Goal: Task Accomplishment & Management: Use online tool/utility

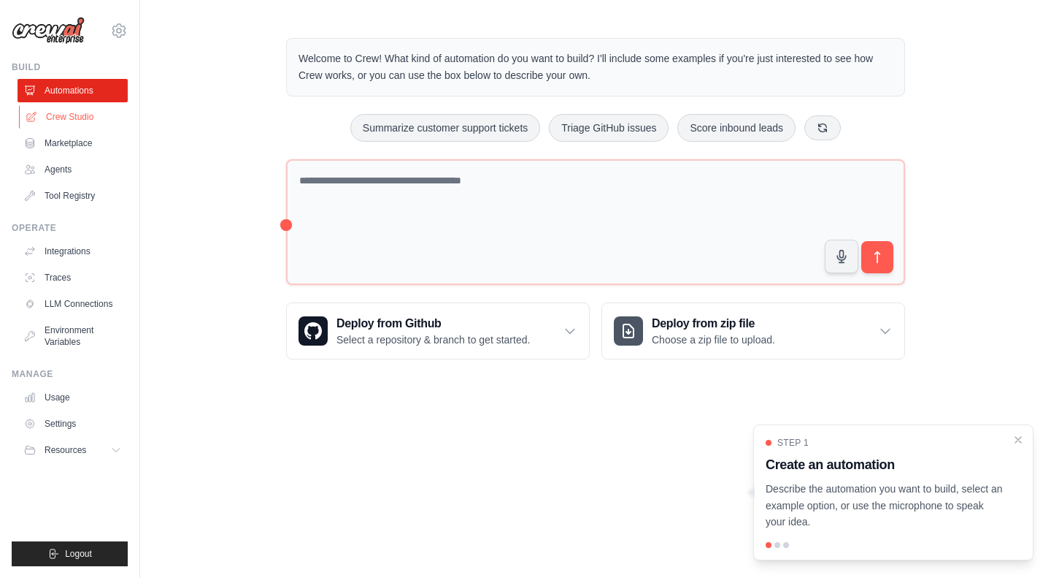
click at [45, 107] on link "Crew Studio" at bounding box center [74, 116] width 110 height 23
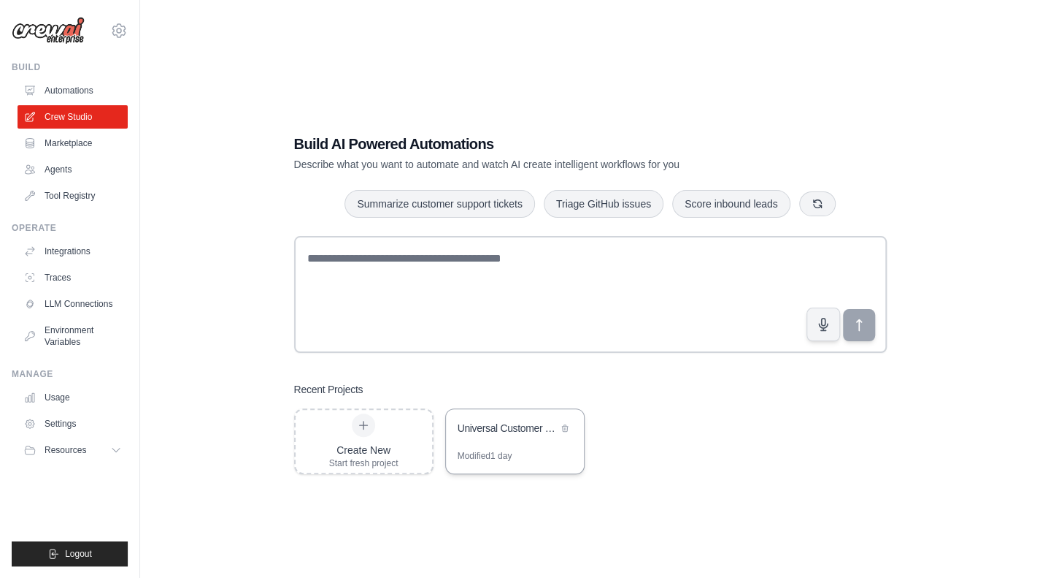
click at [483, 433] on div "Universal Customer Success Intelligence Platform" at bounding box center [508, 428] width 100 height 15
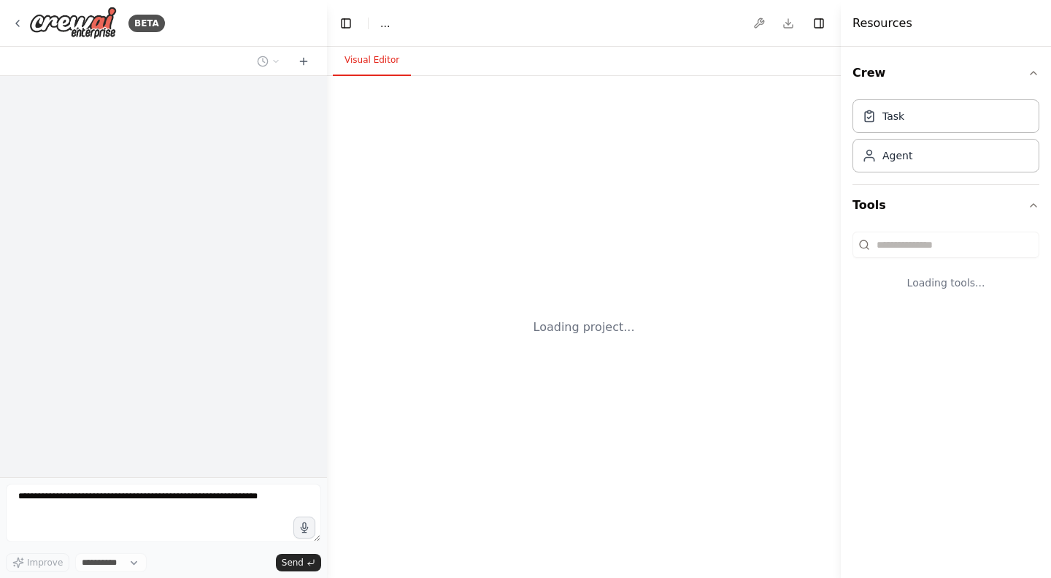
select select "****"
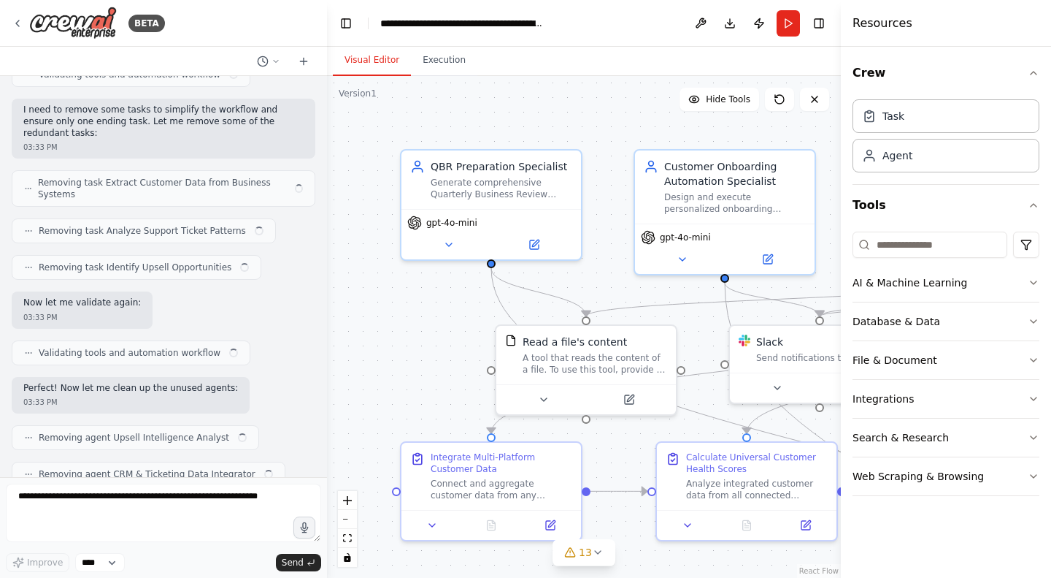
scroll to position [18327, 0]
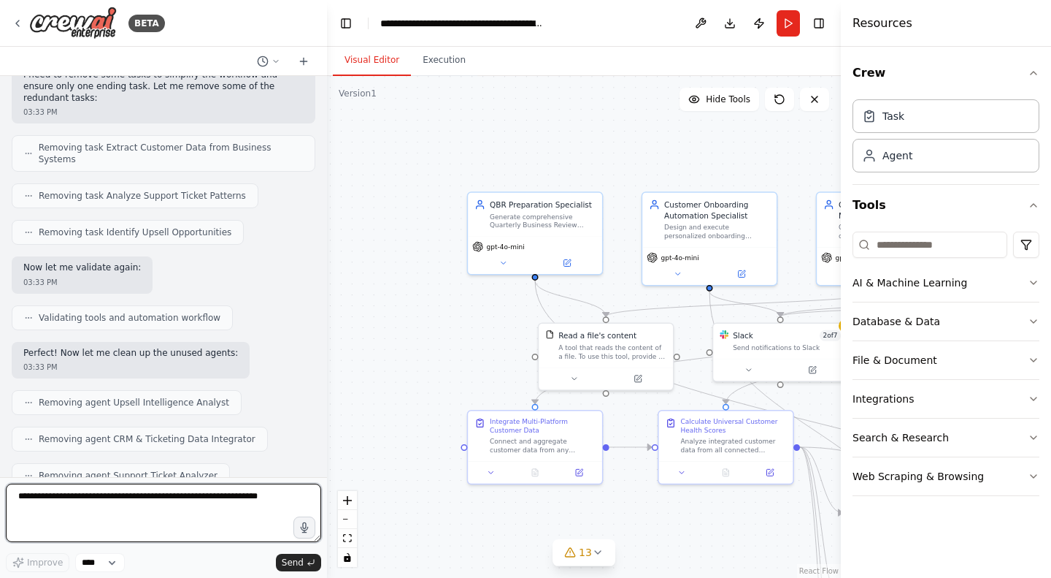
click at [165, 492] on textarea at bounding box center [163, 512] width 315 height 58
click at [206, 492] on textarea "To enrich screen reader interactions, please activate Accessibility in Grammarl…" at bounding box center [163, 512] width 315 height 58
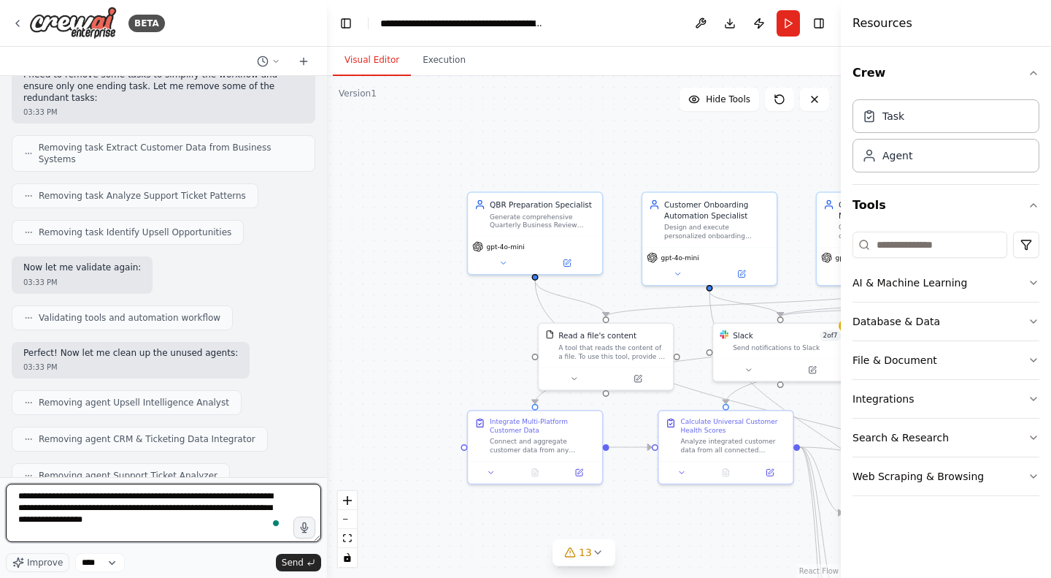
type textarea "**********"
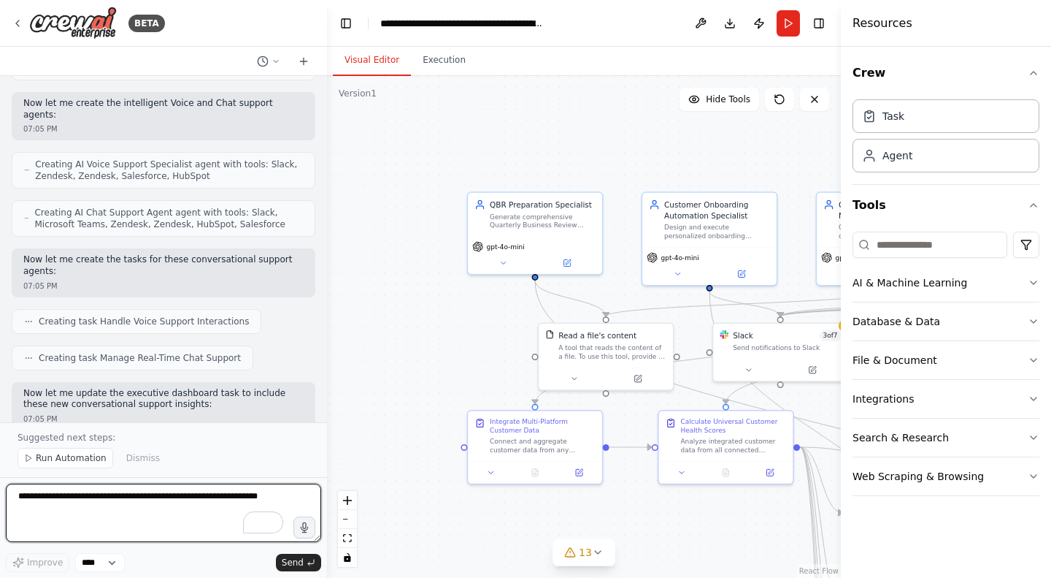
scroll to position [19937, 0]
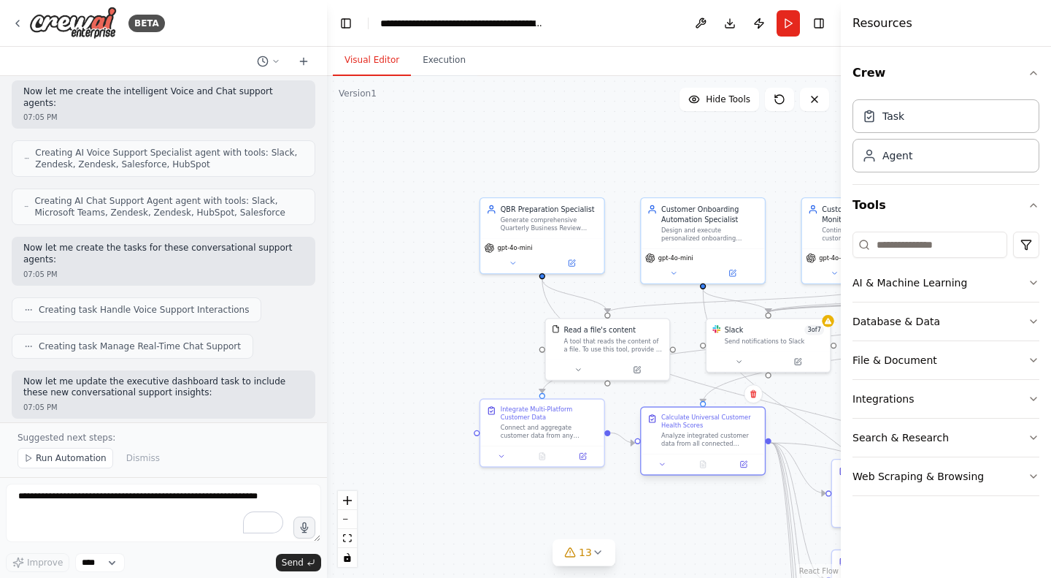
drag, startPoint x: 726, startPoint y: 418, endPoint x: 704, endPoint y: 423, distance: 23.2
click at [704, 423] on div "Calculate Universal Customer Health Scores" at bounding box center [710, 421] width 98 height 16
click at [688, 531] on div ".deletable-edge-delete-btn { width: 20px; height: 20px; border: 0px solid #ffff…" at bounding box center [584, 327] width 514 height 502
click at [753, 347] on div "Slack 3 of 7 Send notifications to Slack" at bounding box center [768, 333] width 123 height 32
drag, startPoint x: 576, startPoint y: 346, endPoint x: 588, endPoint y: 348, distance: 12.6
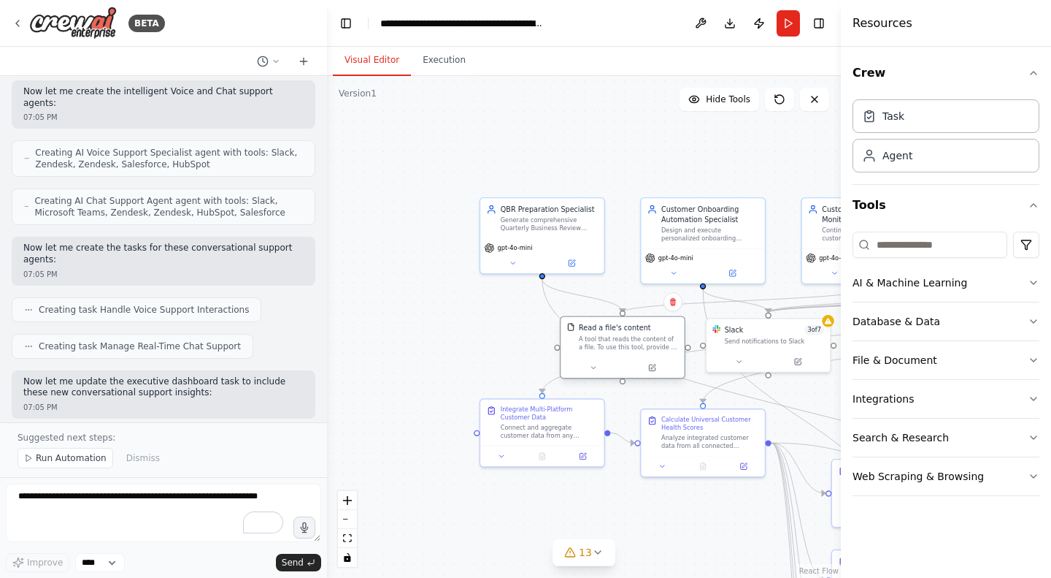
click at [588, 348] on div "A tool that reads the content of a file. To use this tool, provide a 'file_path…" at bounding box center [628, 343] width 99 height 16
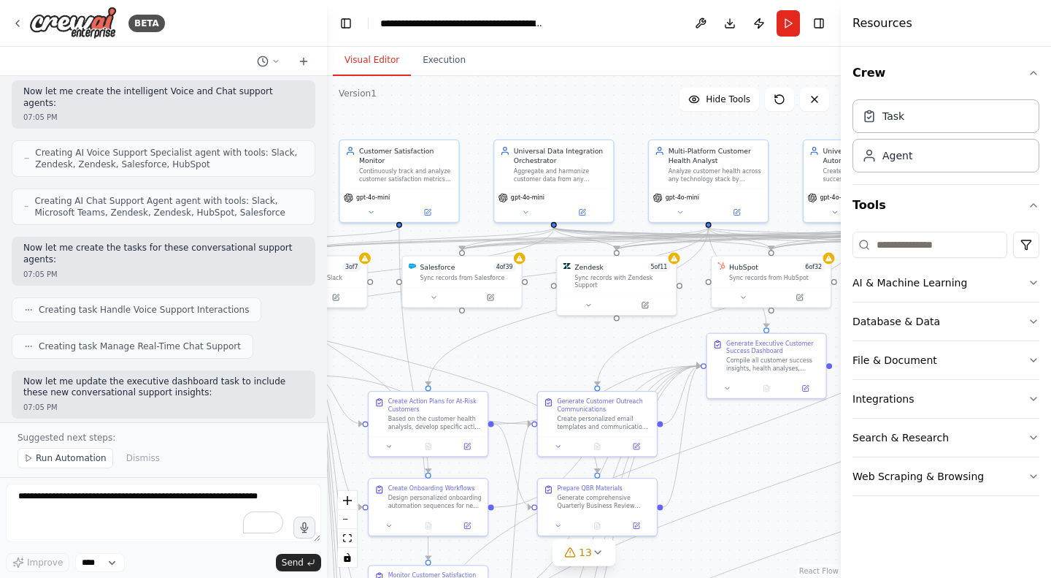
drag, startPoint x: 733, startPoint y: 507, endPoint x: 277, endPoint y: 451, distance: 459.0
click at [277, 451] on div "BETA You are a specialized AI Agent built for Customer Success Operations . You…" at bounding box center [525, 289] width 1051 height 578
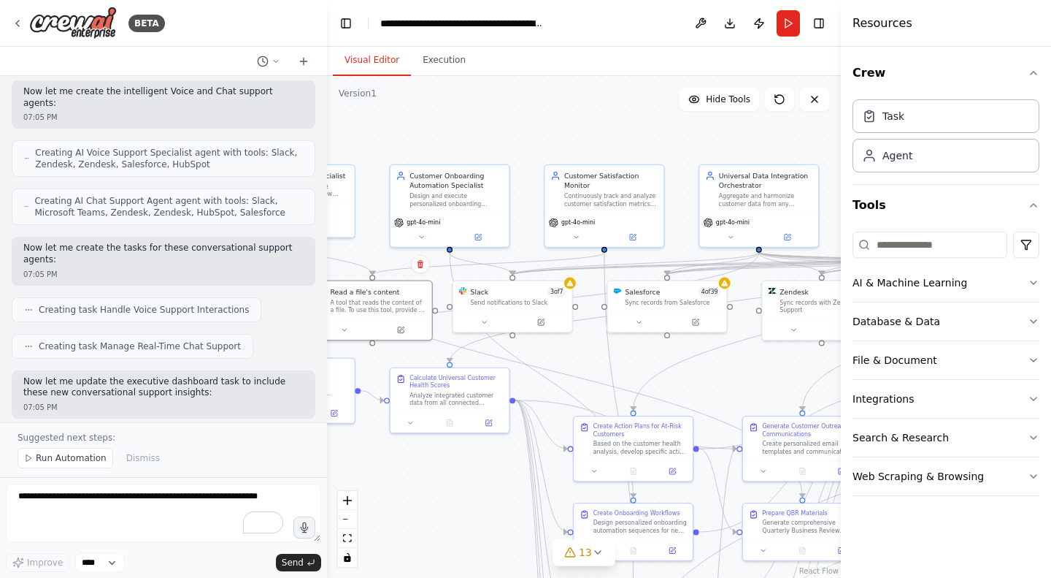
drag, startPoint x: 772, startPoint y: 502, endPoint x: 978, endPoint y: 526, distance: 206.7
click at [978, 526] on div "BETA You are a specialized AI Agent built for Customer Success Operations . You…" at bounding box center [525, 289] width 1051 height 578
drag, startPoint x: 615, startPoint y: 391, endPoint x: 593, endPoint y: 369, distance: 31.5
click at [618, 373] on div ".deletable-edge-delete-btn { width: 20px; height: 20px; border: 0px solid #ffff…" at bounding box center [584, 327] width 514 height 502
drag, startPoint x: 561, startPoint y: 377, endPoint x: 568, endPoint y: 349, distance: 28.7
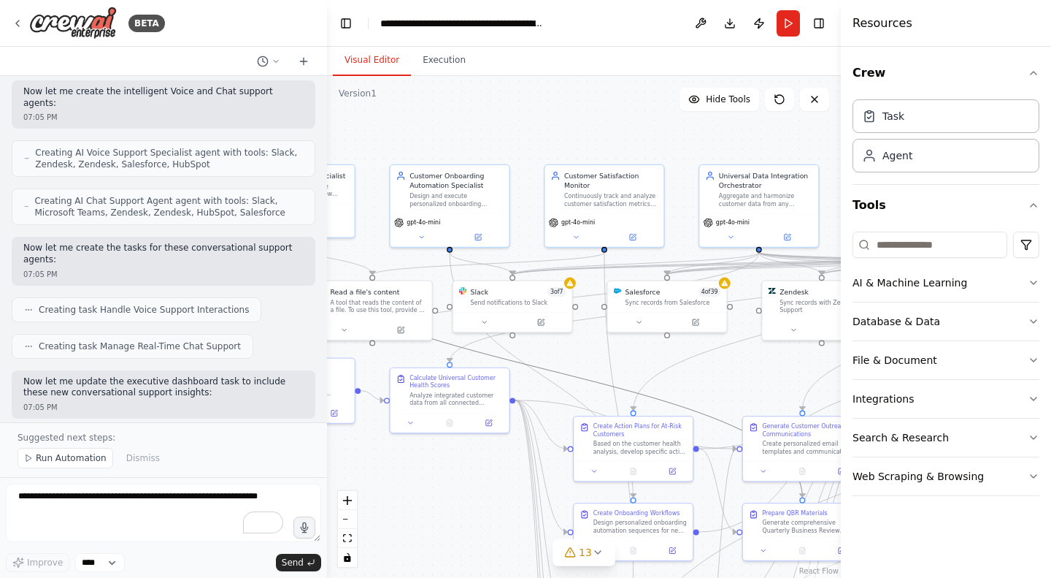
click at [568, 349] on div ".deletable-edge-delete-btn { width: 20px; height: 20px; border: 0px solid #ffff…" at bounding box center [584, 327] width 514 height 502
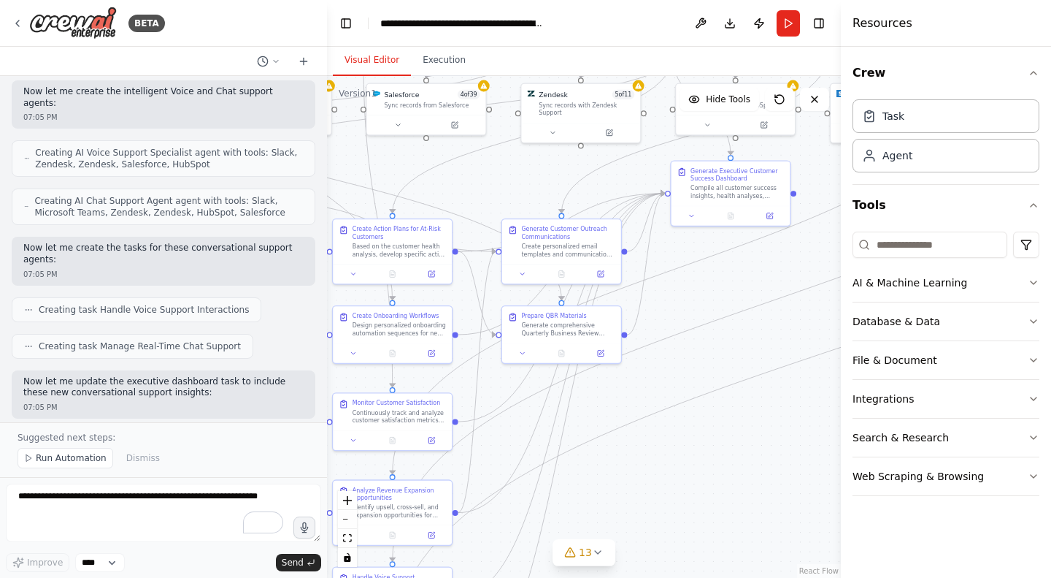
drag, startPoint x: 568, startPoint y: 349, endPoint x: 327, endPoint y: 152, distance: 311.3
click at [327, 152] on div ".deletable-edge-delete-btn { width: 20px; height: 20px; border: 0px solid #ffff…" at bounding box center [584, 327] width 514 height 502
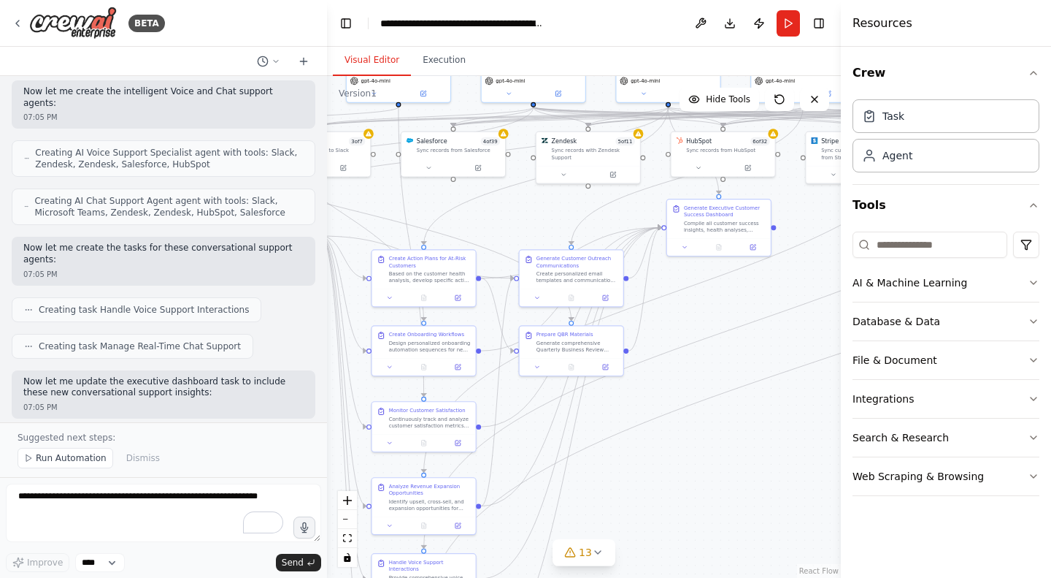
click at [642, 461] on div ".deletable-edge-delete-btn { width: 20px; height: 20px; border: 0px solid #ffff…" at bounding box center [584, 327] width 514 height 502
click at [908, 285] on button "AI & Machine Learning" at bounding box center [946, 283] width 187 height 38
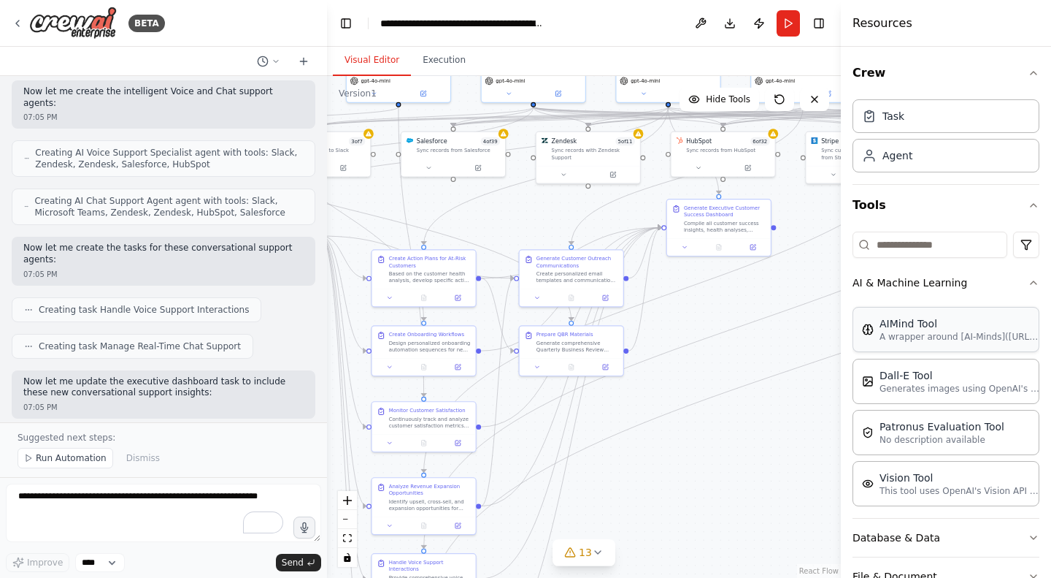
click at [910, 340] on p "A wrapper around [AI-Minds](https://mindsdb.com/minds). Useful for when you nee…" at bounding box center [960, 337] width 161 height 12
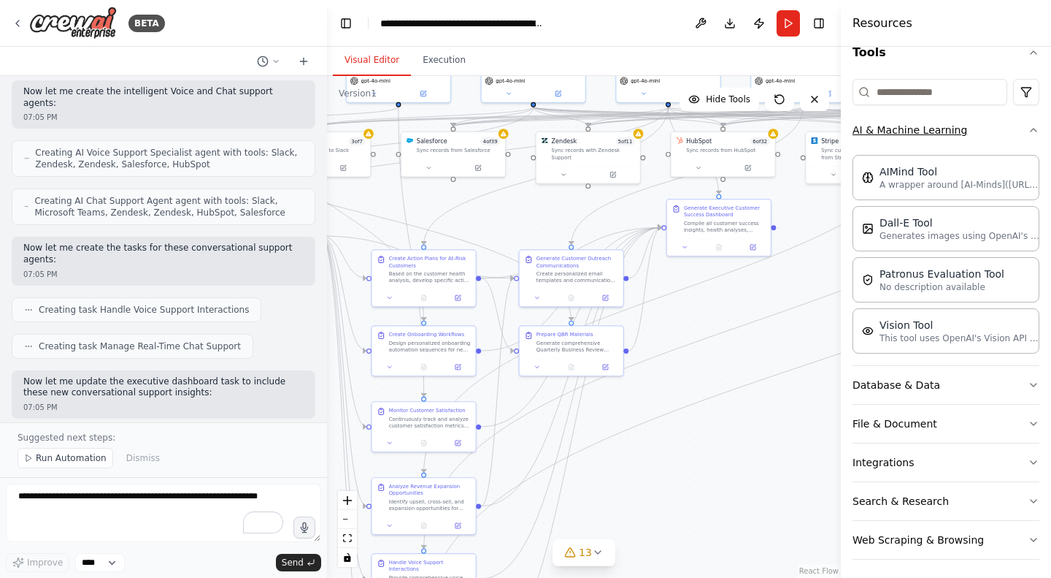
click at [1028, 132] on icon "button" at bounding box center [1034, 130] width 12 height 12
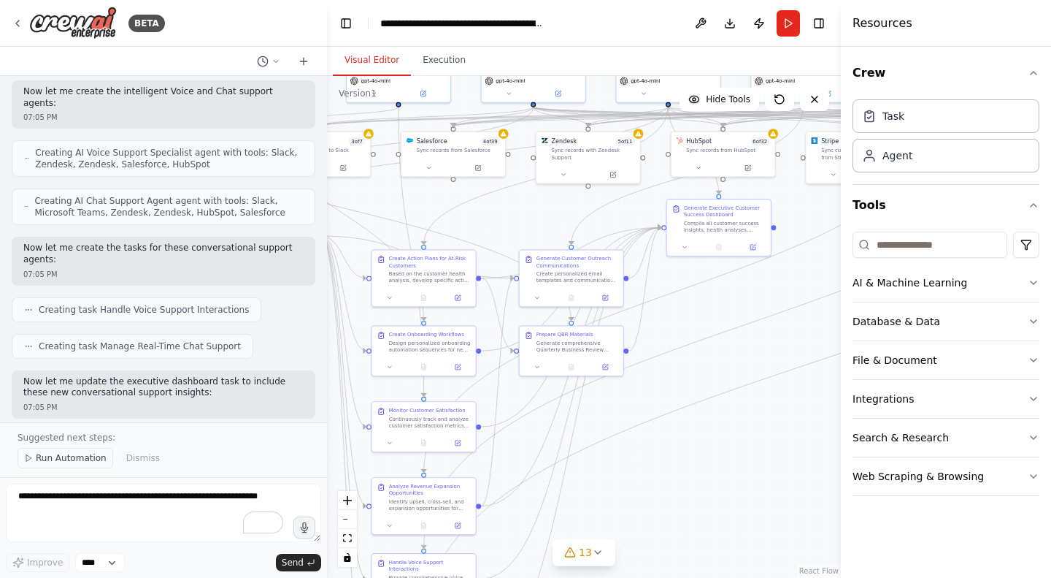
click at [57, 455] on span "Run Automation" at bounding box center [71, 458] width 71 height 12
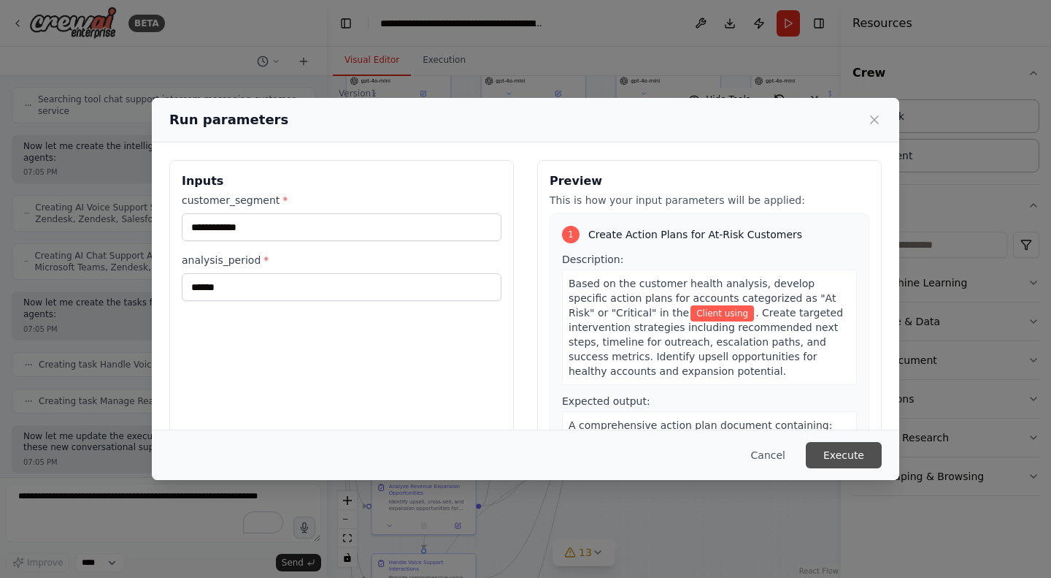
click at [843, 453] on button "Execute" at bounding box center [844, 455] width 76 height 26
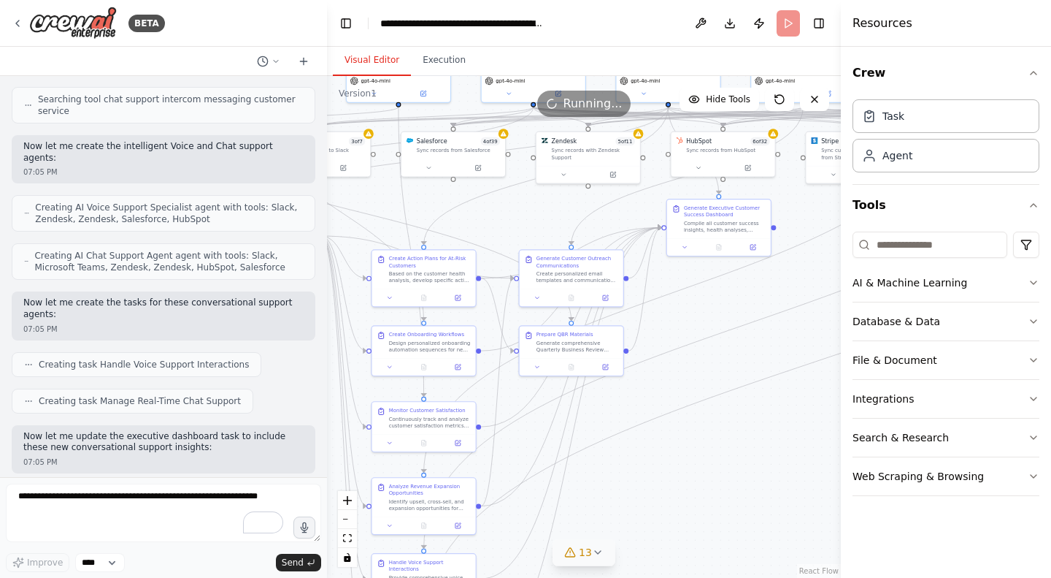
click at [593, 553] on icon at bounding box center [598, 552] width 12 height 12
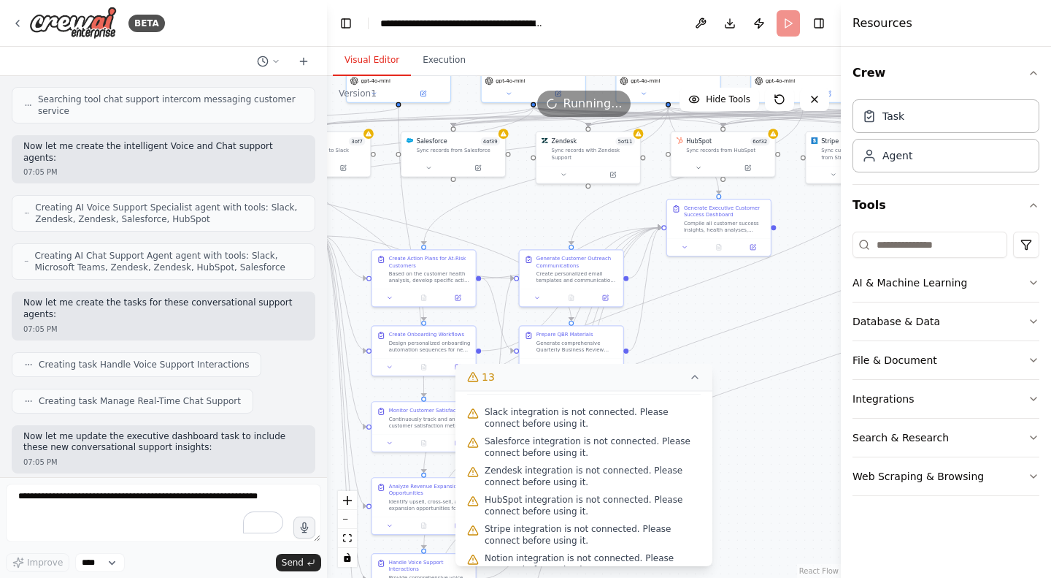
scroll to position [26, 0]
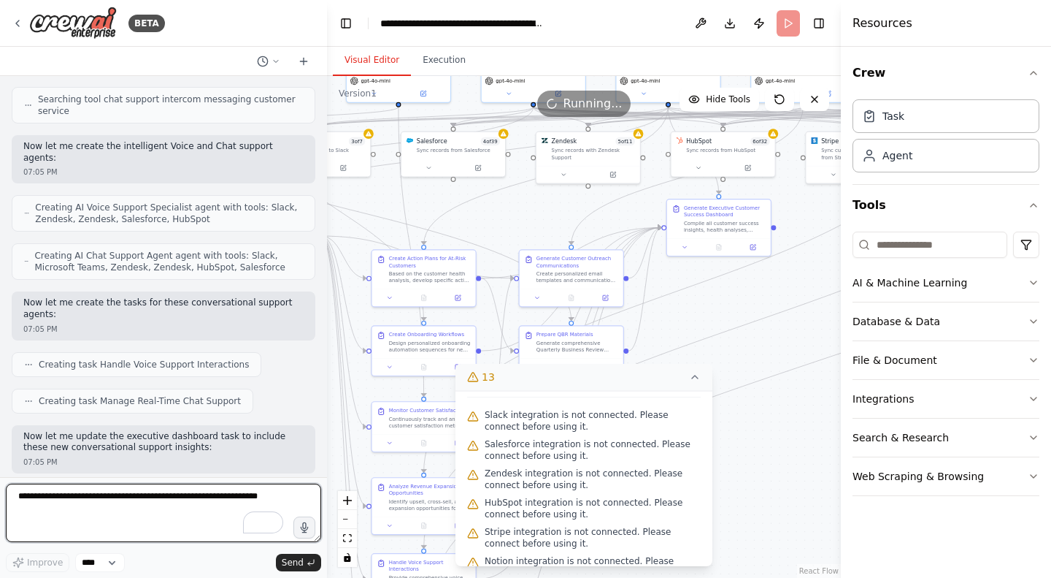
click at [135, 499] on textarea "To enrich screen reader interactions, please activate Accessibility in Grammarl…" at bounding box center [163, 512] width 315 height 58
type textarea "**********"
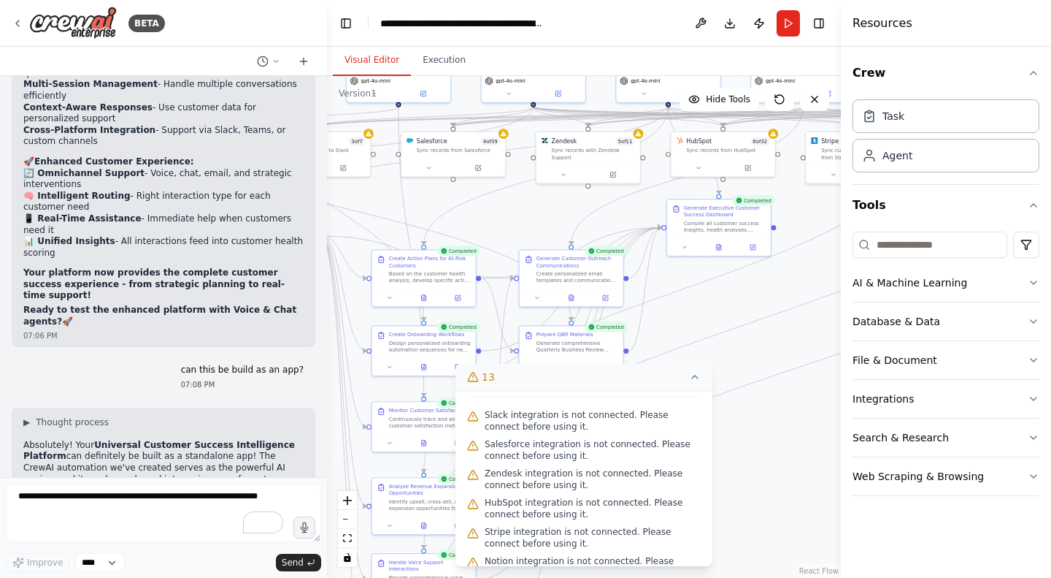
scroll to position [21113, 0]
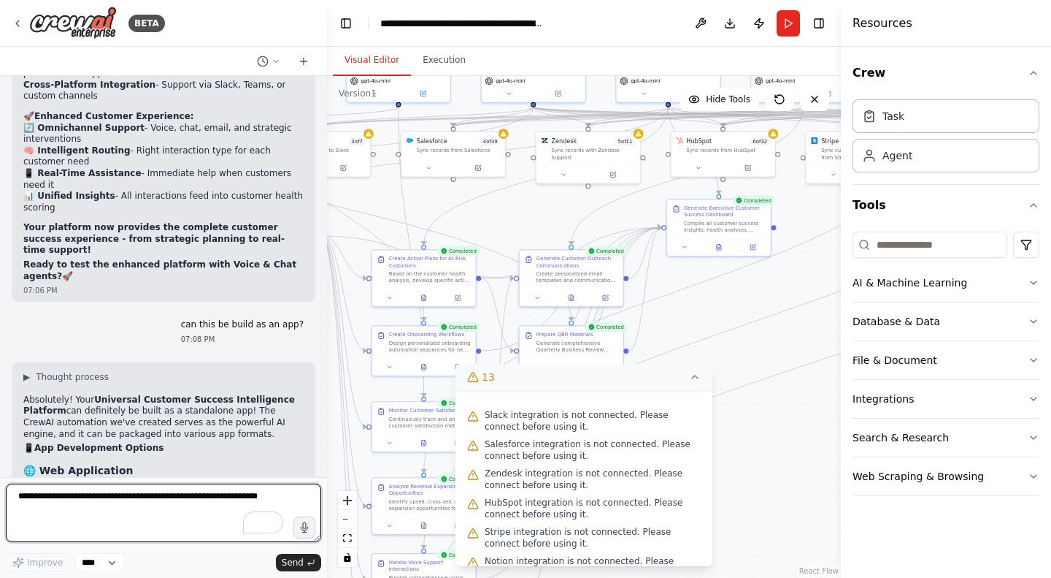
click at [58, 505] on textarea "To enrich screen reader interactions, please activate Accessibility in Grammarl…" at bounding box center [163, 512] width 315 height 58
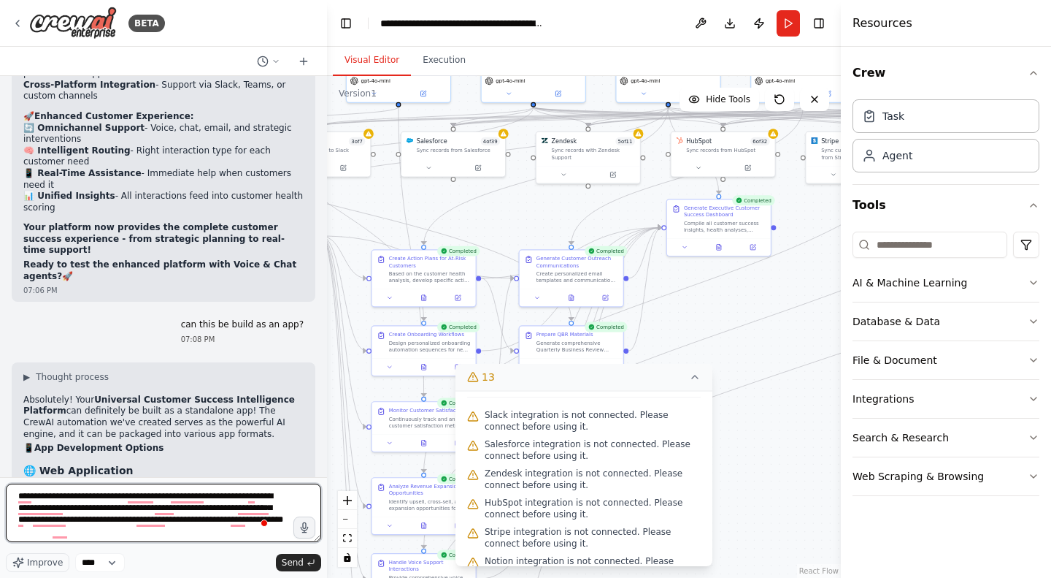
type textarea "**********"
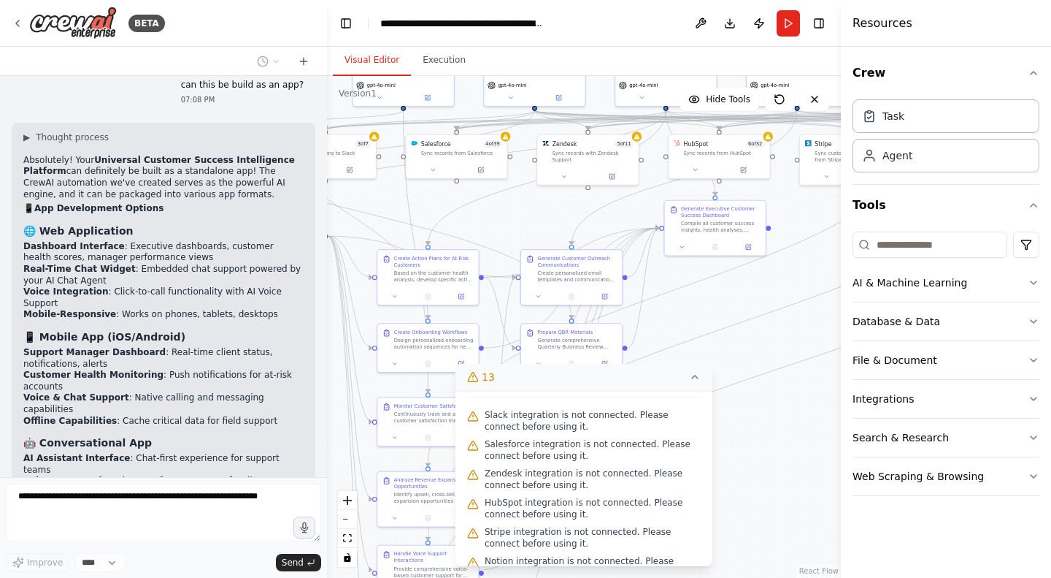
scroll to position [21388, 0]
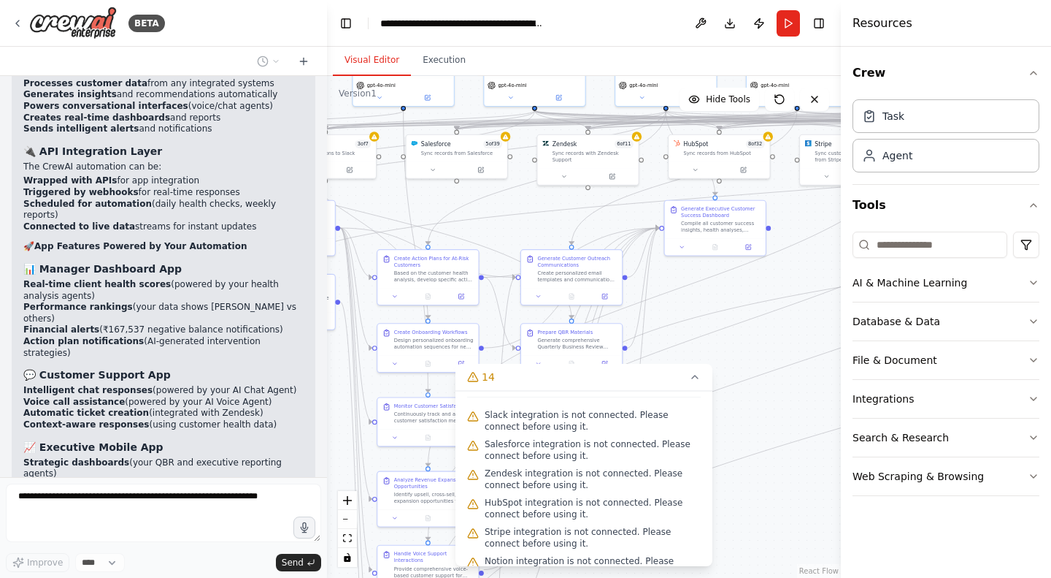
scroll to position [21892, 0]
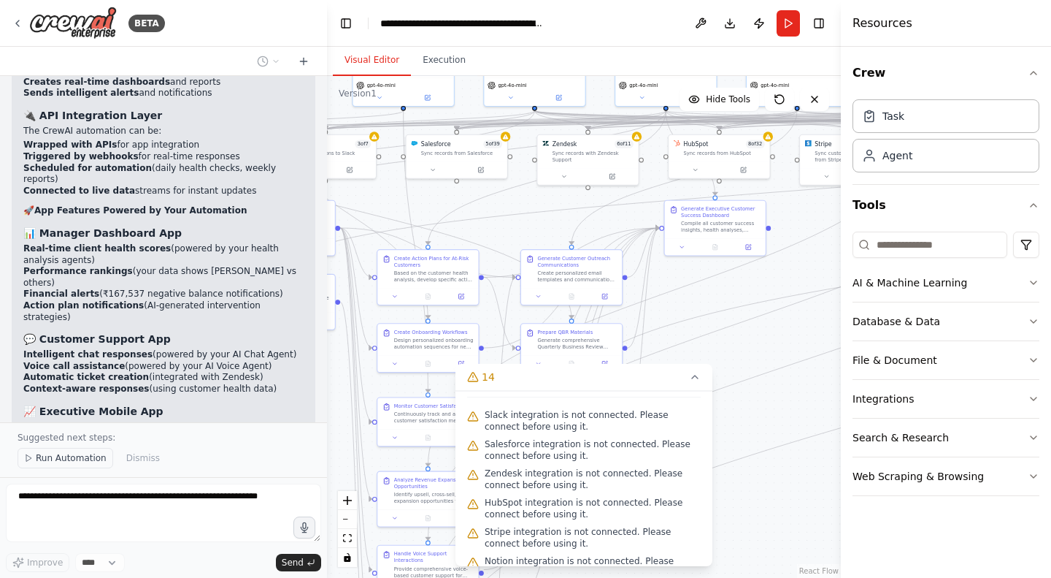
click at [61, 457] on span "Run Automation" at bounding box center [71, 458] width 71 height 12
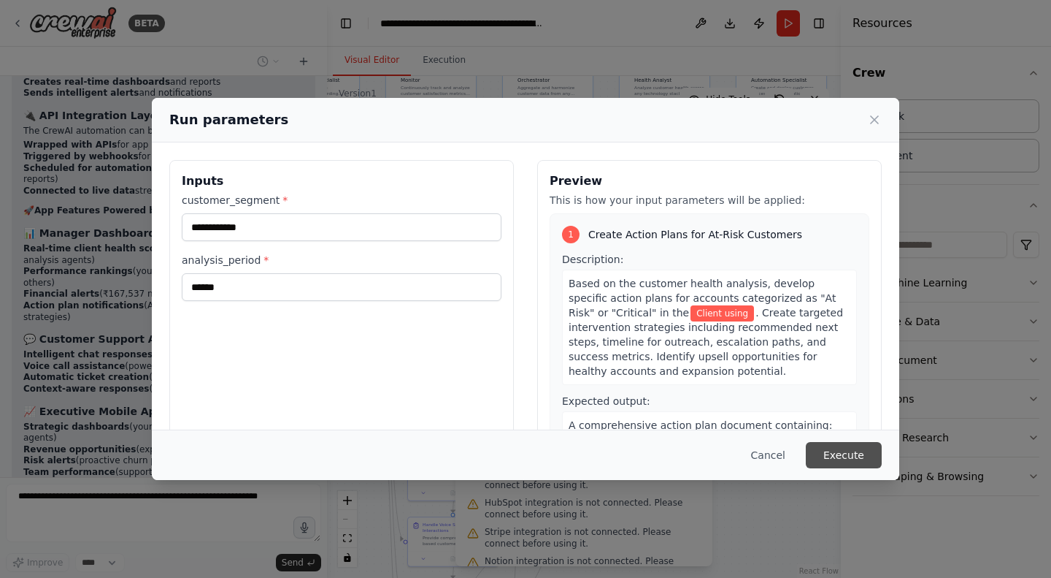
click at [851, 452] on button "Execute" at bounding box center [844, 455] width 76 height 26
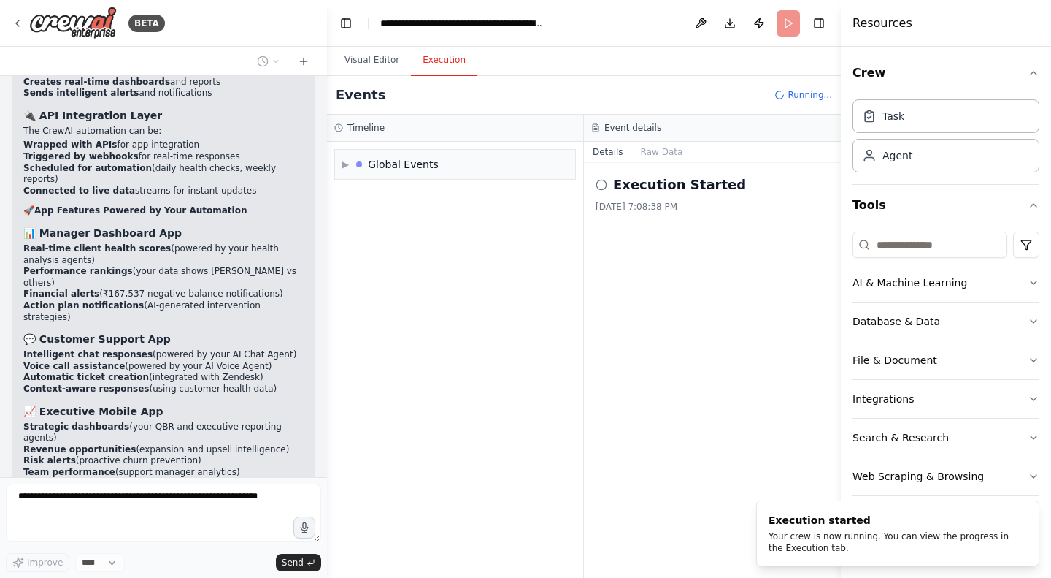
click at [426, 52] on button "Execution" at bounding box center [444, 60] width 66 height 31
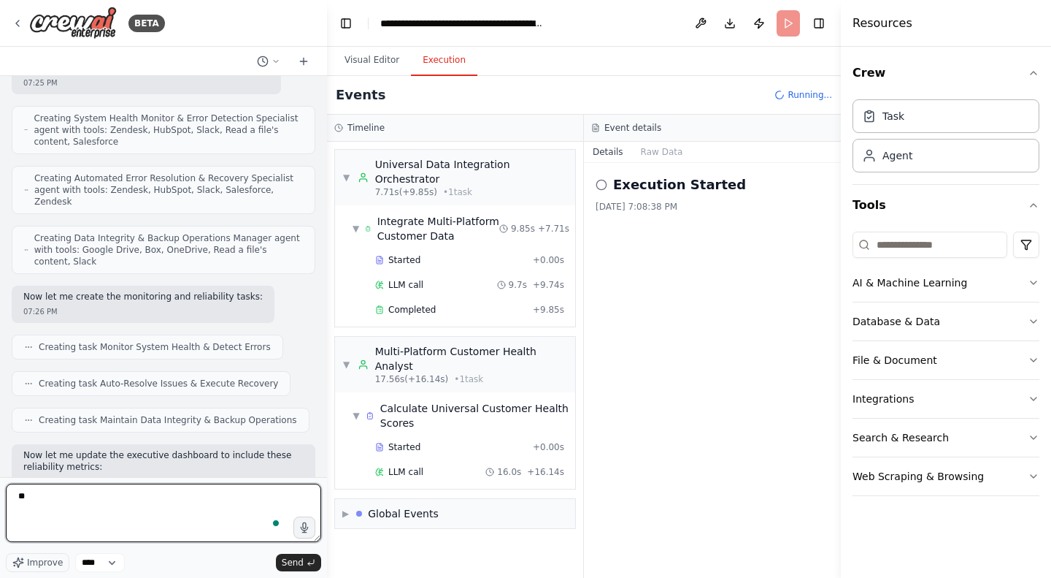
scroll to position [147, 0]
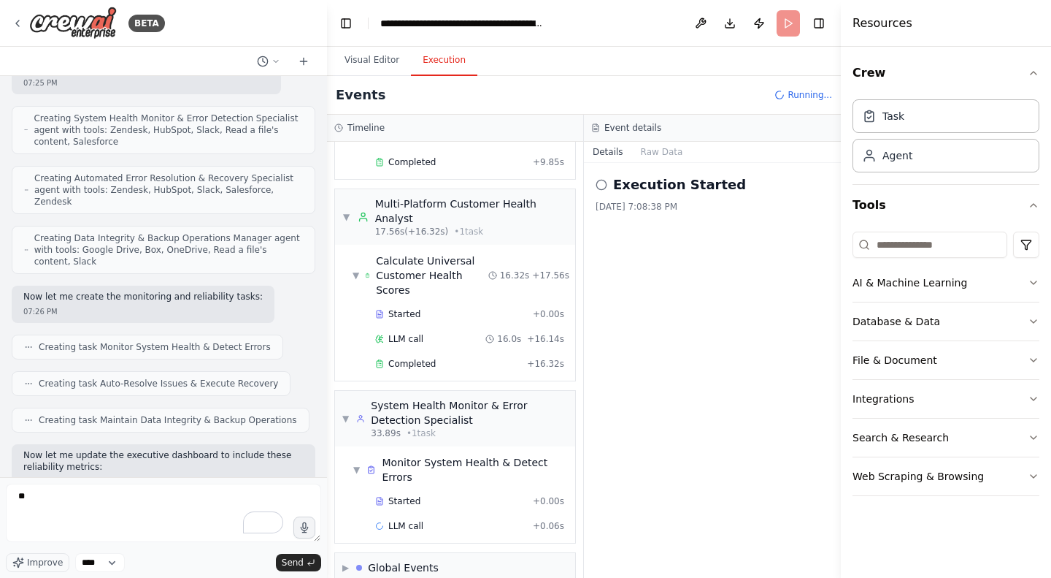
click at [824, 323] on div "Execution Started 8/27/2025, 7:08:38 PM" at bounding box center [712, 370] width 257 height 415
click at [80, 499] on textarea "**" at bounding box center [163, 512] width 315 height 58
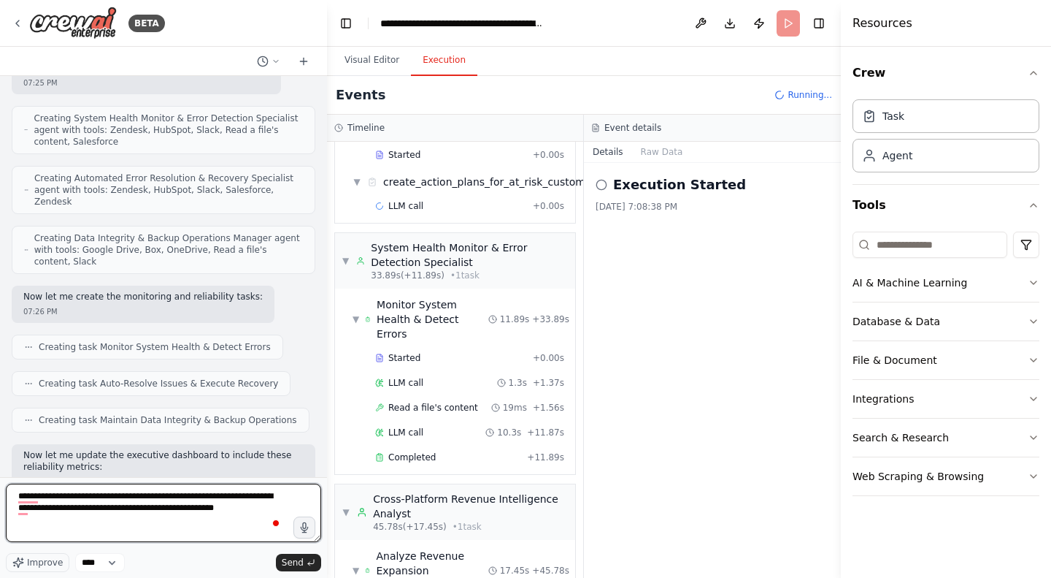
scroll to position [521, 0]
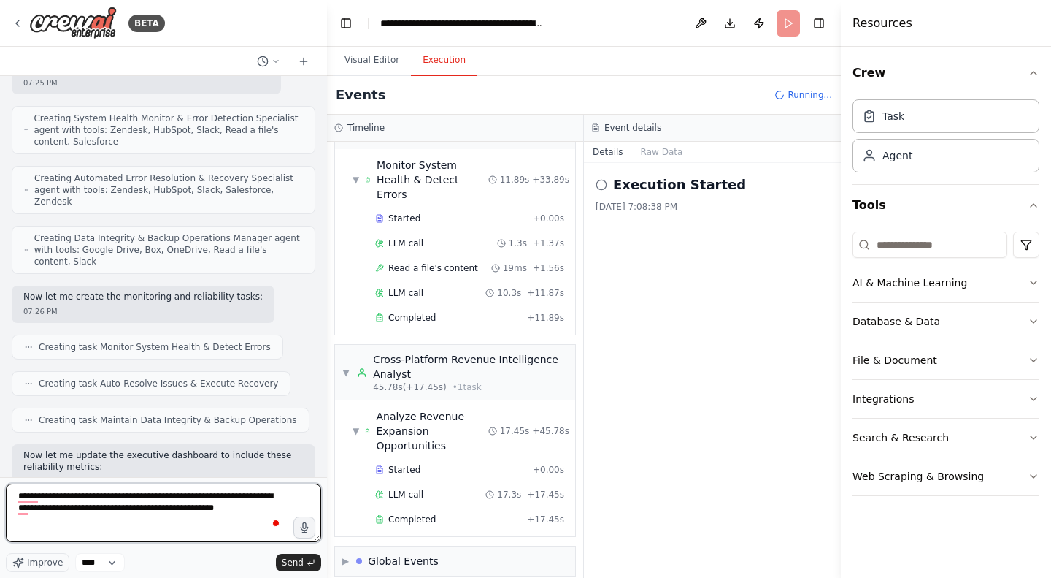
type textarea "**********"
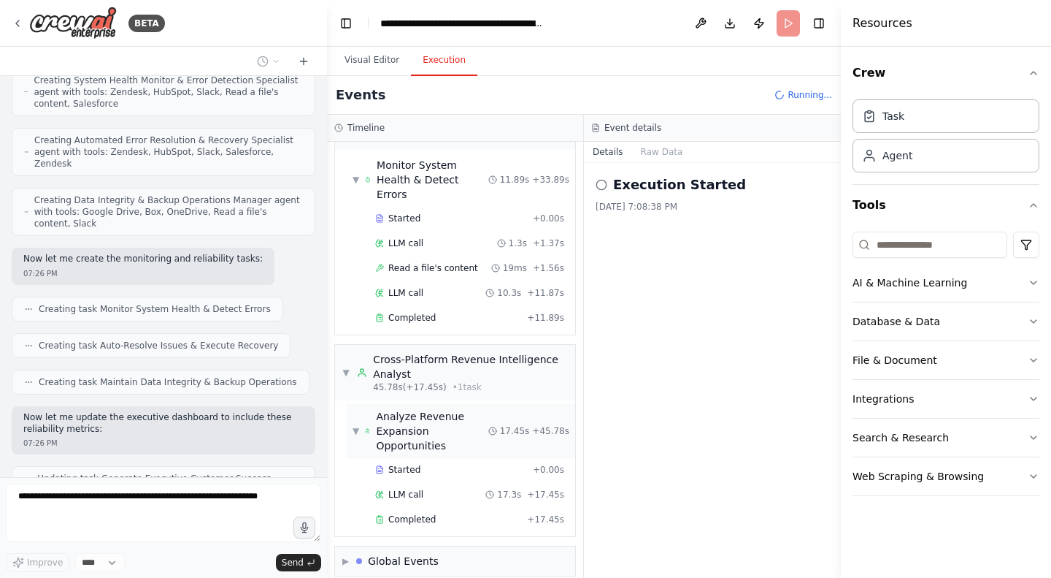
scroll to position [23095, 0]
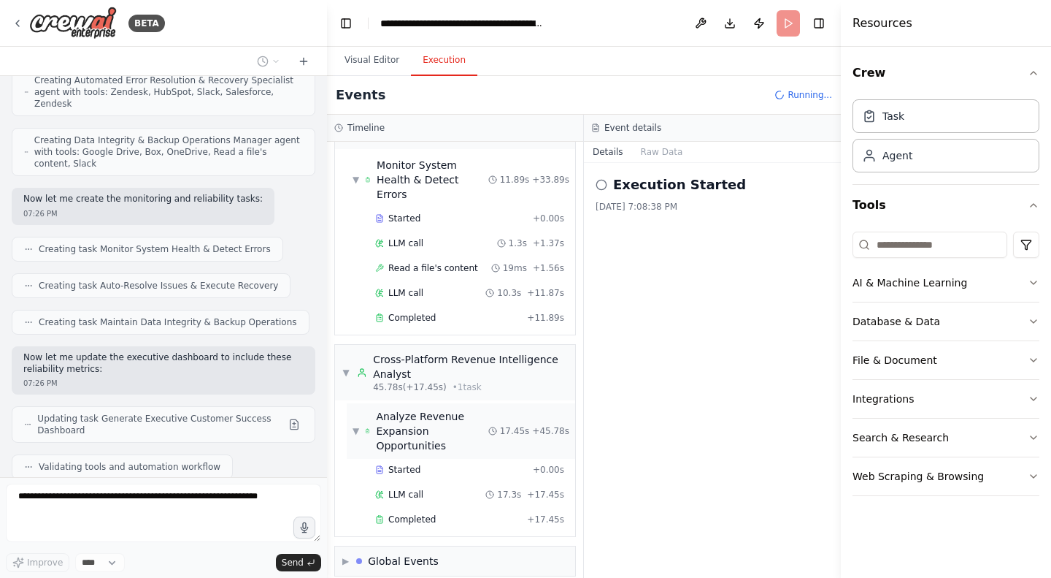
click at [364, 411] on div "▼ Analyze Revenue Expansion Opportunities" at bounding box center [421, 431] width 136 height 44
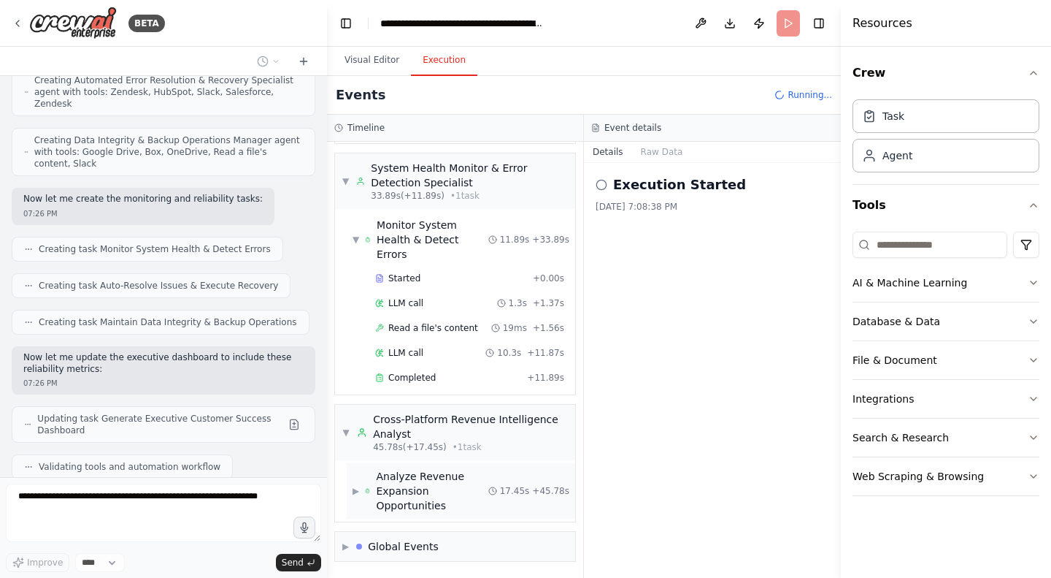
scroll to position [448, 0]
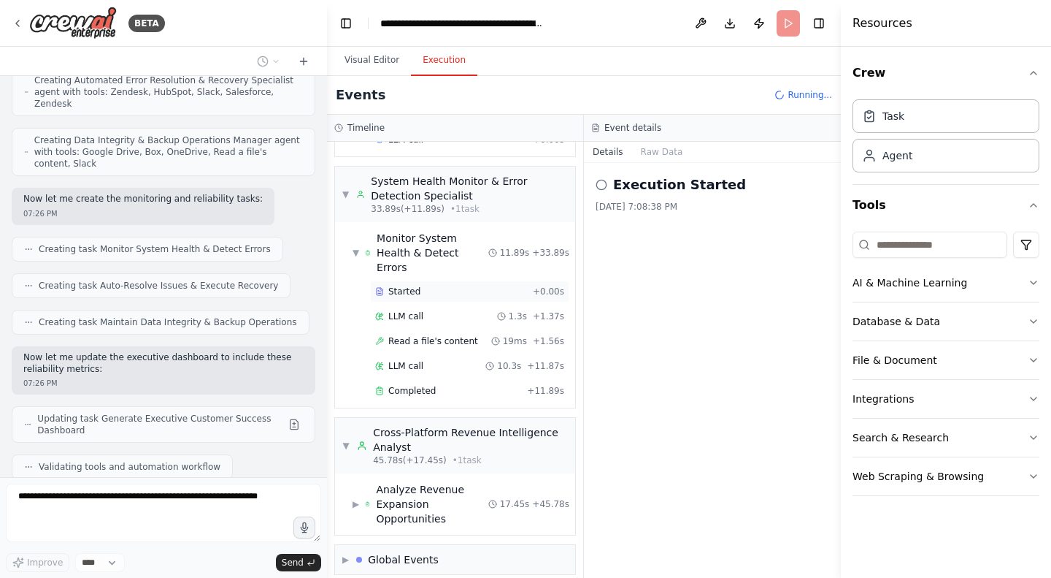
click at [397, 285] on span "Started" at bounding box center [404, 291] width 32 height 12
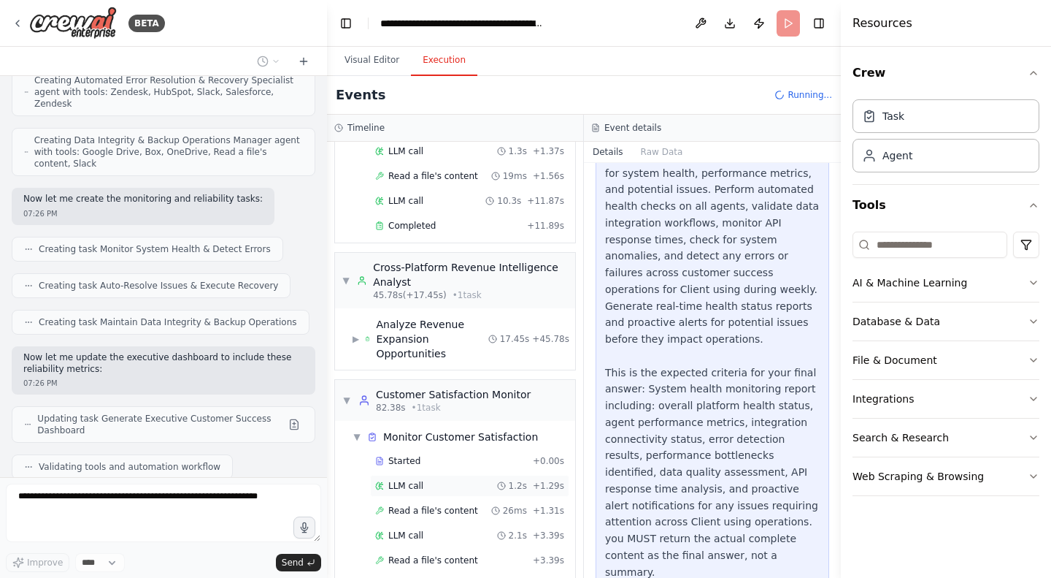
scroll to position [734, 0]
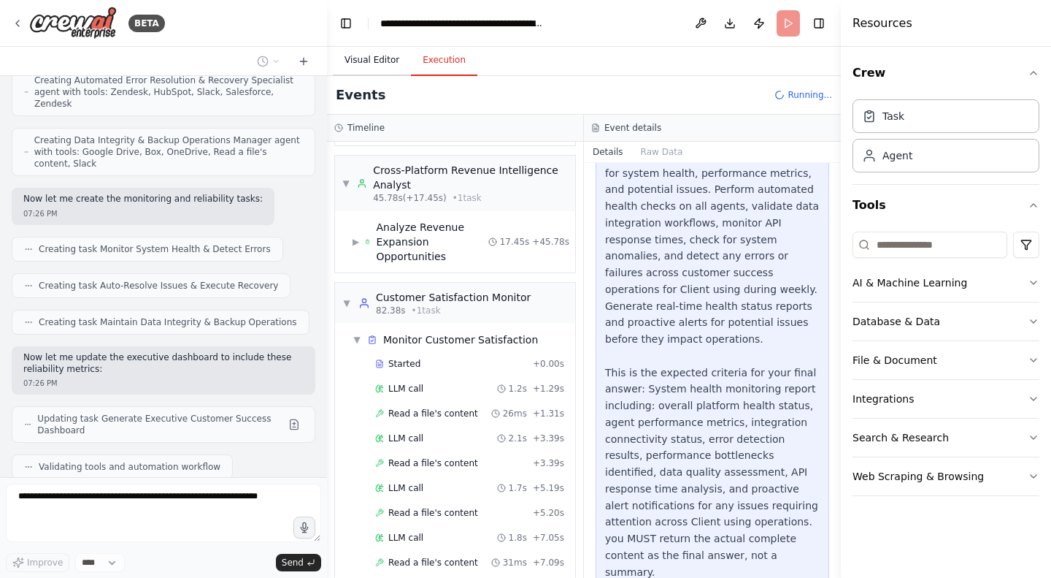
click at [351, 49] on button "Visual Editor" at bounding box center [372, 60] width 78 height 31
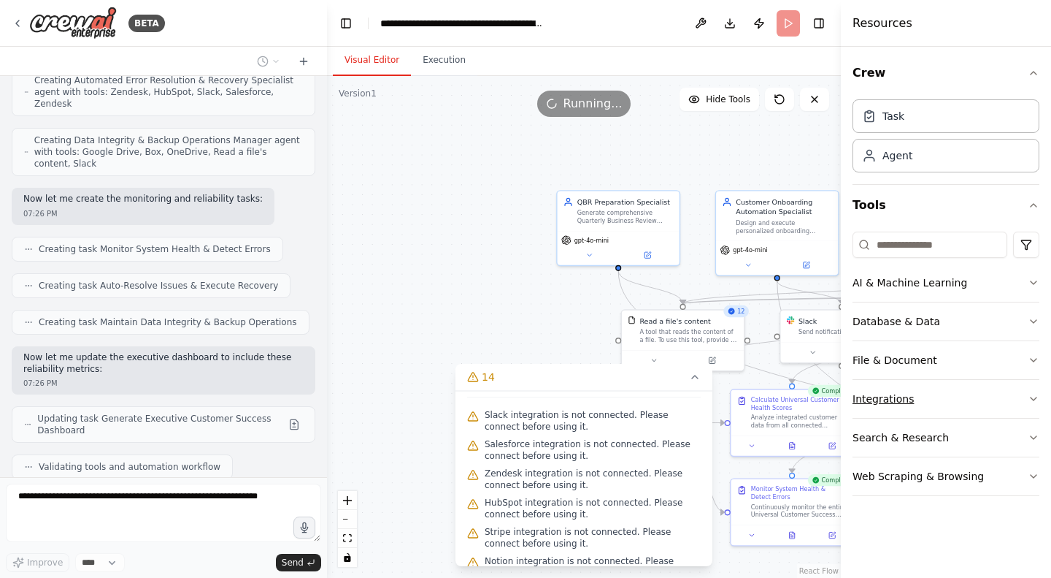
drag, startPoint x: 402, startPoint y: 204, endPoint x: 927, endPoint y: 385, distance: 556.0
click at [927, 385] on div "BETA You are a specialized AI Agent built for Customer Success Operations . You…" at bounding box center [525, 289] width 1051 height 578
click at [618, 216] on div "Generate comprehensive Quarterly Business Review (QBR) materials for {customer_…" at bounding box center [626, 215] width 96 height 16
click at [589, 242] on span "gpt-4o-mini" at bounding box center [592, 238] width 34 height 8
click at [588, 259] on div "gpt-4o-mini" at bounding box center [619, 246] width 122 height 34
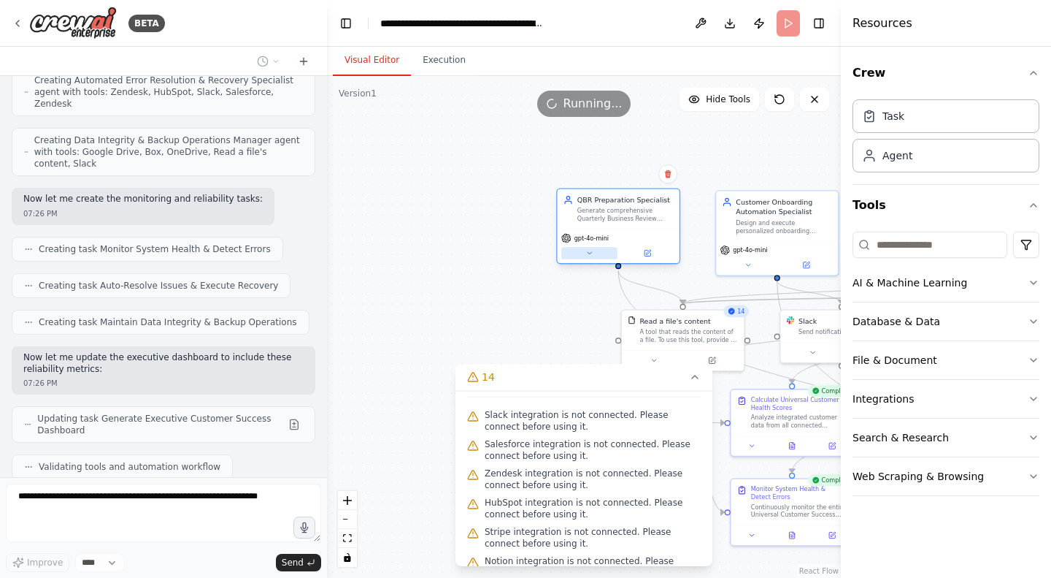
click at [588, 254] on icon at bounding box center [590, 253] width 8 height 8
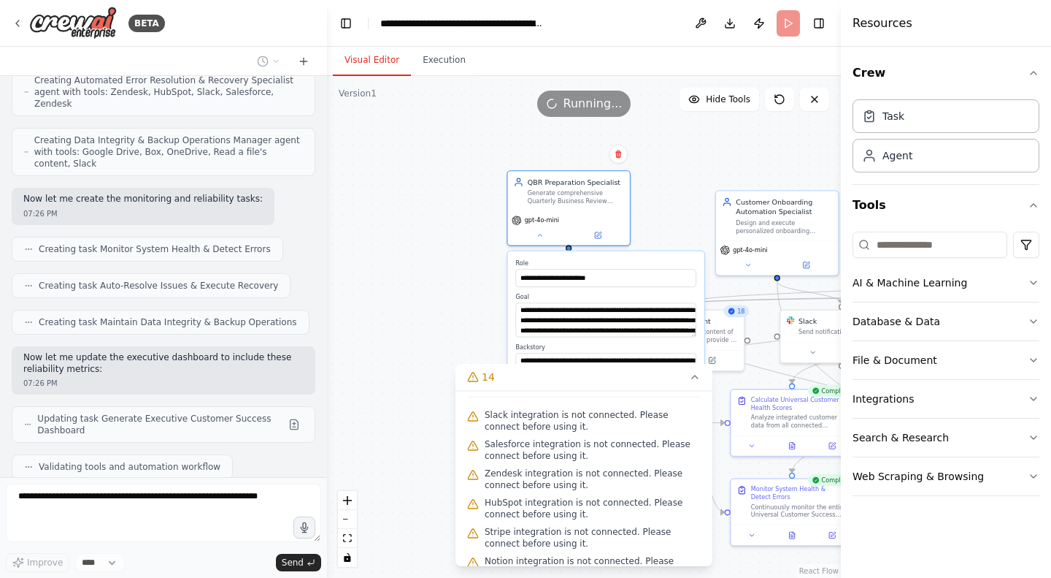
drag, startPoint x: 733, startPoint y: 287, endPoint x: 676, endPoint y: 262, distance: 62.1
click at [676, 262] on div "**********" at bounding box center [605, 273] width 180 height 28
click at [695, 379] on icon at bounding box center [695, 377] width 12 height 12
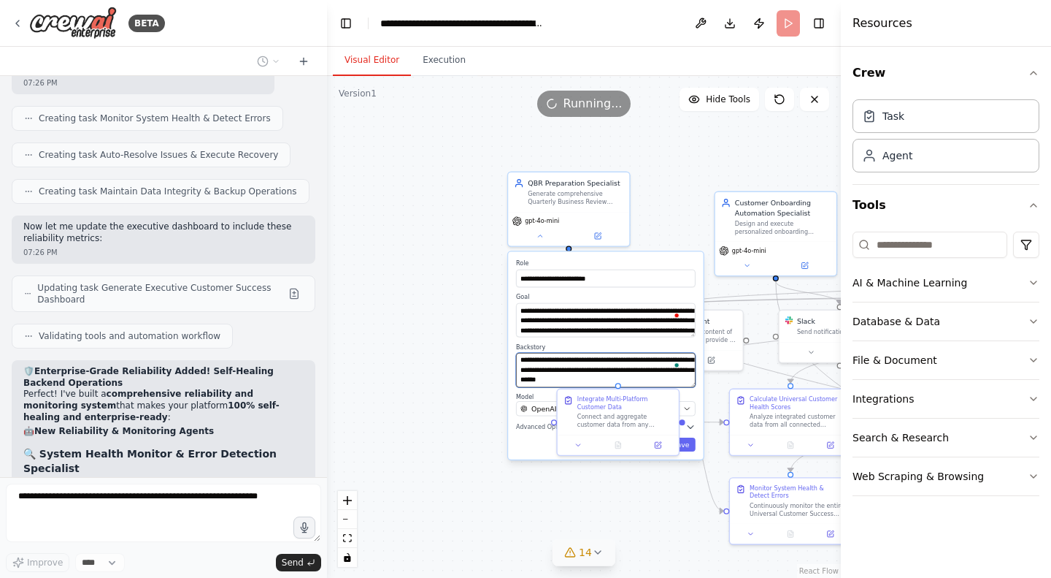
scroll to position [73, 0]
click at [694, 394] on label "Model" at bounding box center [606, 397] width 180 height 8
click at [575, 446] on icon at bounding box center [579, 443] width 8 height 8
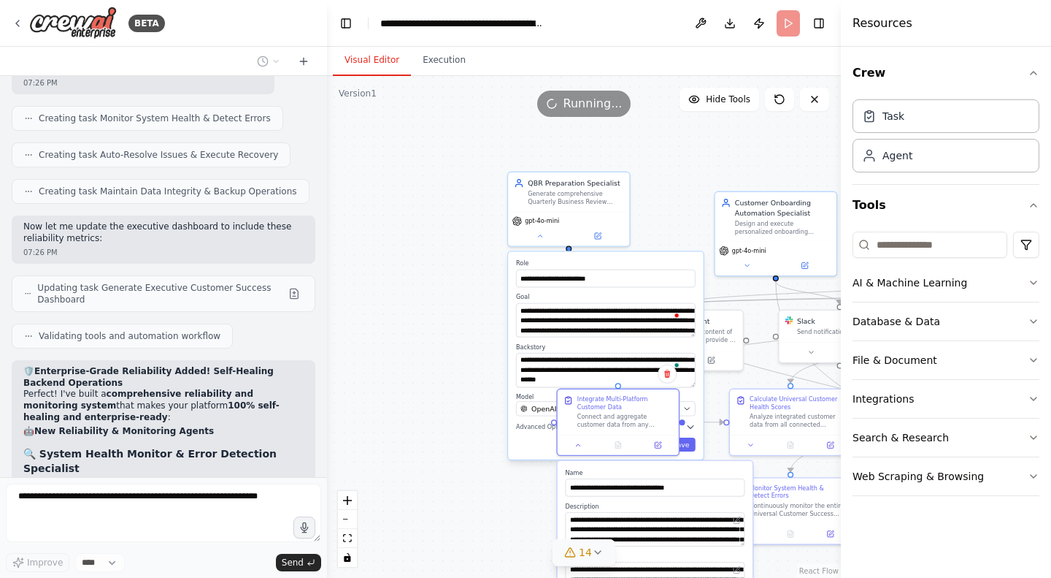
click at [540, 440] on div "Cancel Save" at bounding box center [606, 444] width 180 height 14
click at [720, 413] on div ".deletable-edge-delete-btn { width: 20px; height: 20px; border: 0px solid #ffff…" at bounding box center [584, 327] width 514 height 502
click at [665, 220] on div ".deletable-edge-delete-btn { width: 20px; height: 20px; border: 0px solid #ffff…" at bounding box center [584, 327] width 514 height 502
click at [592, 211] on div "gpt-4o-mini" at bounding box center [568, 227] width 121 height 34
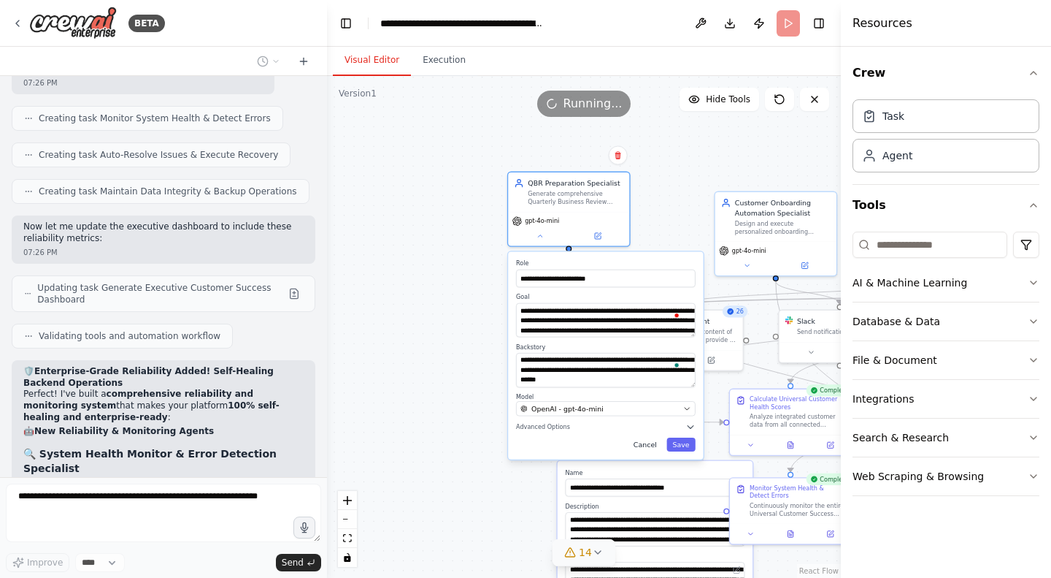
scroll to position [23261, 0]
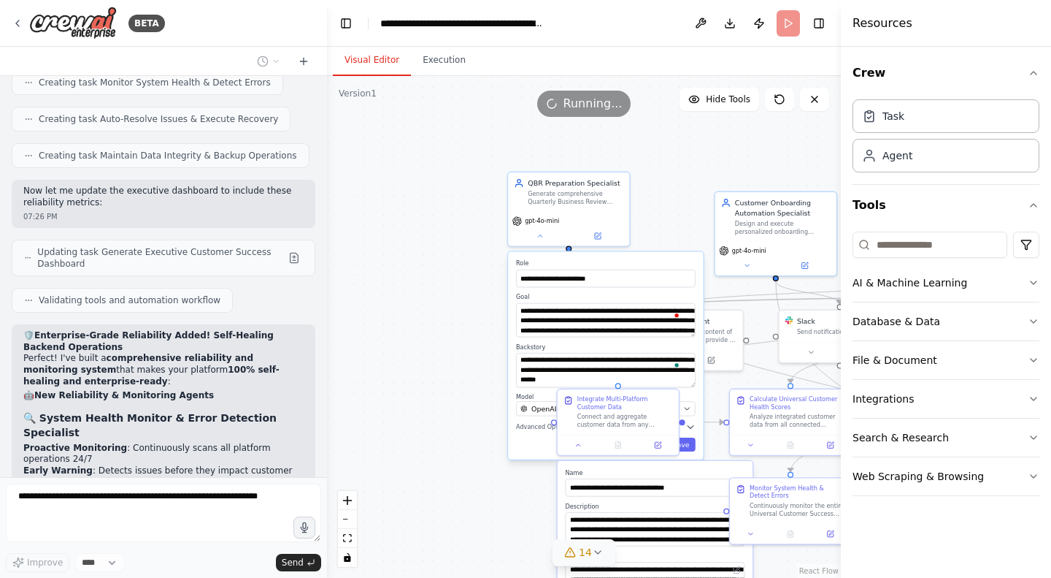
click at [651, 444] on button at bounding box center [658, 445] width 34 height 12
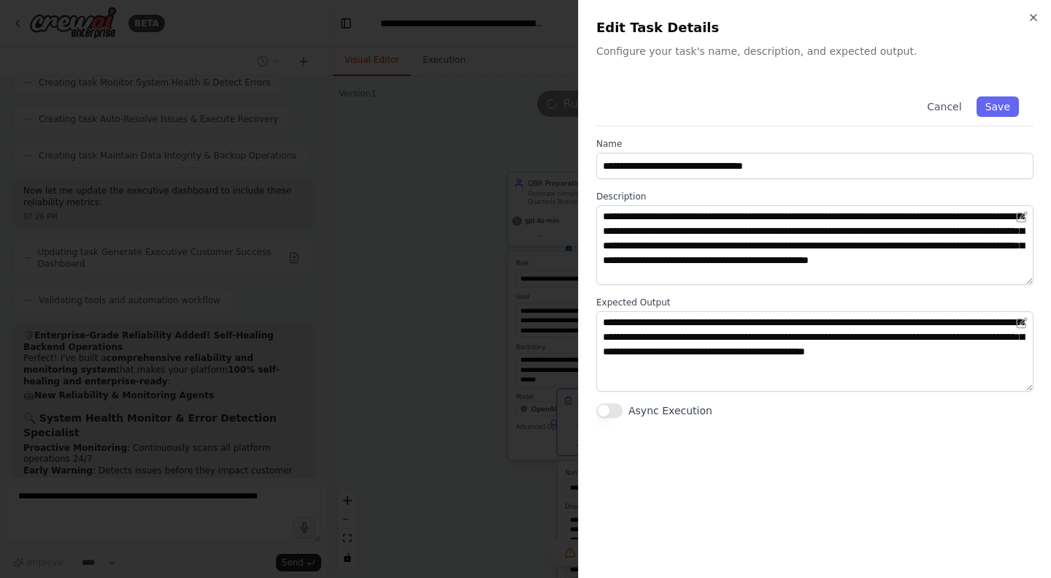
click at [1027, 14] on div "**********" at bounding box center [814, 289] width 473 height 578
click at [1039, 17] on icon "button" at bounding box center [1034, 18] width 12 height 12
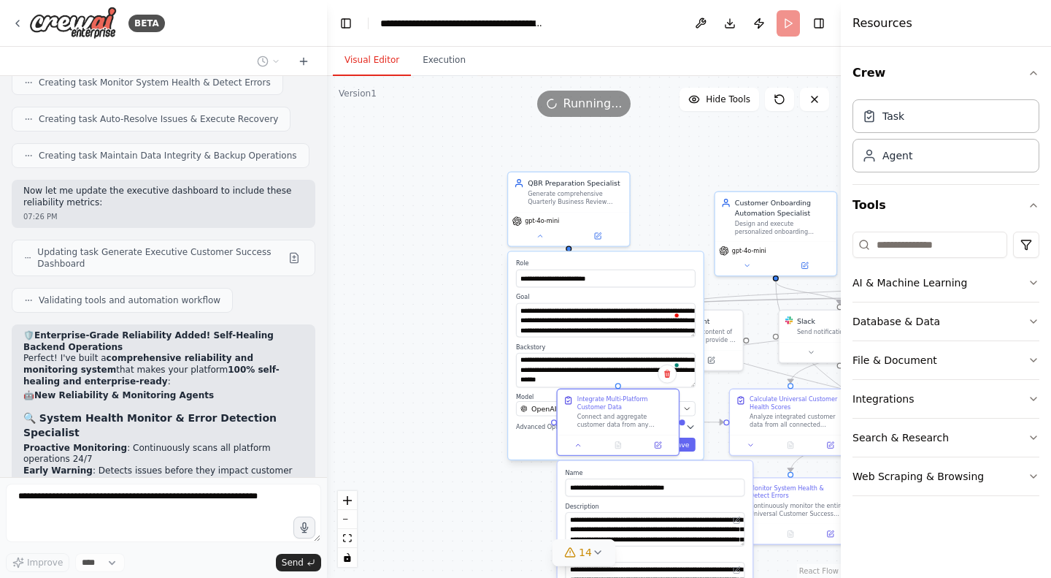
click at [442, 507] on div ".deletable-edge-delete-btn { width: 20px; height: 20px; border: 0px solid #ffff…" at bounding box center [584, 327] width 514 height 502
click at [539, 444] on div "Cancel Save" at bounding box center [606, 444] width 180 height 14
click at [570, 261] on label "Role" at bounding box center [606, 263] width 180 height 8
click at [683, 443] on button "Save" at bounding box center [681, 444] width 28 height 14
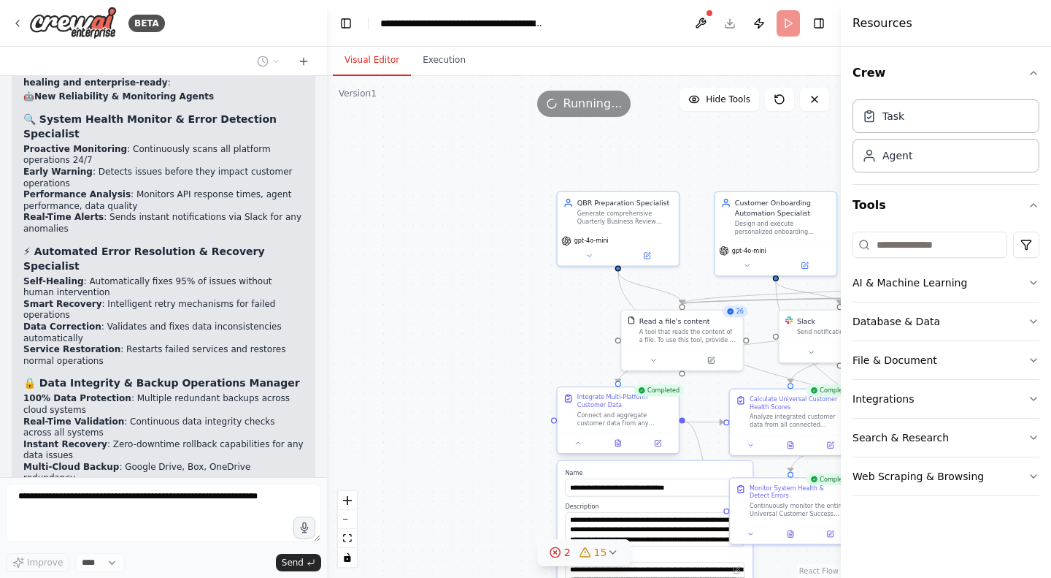
scroll to position [23602, 0]
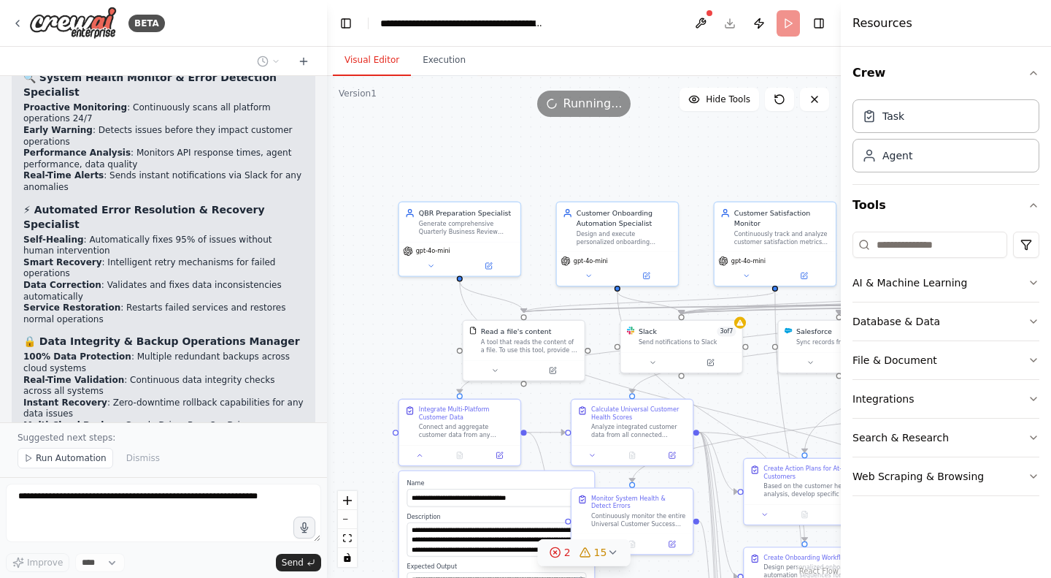
drag, startPoint x: 517, startPoint y: 333, endPoint x: 358, endPoint y: 343, distance: 158.8
click at [358, 343] on div ".deletable-edge-delete-btn { width: 20px; height: 20px; border: 0px solid #ffff…" at bounding box center [584, 327] width 514 height 502
click at [511, 126] on div ".deletable-edge-delete-btn { width: 20px; height: 20px; border: 0px solid #ffff…" at bounding box center [584, 327] width 514 height 502
click at [651, 169] on div ".deletable-edge-delete-btn { width: 20px; height: 20px; border: 0px solid #ffff…" at bounding box center [584, 327] width 514 height 502
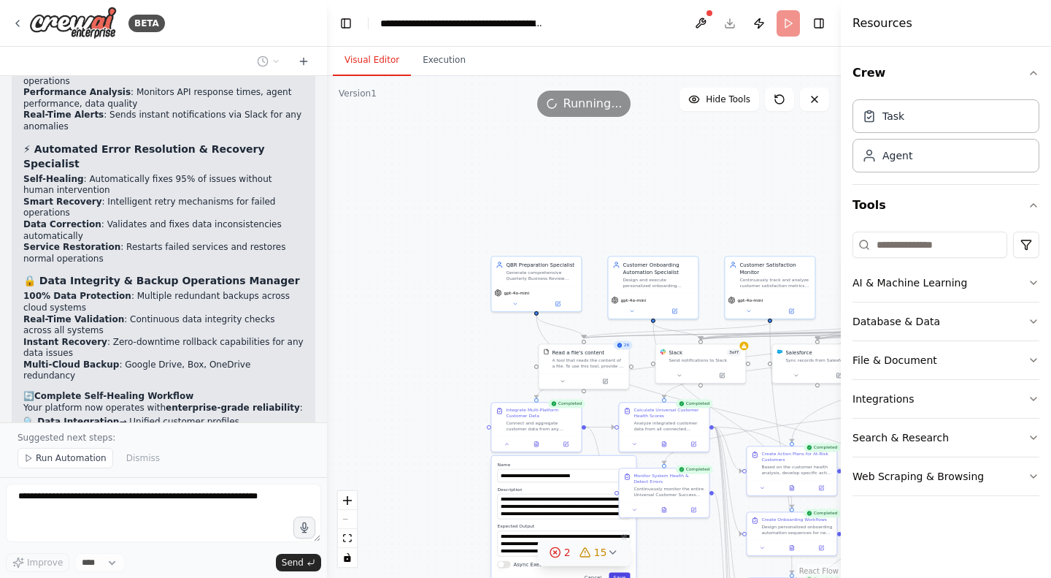
click at [624, 576] on button "Save" at bounding box center [619, 577] width 21 height 10
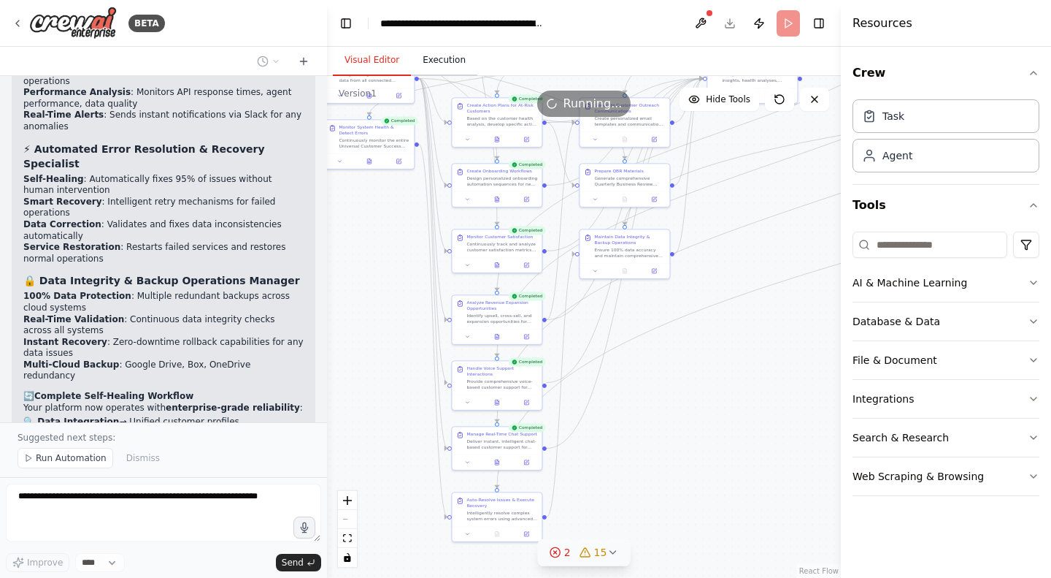
drag, startPoint x: 760, startPoint y: 399, endPoint x: 464, endPoint y: 51, distance: 456.9
click at [464, 51] on div "Visual Editor Execution Version 1 Hide Tools .deletable-edge-delete-btn { width…" at bounding box center [584, 312] width 514 height 531
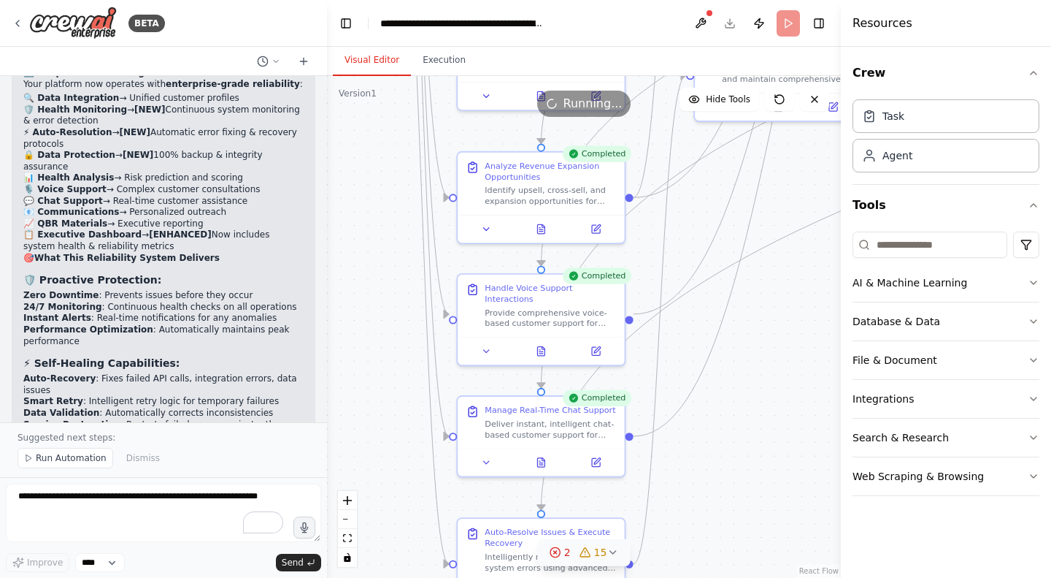
drag, startPoint x: 678, startPoint y: 420, endPoint x: 674, endPoint y: 214, distance: 205.9
click at [674, 214] on div ".deletable-edge-delete-btn { width: 20px; height: 20px; border: 0px solid #ffff…" at bounding box center [584, 327] width 514 height 502
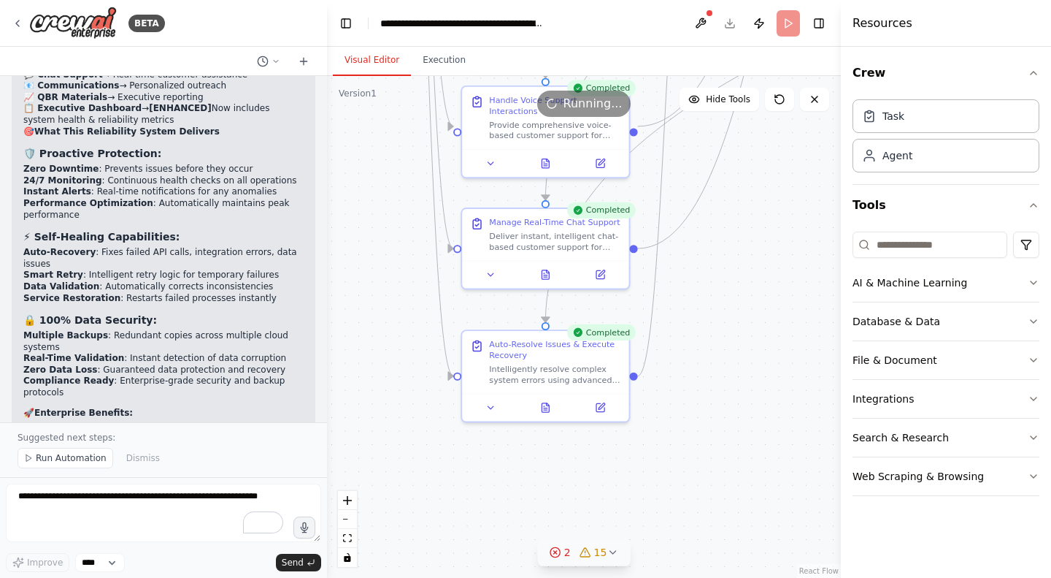
drag, startPoint x: 679, startPoint y: 364, endPoint x: 683, endPoint y: 176, distance: 187.7
click at [683, 176] on div ".deletable-edge-delete-btn { width: 20px; height: 20px; border: 0px solid #ffff…" at bounding box center [584, 327] width 514 height 502
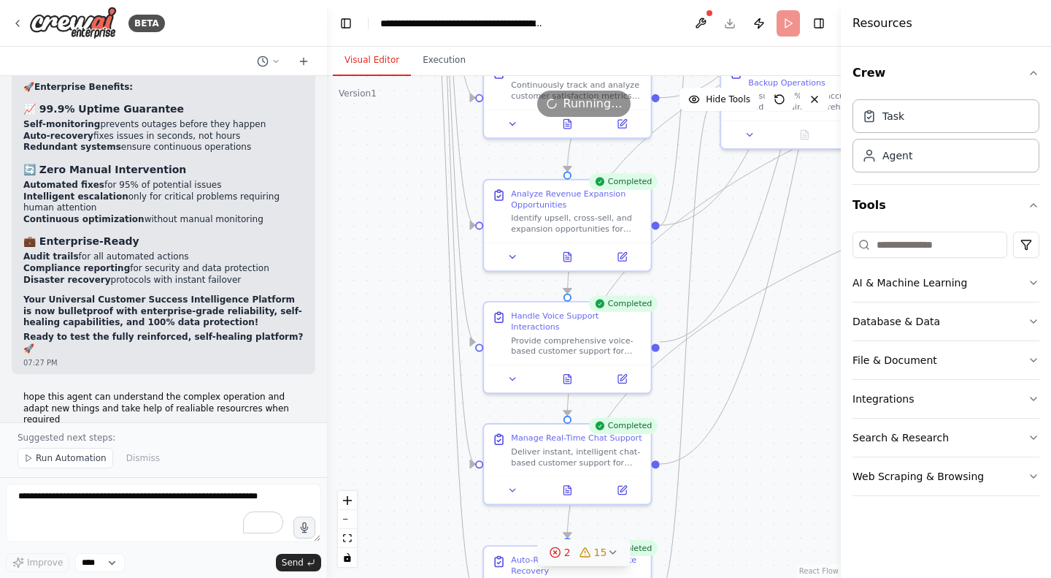
drag, startPoint x: 690, startPoint y: 396, endPoint x: 712, endPoint y: 612, distance: 216.5
click at [712, 577] on html "BETA You are a specialized AI Agent built for Customer Success Operations . You…" at bounding box center [525, 289] width 1051 height 578
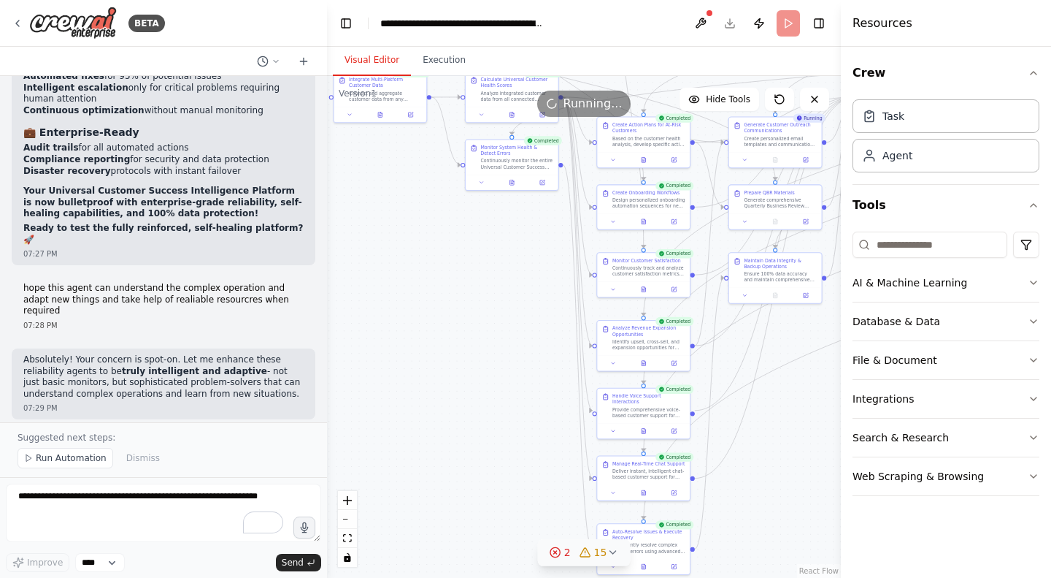
scroll to position [24561, 0]
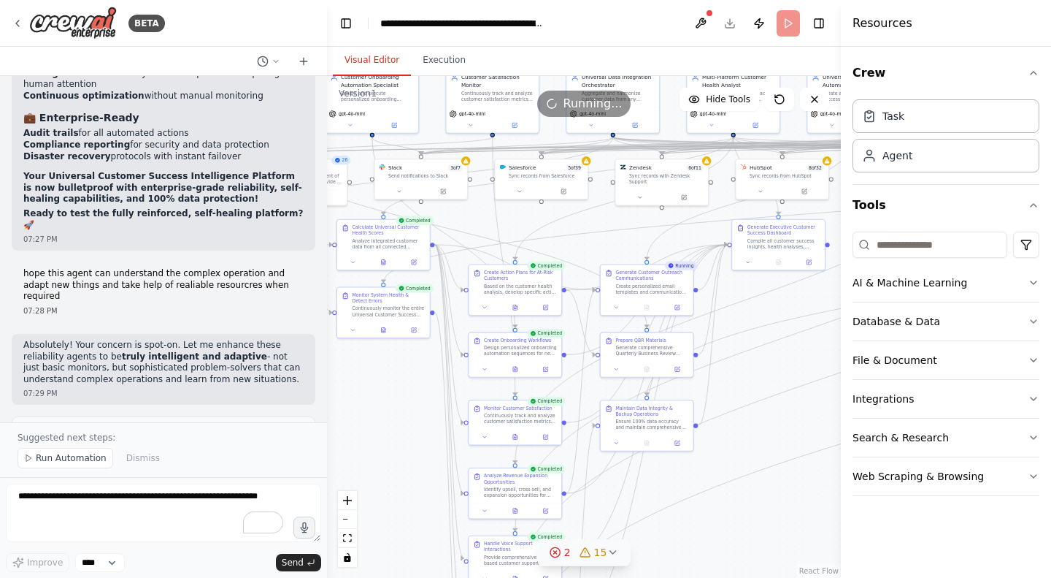
drag, startPoint x: 788, startPoint y: 343, endPoint x: 659, endPoint y: 491, distance: 195.6
click at [659, 491] on div ".deletable-edge-delete-btn { width: 20px; height: 20px; border: 0px solid #ffff…" at bounding box center [584, 327] width 514 height 502
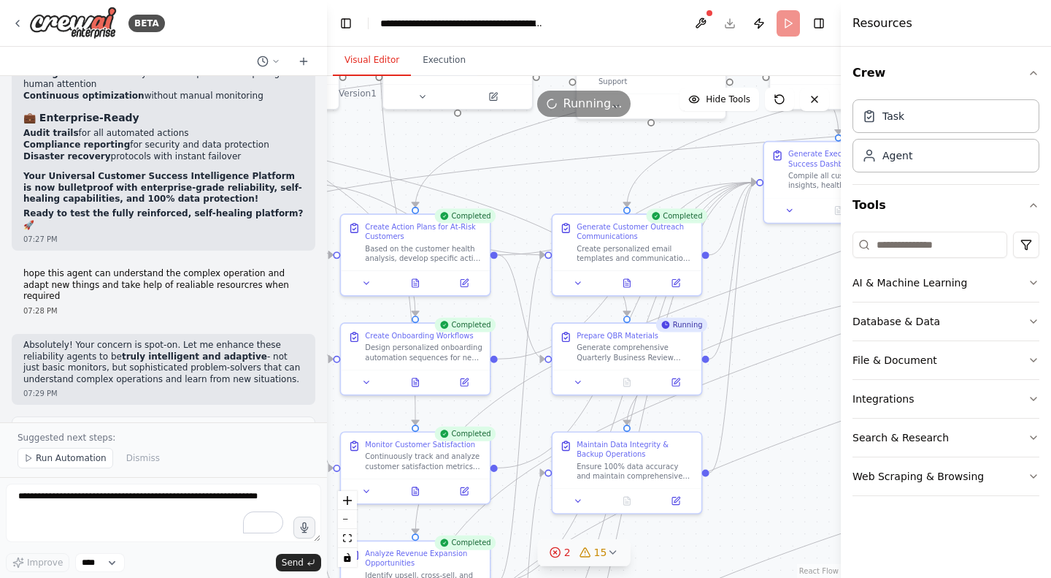
drag, startPoint x: 778, startPoint y: 304, endPoint x: 765, endPoint y: 391, distance: 87.8
click at [765, 391] on div ".deletable-edge-delete-btn { width: 20px; height: 20px; border: 0px solid #ffff…" at bounding box center [584, 327] width 514 height 502
drag, startPoint x: 745, startPoint y: 244, endPoint x: 732, endPoint y: 250, distance: 14.7
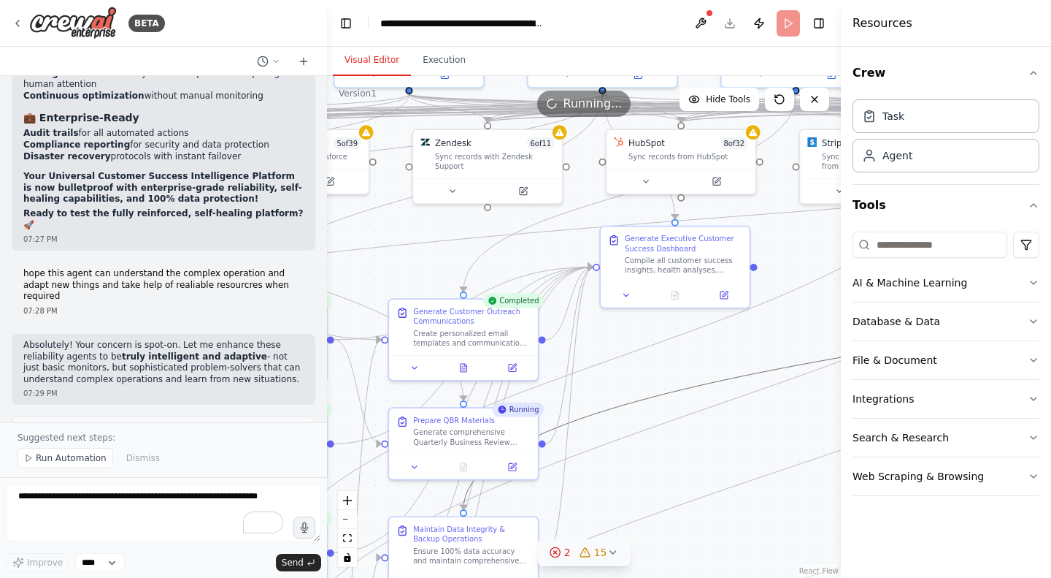
drag, startPoint x: 806, startPoint y: 288, endPoint x: 642, endPoint y: 373, distance: 184.2
click at [642, 373] on div ".deletable-edge-delete-btn { width: 20px; height: 20px; border: 0px solid #ffff…" at bounding box center [584, 327] width 514 height 502
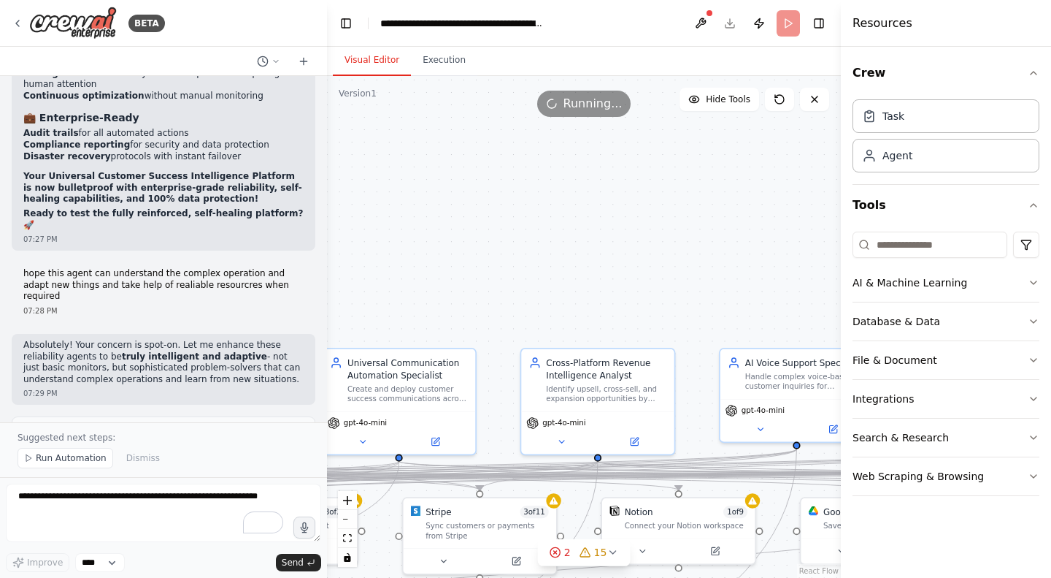
click at [393, 577] on html "BETA You are a specialized AI Agent built for Customer Success Operations . You…" at bounding box center [525, 289] width 1051 height 578
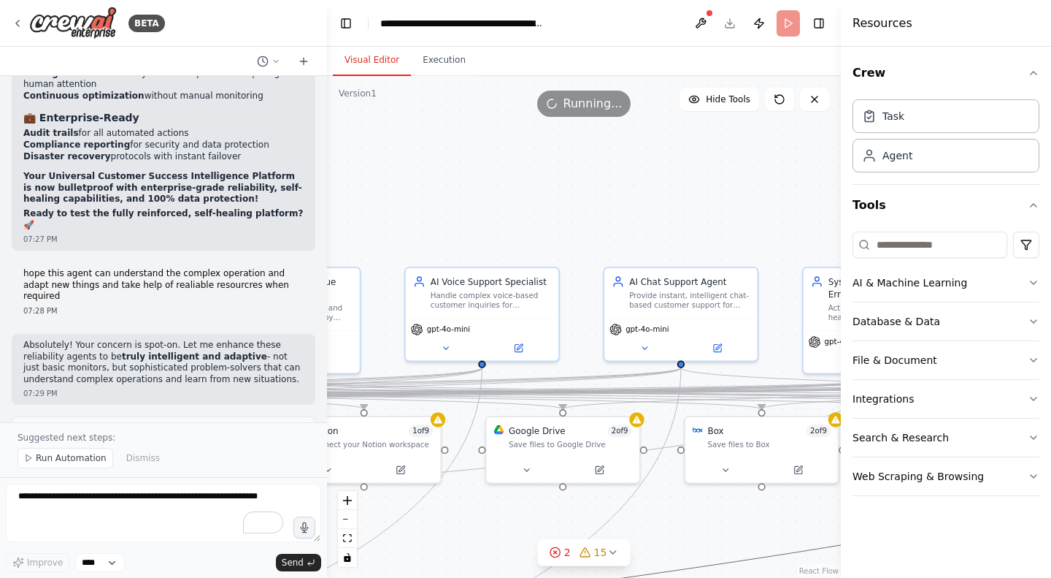
drag, startPoint x: 572, startPoint y: 255, endPoint x: 305, endPoint y: 196, distance: 272.8
click at [305, 196] on div "BETA You are a specialized AI Agent built for Customer Success Operations . You…" at bounding box center [525, 289] width 1051 height 578
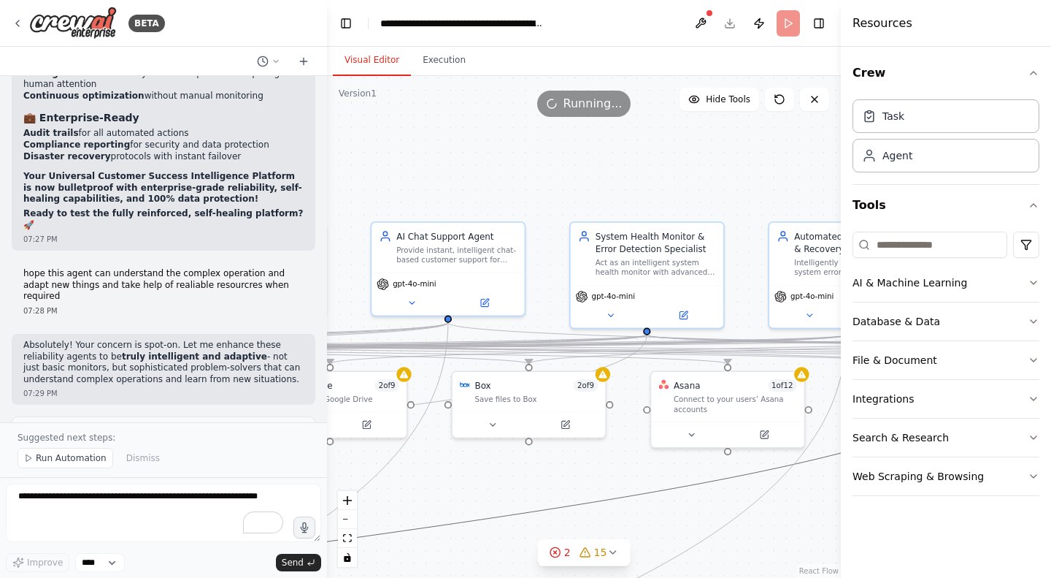
drag, startPoint x: 648, startPoint y: 207, endPoint x: 418, endPoint y: 161, distance: 233.8
click at [418, 161] on div ".deletable-edge-delete-btn { width: 20px; height: 20px; border: 0px solid #ffff…" at bounding box center [584, 327] width 514 height 502
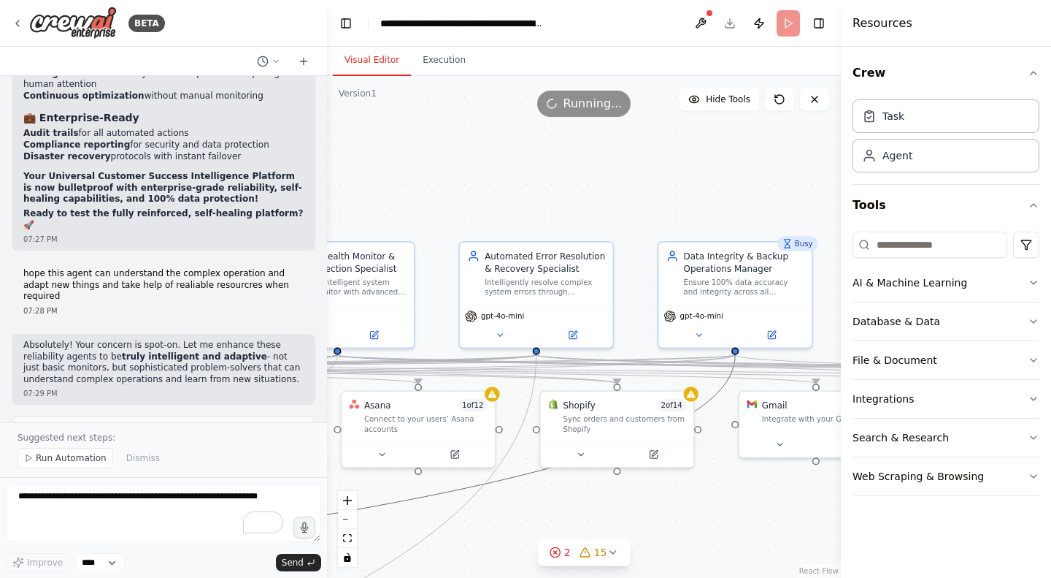
drag, startPoint x: 577, startPoint y: 173, endPoint x: 382, endPoint y: 211, distance: 198.6
click at [382, 211] on div ".deletable-edge-delete-btn { width: 20px; height: 20px; border: 0px solid #ffff…" at bounding box center [584, 327] width 514 height 502
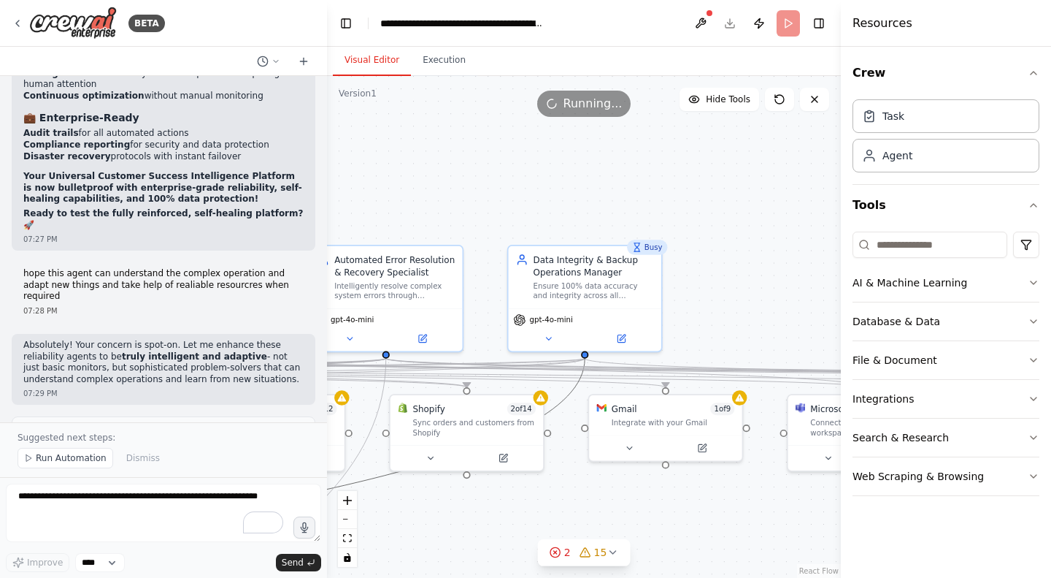
drag, startPoint x: 645, startPoint y: 207, endPoint x: 495, endPoint y: 211, distance: 150.4
click at [495, 211] on div ".deletable-edge-delete-btn { width: 20px; height: 20px; border: 0px solid #ffff…" at bounding box center [584, 327] width 514 height 502
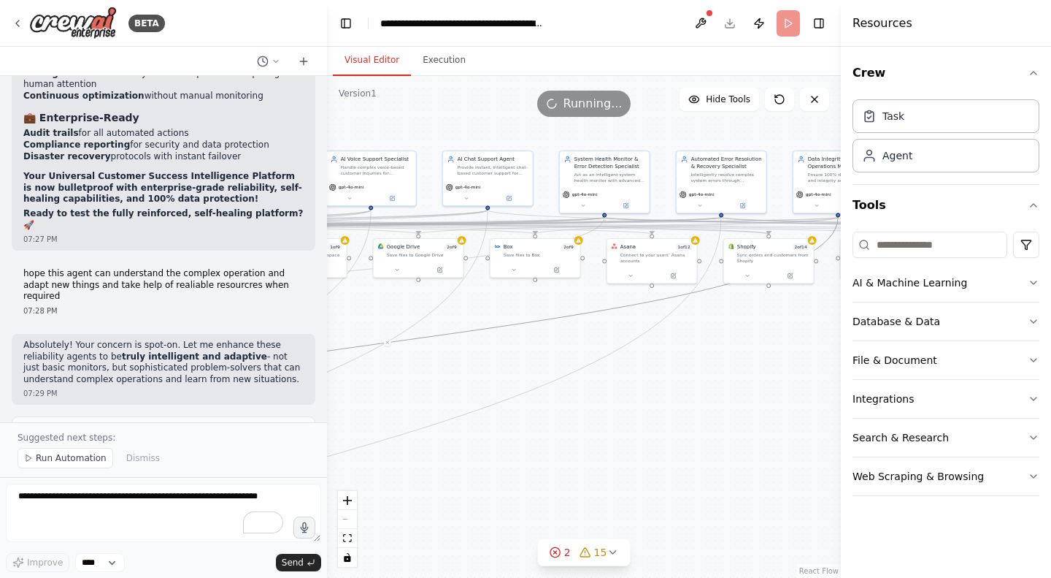
drag, startPoint x: 474, startPoint y: 193, endPoint x: 805, endPoint y: 195, distance: 330.7
click at [805, 195] on div ".deletable-edge-delete-btn { width: 20px; height: 20px; border: 0px solid #ffff…" at bounding box center [584, 327] width 514 height 502
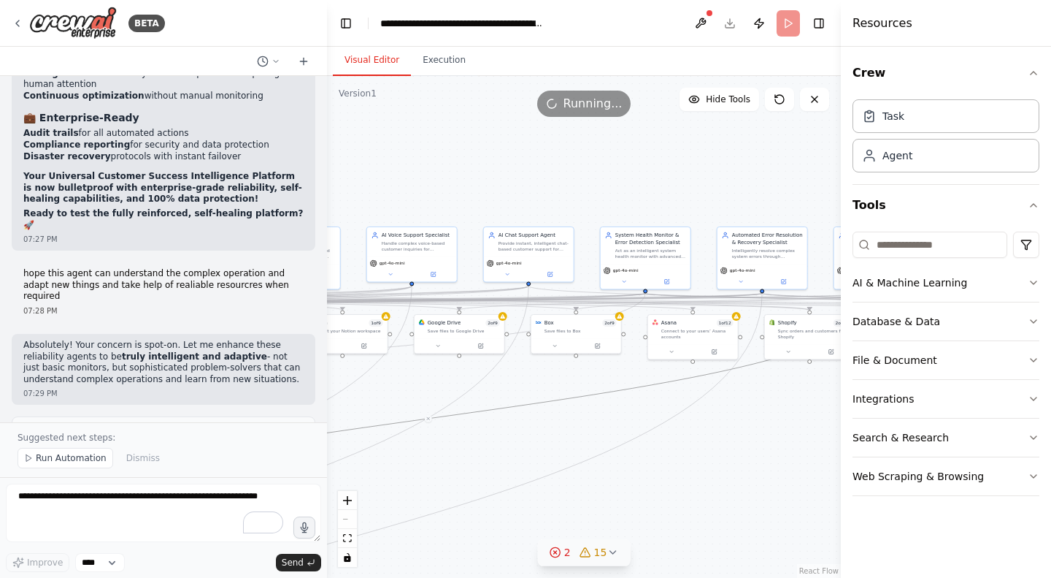
click at [607, 547] on icon at bounding box center [613, 552] width 12 height 12
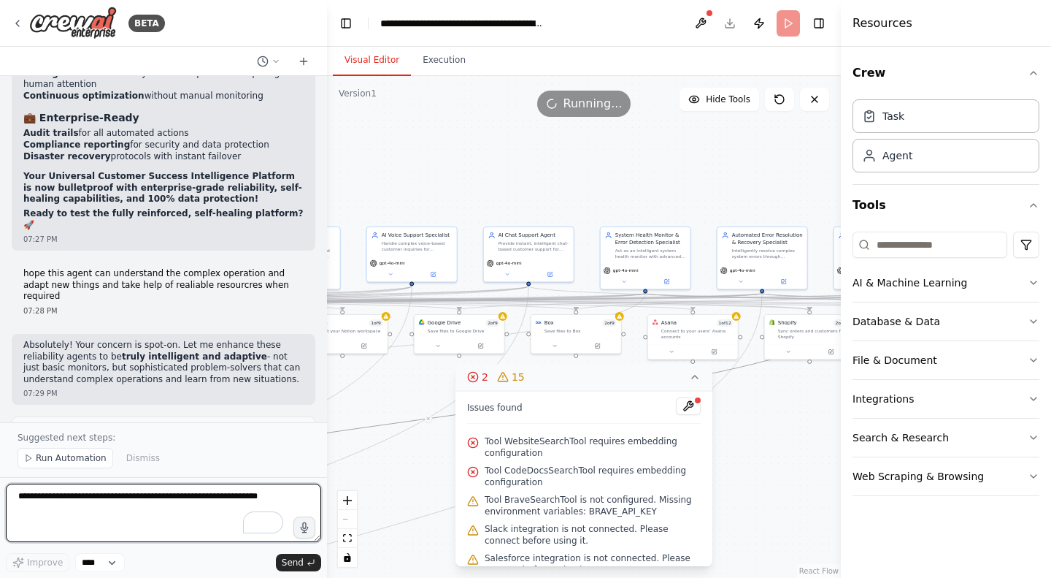
click at [88, 496] on textarea "To enrich screen reader interactions, please activate Accessibility in Grammarl…" at bounding box center [163, 512] width 315 height 58
type textarea "**********"
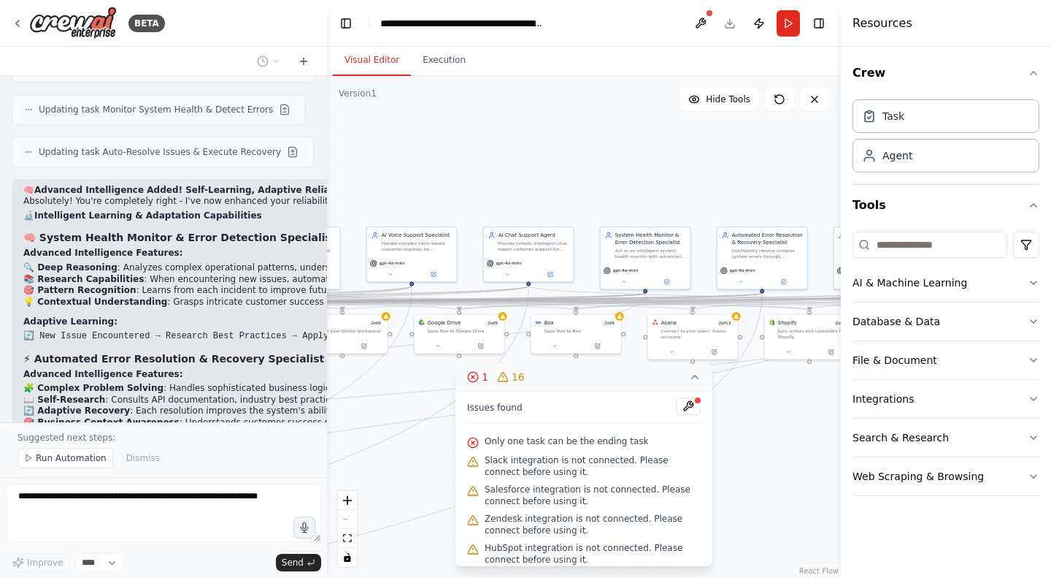
scroll to position [25309, 0]
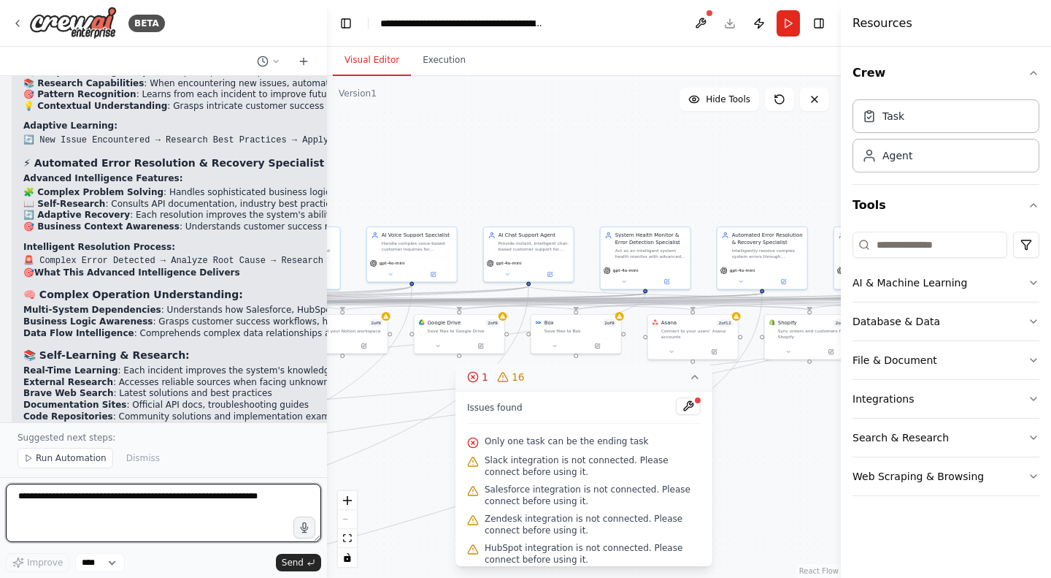
click at [79, 502] on textarea "To enrich screen reader interactions, please activate Accessibility in Grammarl…" at bounding box center [163, 512] width 315 height 58
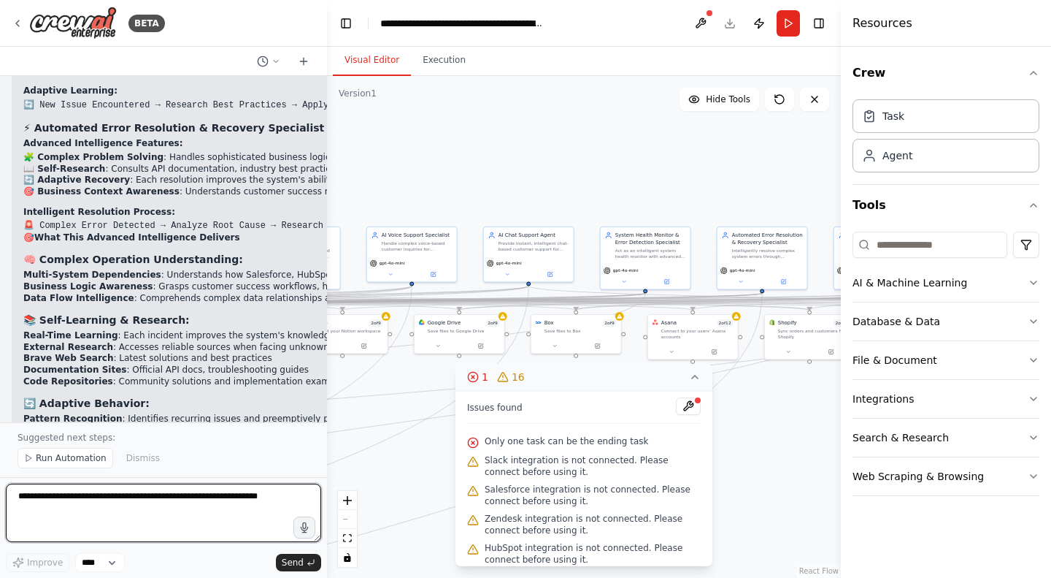
paste textarea "**********"
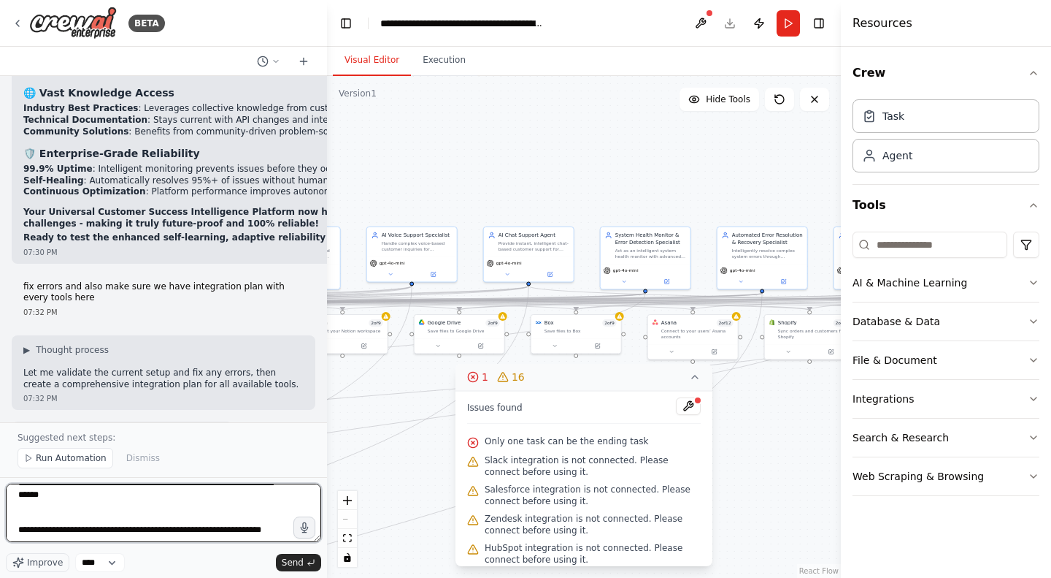
scroll to position [26115, 0]
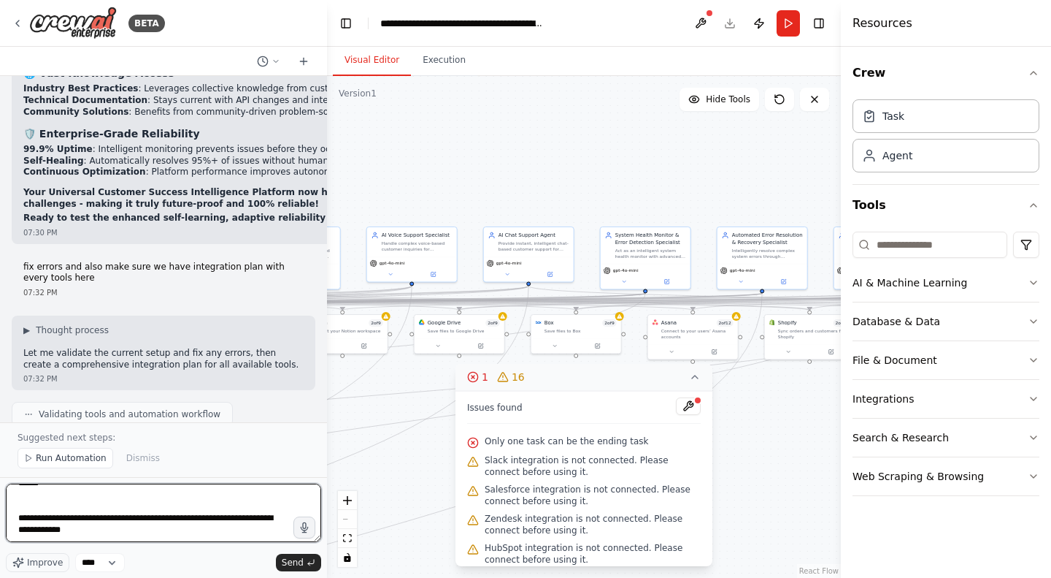
type textarea "**********"
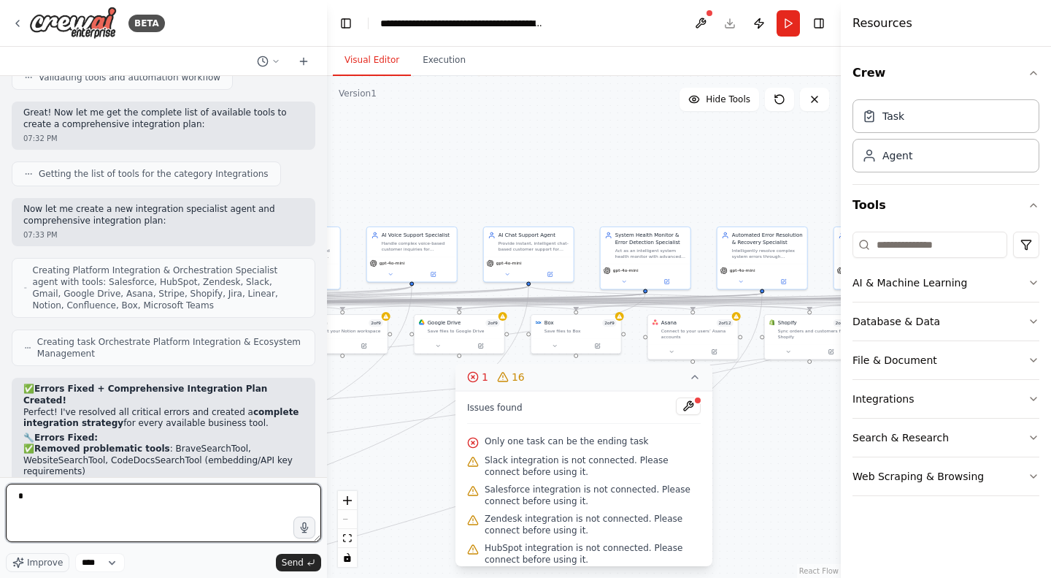
scroll to position [0, 0]
type textarea "*"
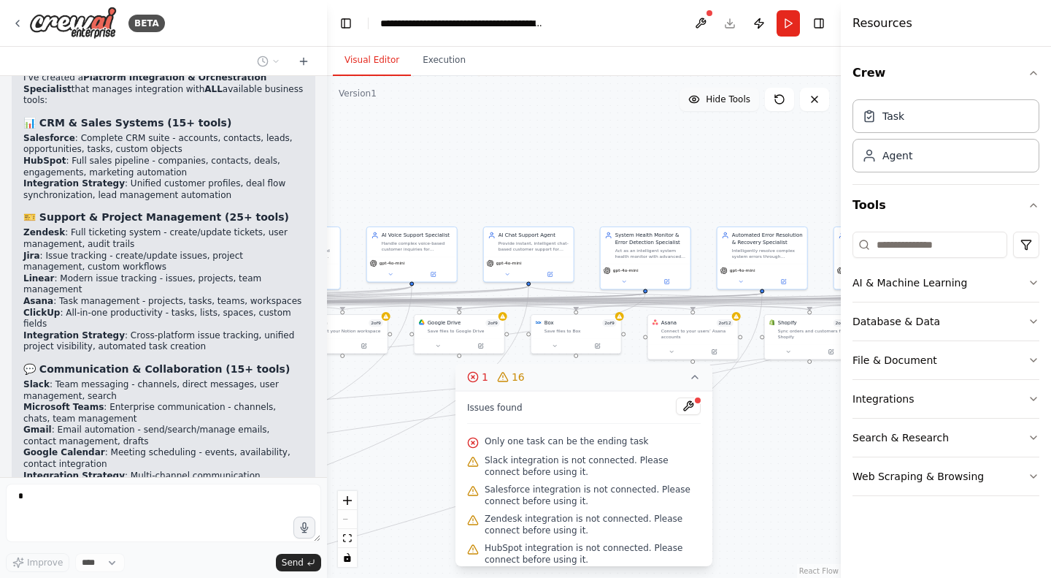
click at [725, 97] on span "Hide Tools" at bounding box center [728, 99] width 45 height 12
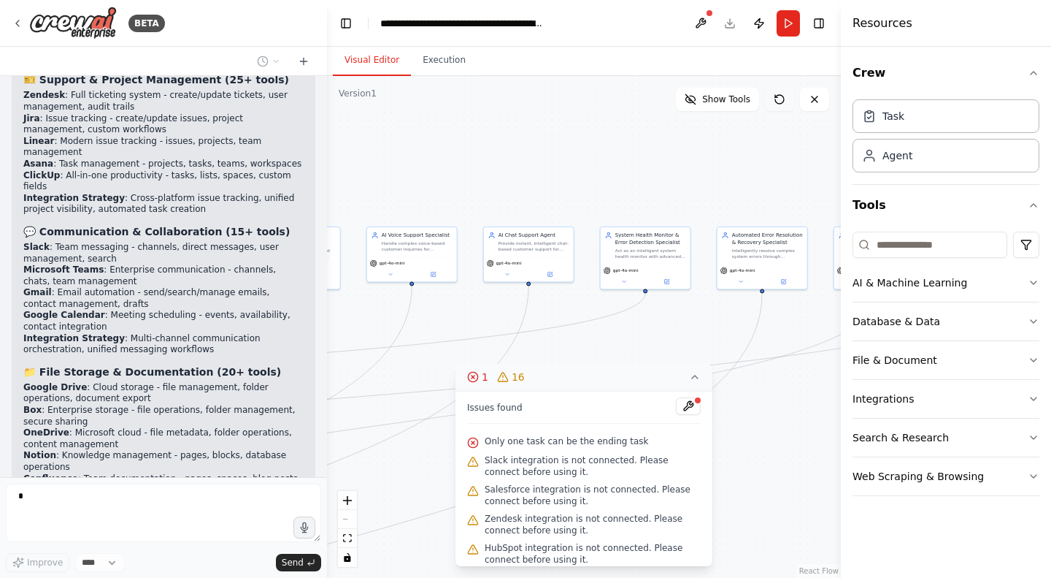
scroll to position [27319, 0]
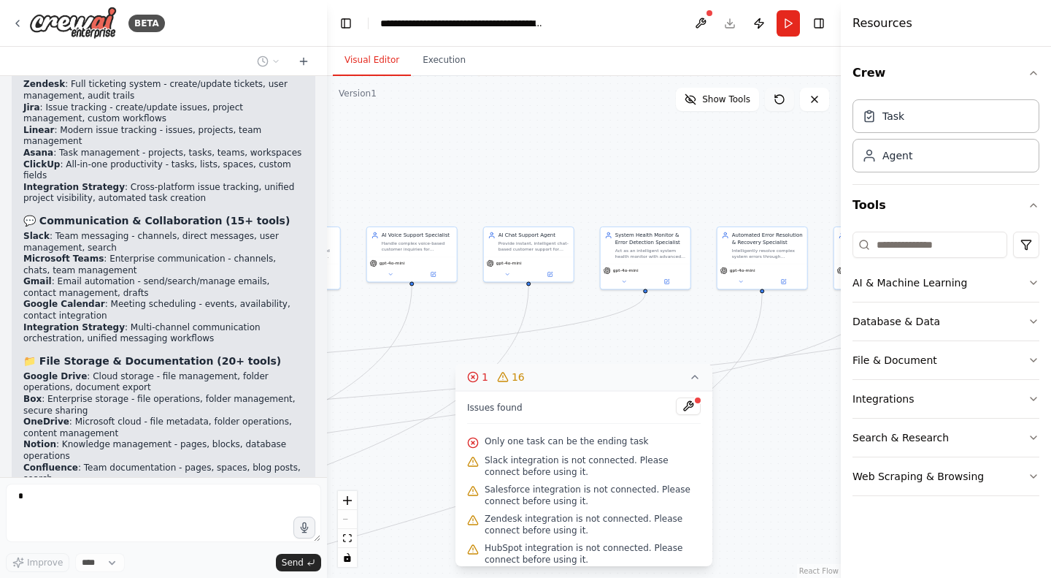
click at [775, 96] on icon at bounding box center [776, 96] width 2 height 2
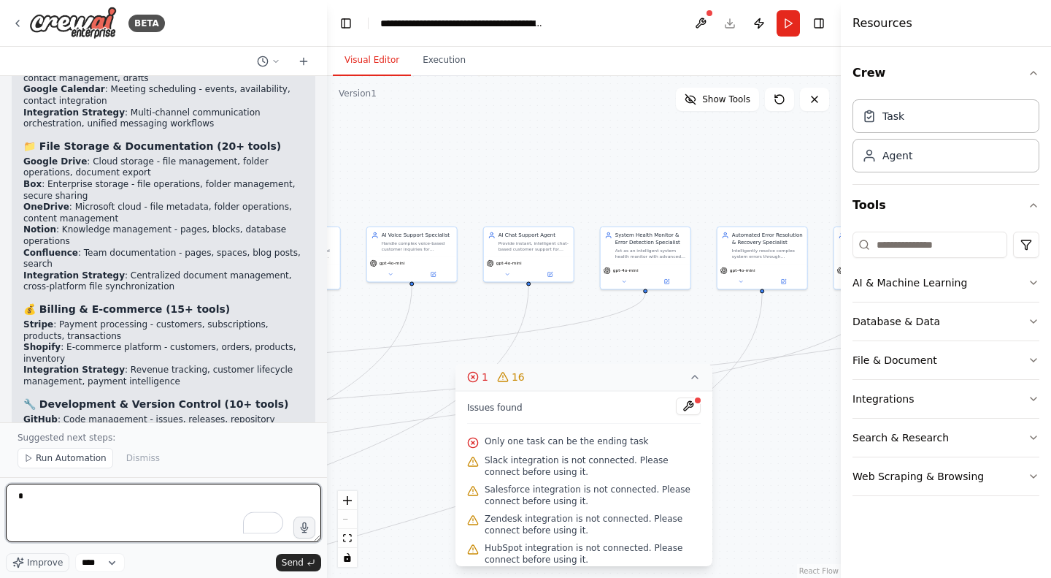
scroll to position [27557, 0]
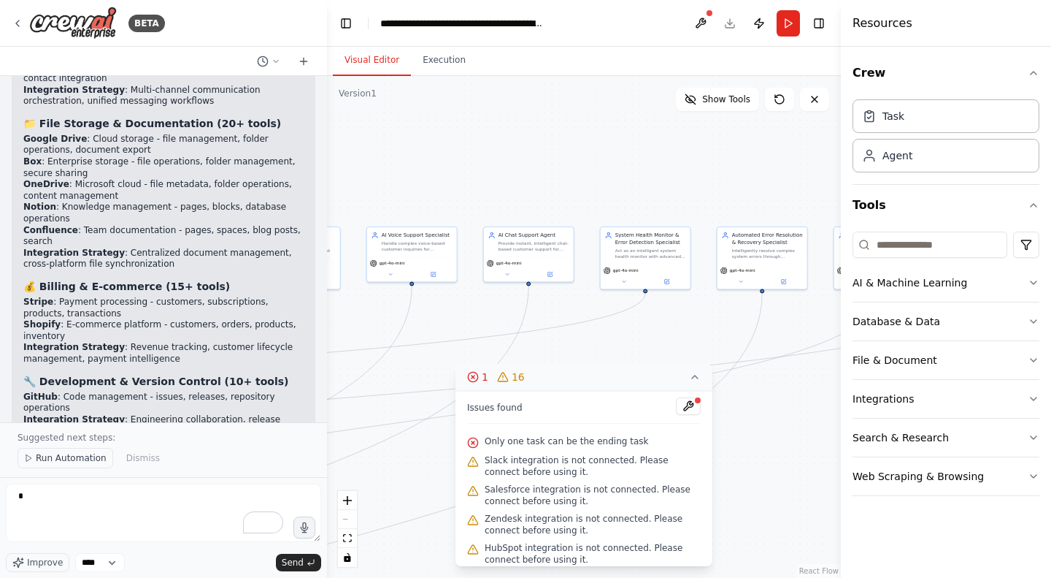
click at [55, 456] on span "Run Automation" at bounding box center [71, 458] width 71 height 12
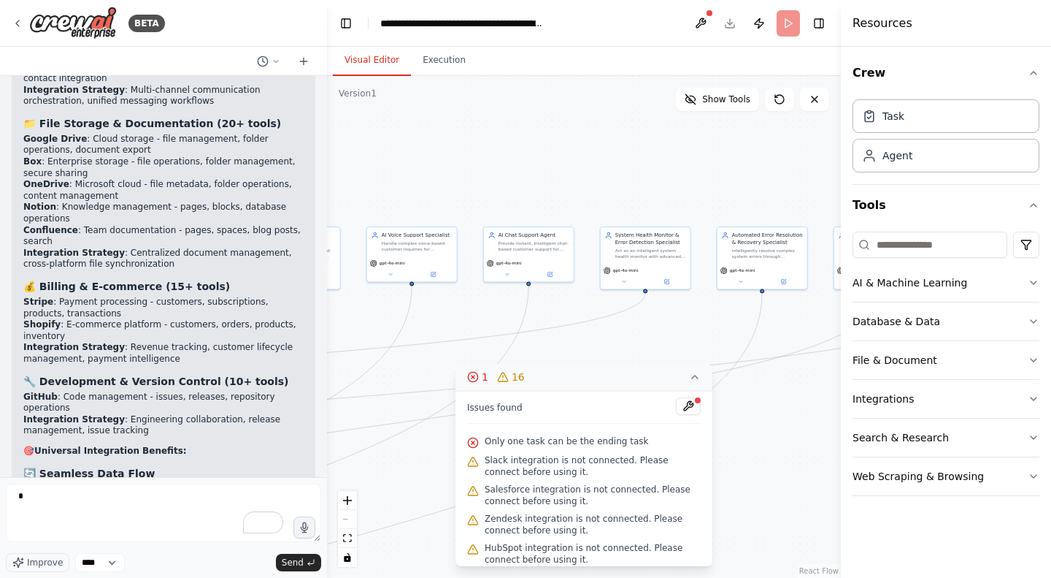
scroll to position [27502, 0]
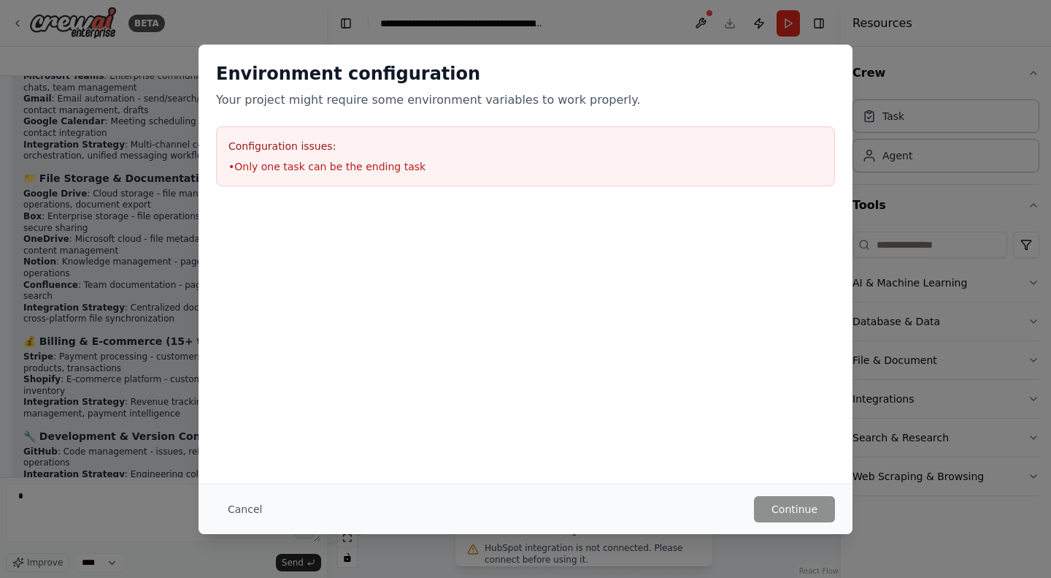
click at [369, 143] on h3 "Configuration issues:" at bounding box center [526, 146] width 594 height 15
click at [236, 513] on button "Cancel" at bounding box center [245, 509] width 58 height 26
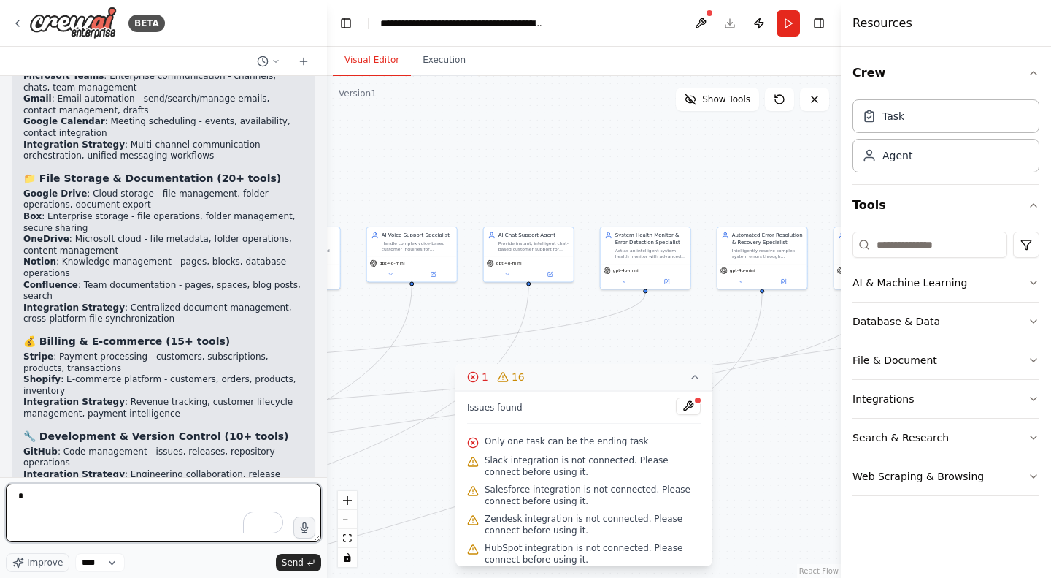
click at [168, 514] on textarea "*" at bounding box center [163, 512] width 315 height 58
type textarea "**********"
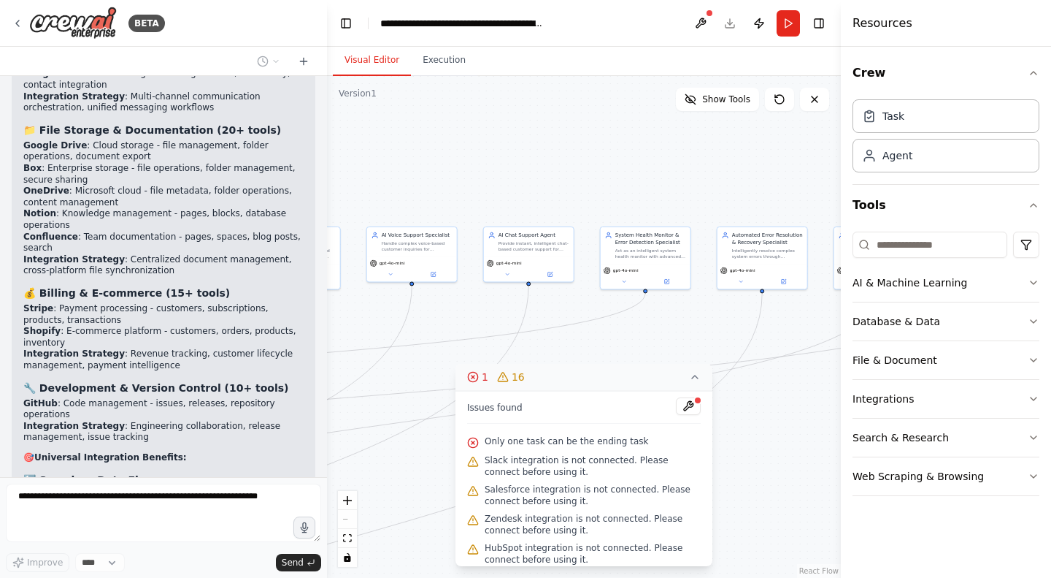
scroll to position [27588, 0]
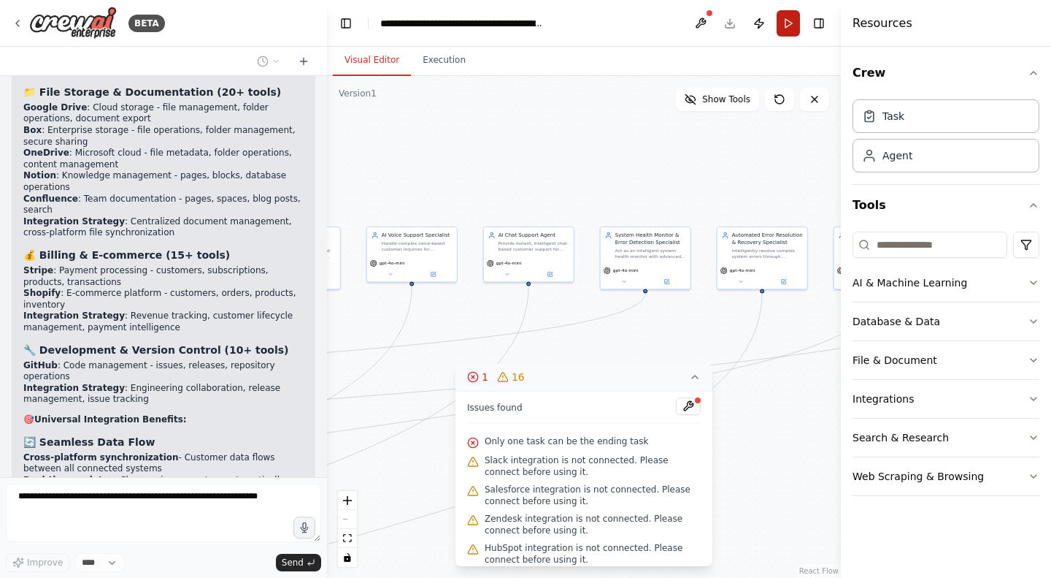
click at [786, 15] on button "Run" at bounding box center [788, 23] width 23 height 26
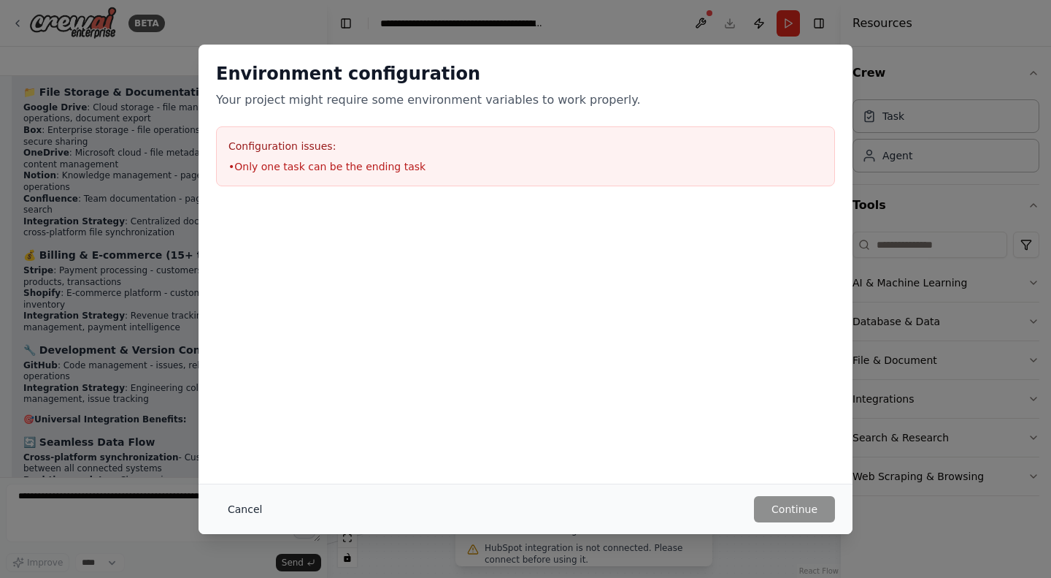
click at [231, 506] on button "Cancel" at bounding box center [245, 509] width 58 height 26
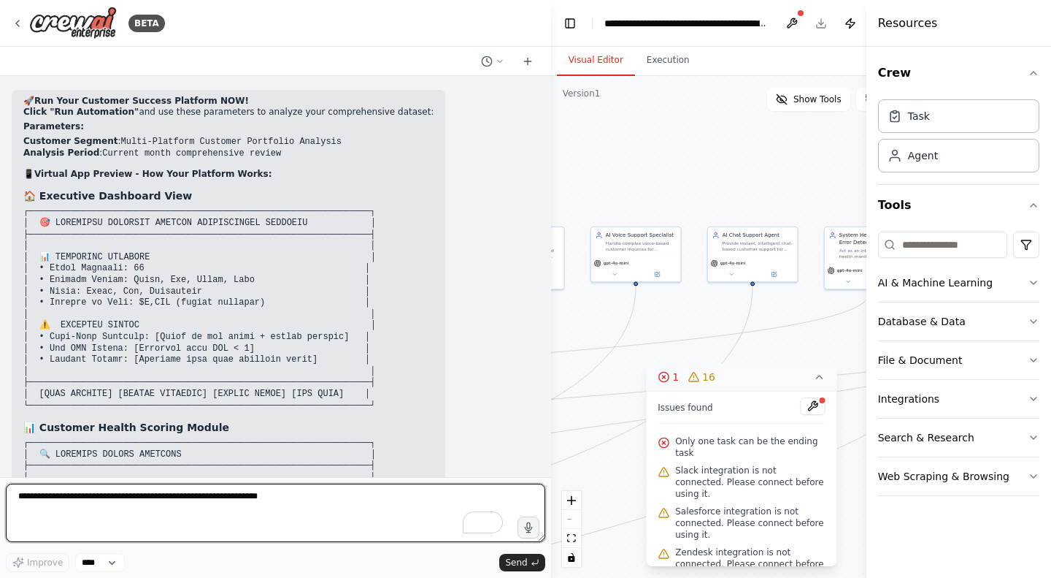
drag, startPoint x: 326, startPoint y: 142, endPoint x: 627, endPoint y: 145, distance: 301.6
click at [627, 145] on div "BETA You are a specialized AI Agent built for Customer Success Operations . You…" at bounding box center [525, 289] width 1051 height 578
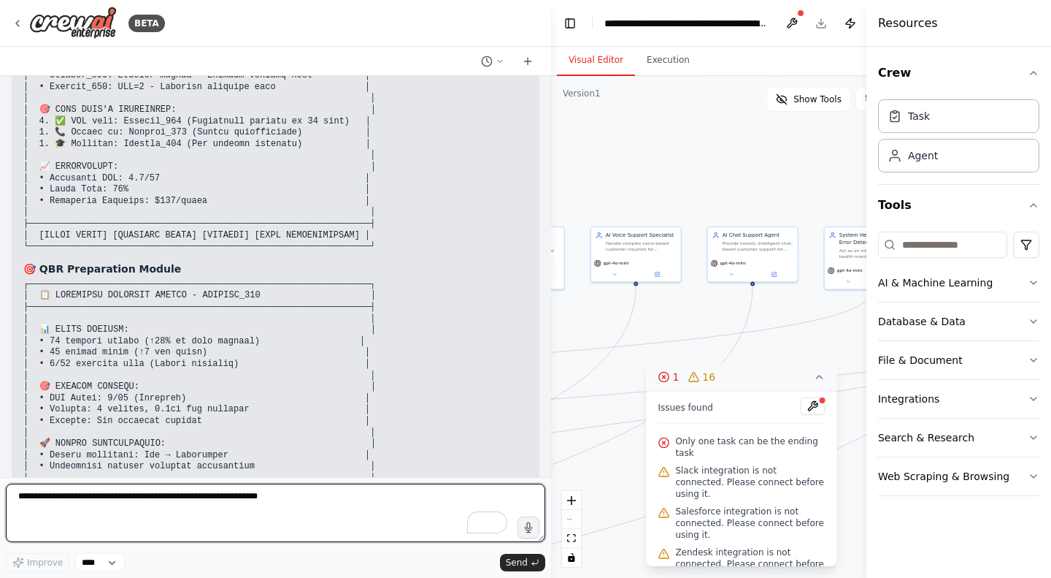
scroll to position [24985, 0]
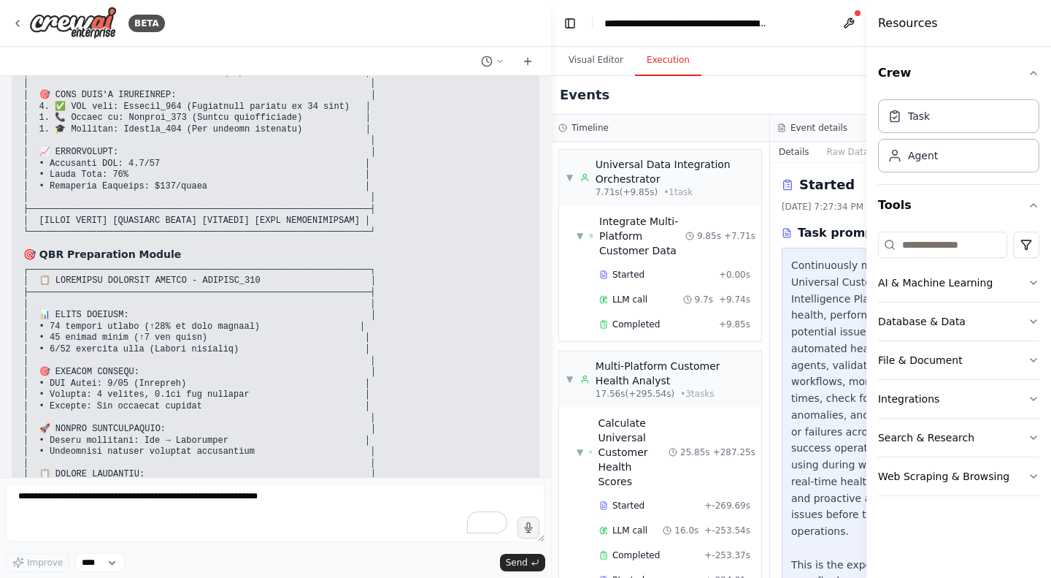
click at [651, 56] on button "Execution" at bounding box center [668, 60] width 66 height 31
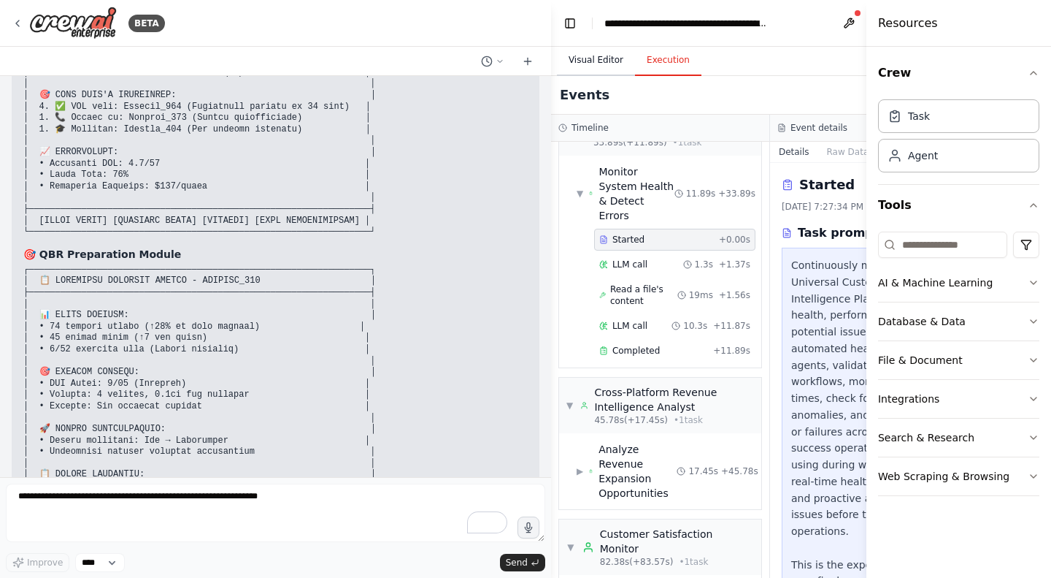
click at [591, 55] on button "Visual Editor" at bounding box center [596, 60] width 78 height 31
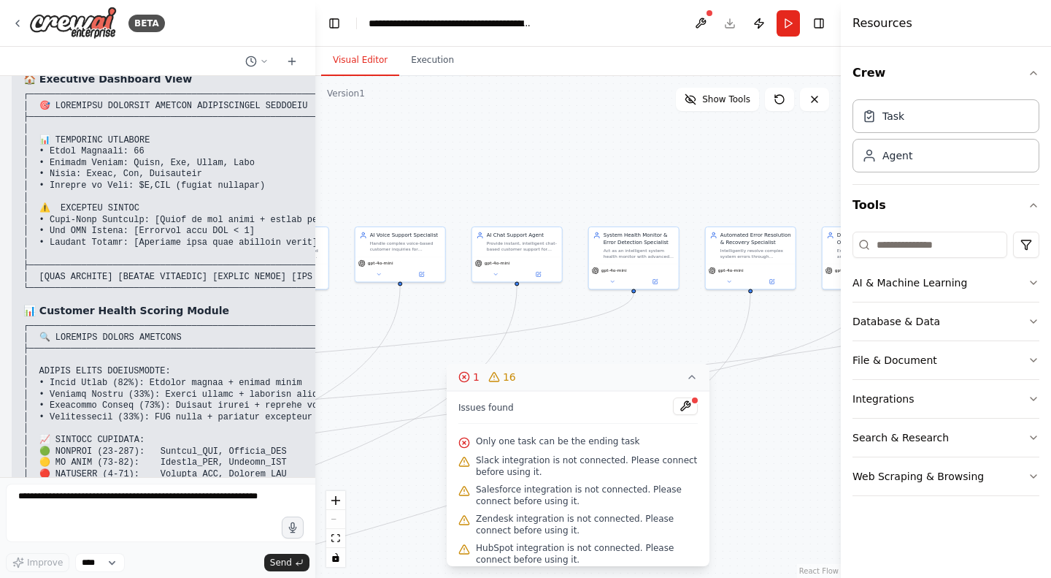
drag, startPoint x: 550, startPoint y: 158, endPoint x: 317, endPoint y: 132, distance: 234.4
click at [317, 132] on div "BETA You are a specialized AI Agent built for Customer Success Operations . You…" at bounding box center [525, 289] width 1051 height 578
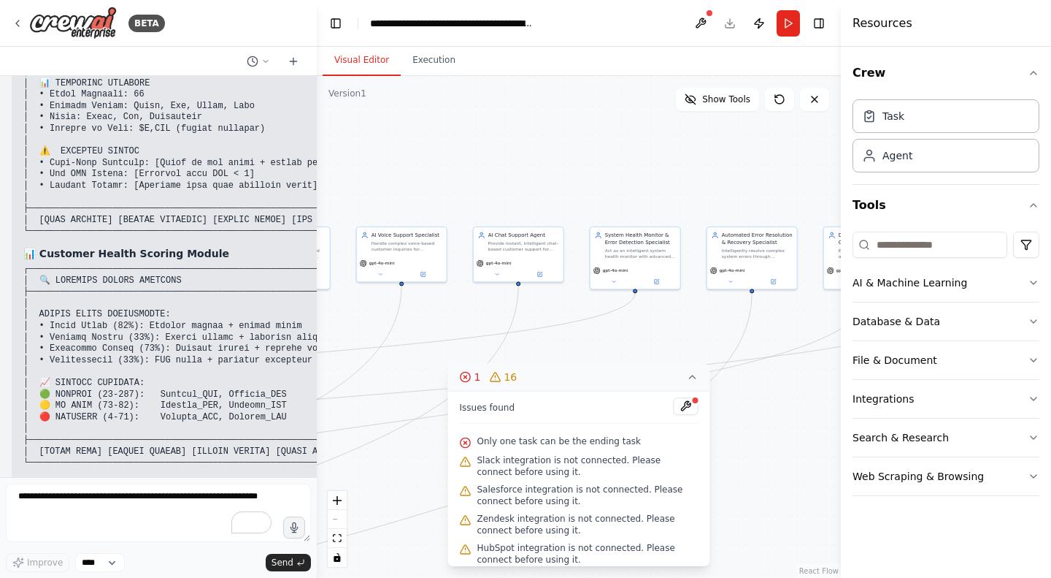
scroll to position [30209, 0]
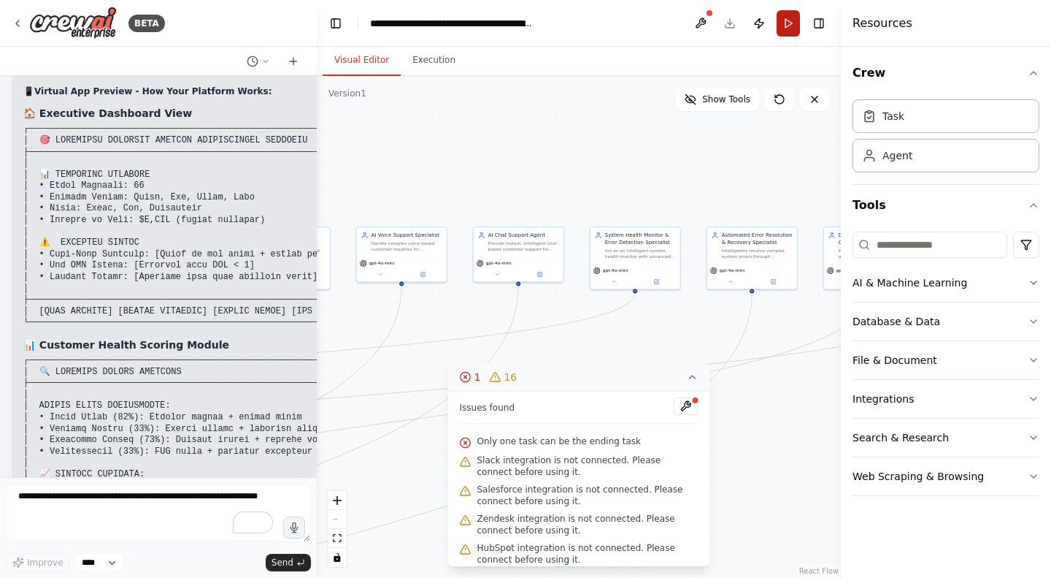
click at [783, 27] on button "Run" at bounding box center [788, 23] width 23 height 26
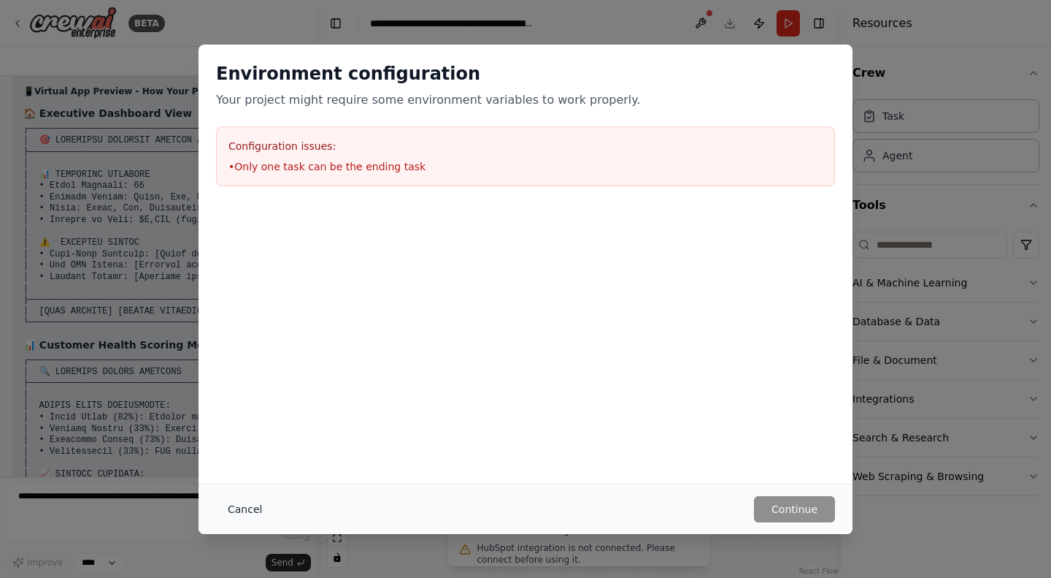
click at [239, 505] on button "Cancel" at bounding box center [245, 509] width 58 height 26
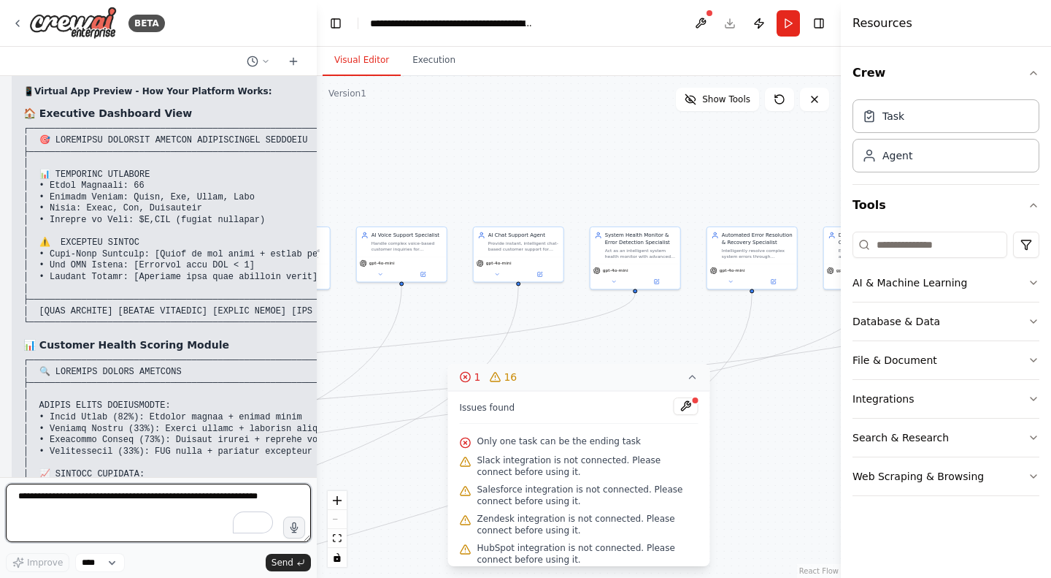
click at [116, 515] on textarea "To enrich screen reader interactions, please activate Accessibility in Grammarl…" at bounding box center [158, 512] width 305 height 58
type textarea "*****"
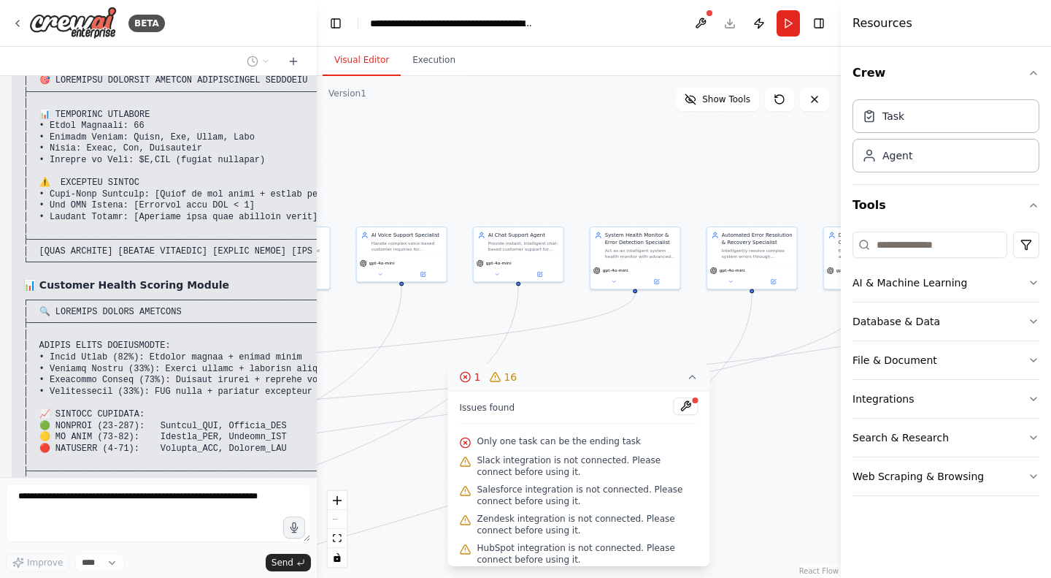
scroll to position [30318, 0]
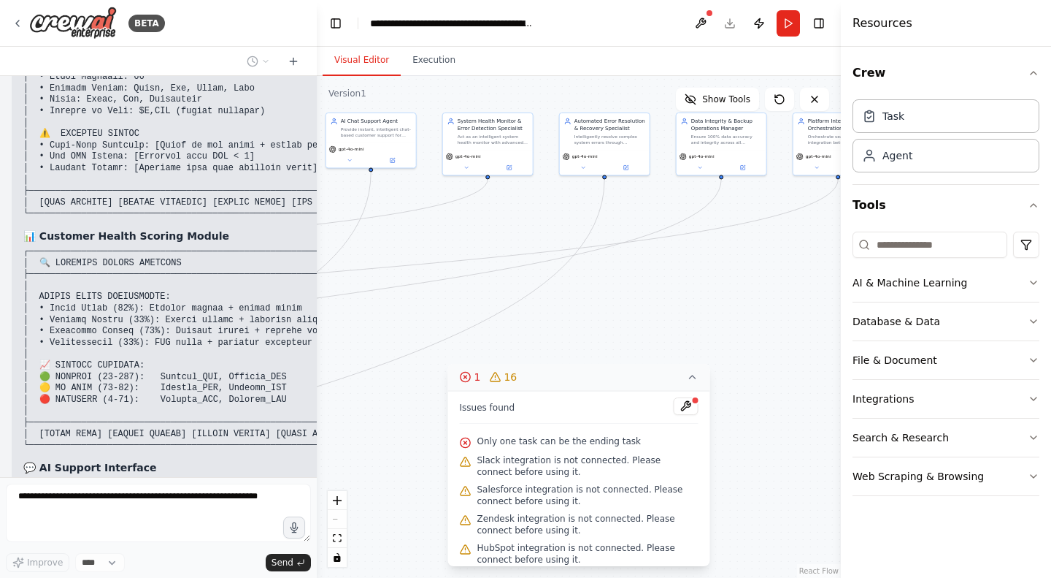
drag, startPoint x: 504, startPoint y: 196, endPoint x: 356, endPoint y: 83, distance: 186.3
click at [356, 83] on div ".deletable-edge-delete-btn { width: 20px; height: 20px; border: 0px solid #ffff…" at bounding box center [579, 327] width 524 height 502
click at [611, 316] on div ".deletable-edge-delete-btn { width: 20px; height: 20px; border: 0px solid #ffff…" at bounding box center [579, 327] width 524 height 502
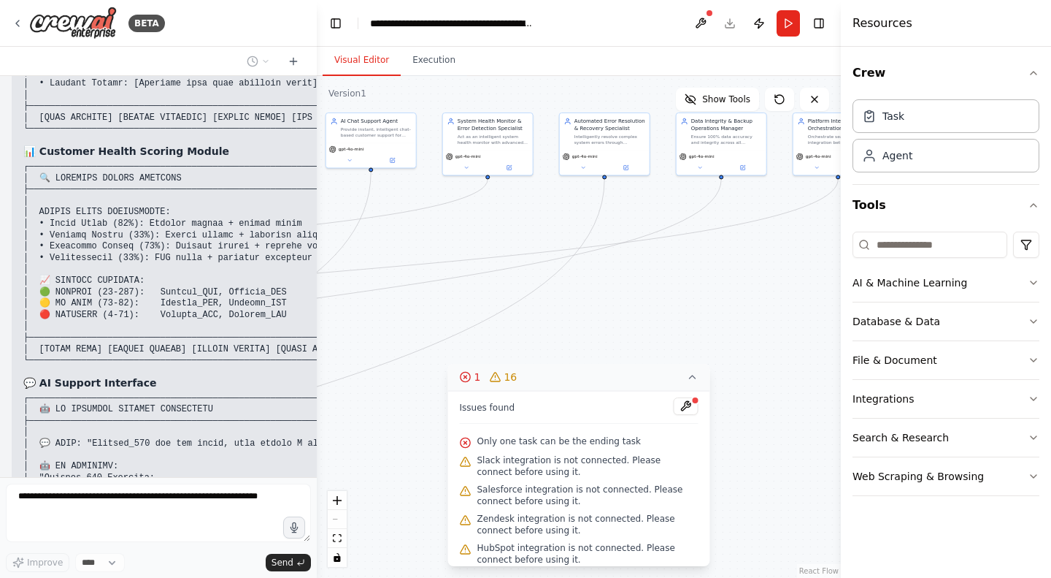
scroll to position [30414, 0]
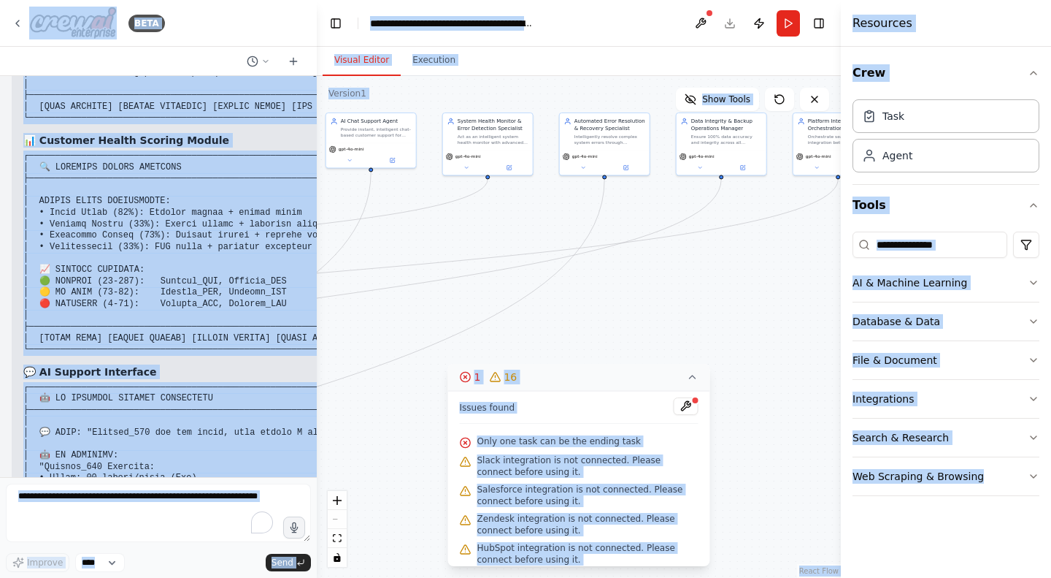
copy body "BETA You are a specialized AI Agent built for Customer Success Operations . You…"
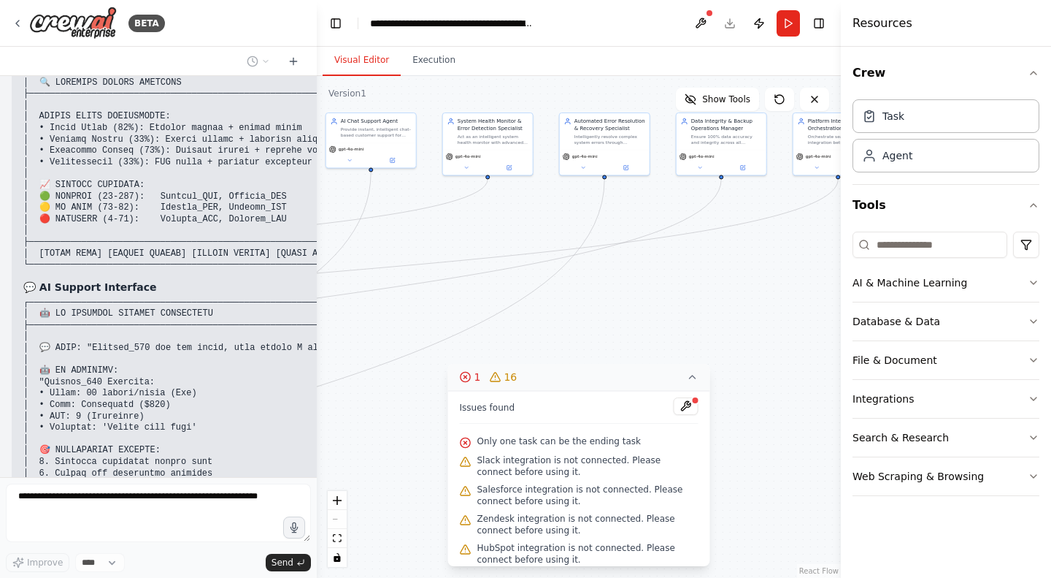
scroll to position [30510, 0]
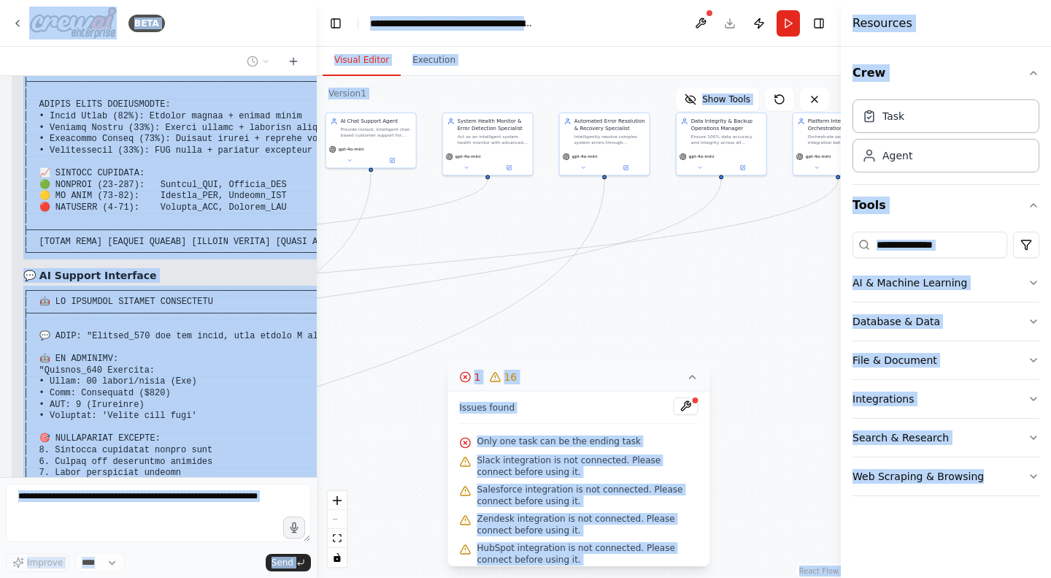
copy body "BETA You are a specialized AI Agent built for Customer Success Operations . You…"
click at [559, 321] on div ".deletable-edge-delete-btn { width: 20px; height: 20px; border: 0px solid #ffff…" at bounding box center [579, 327] width 524 height 502
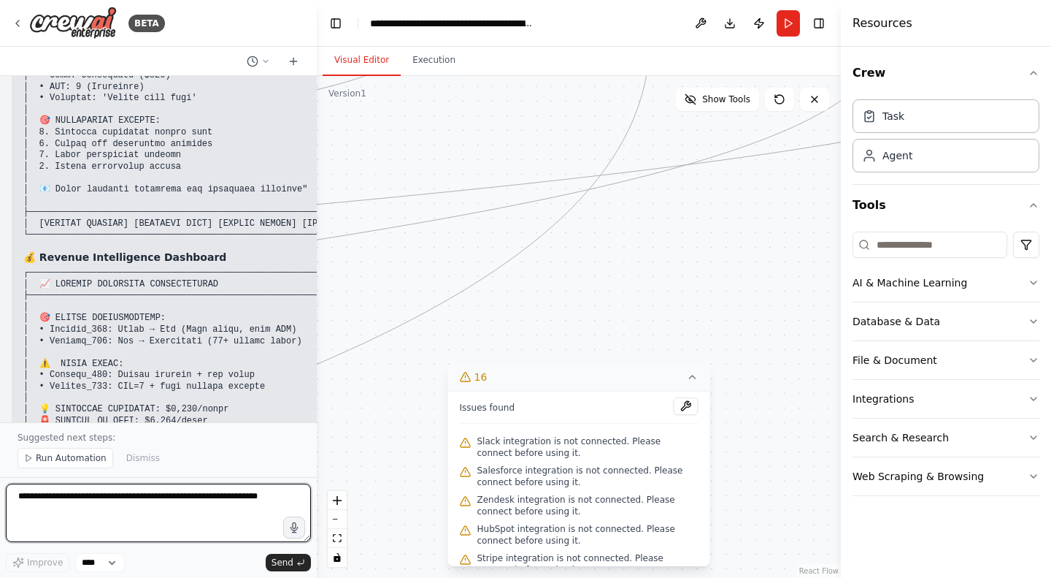
scroll to position [30839, 0]
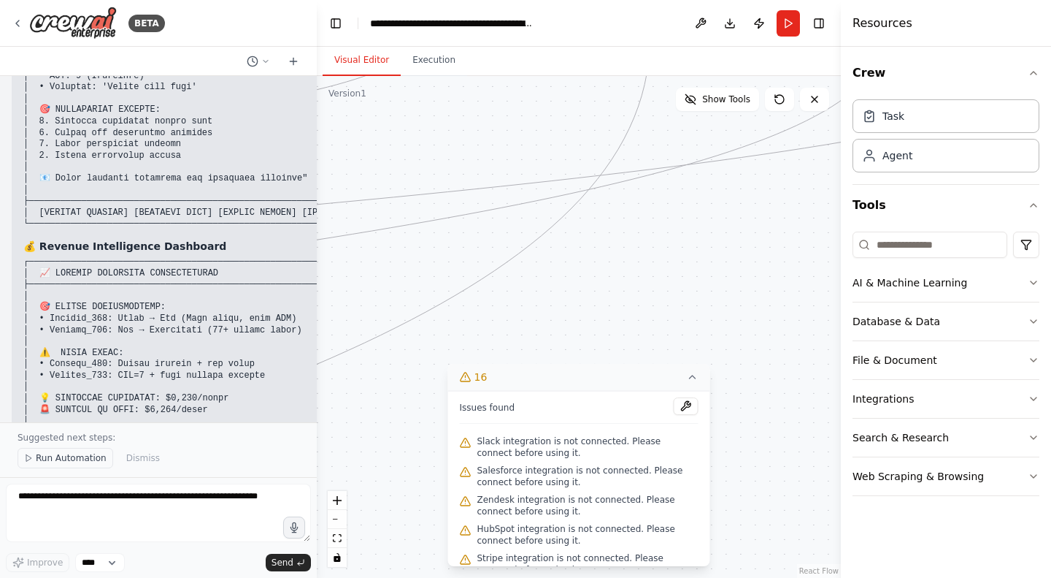
click at [60, 463] on span "Run Automation" at bounding box center [71, 458] width 71 height 12
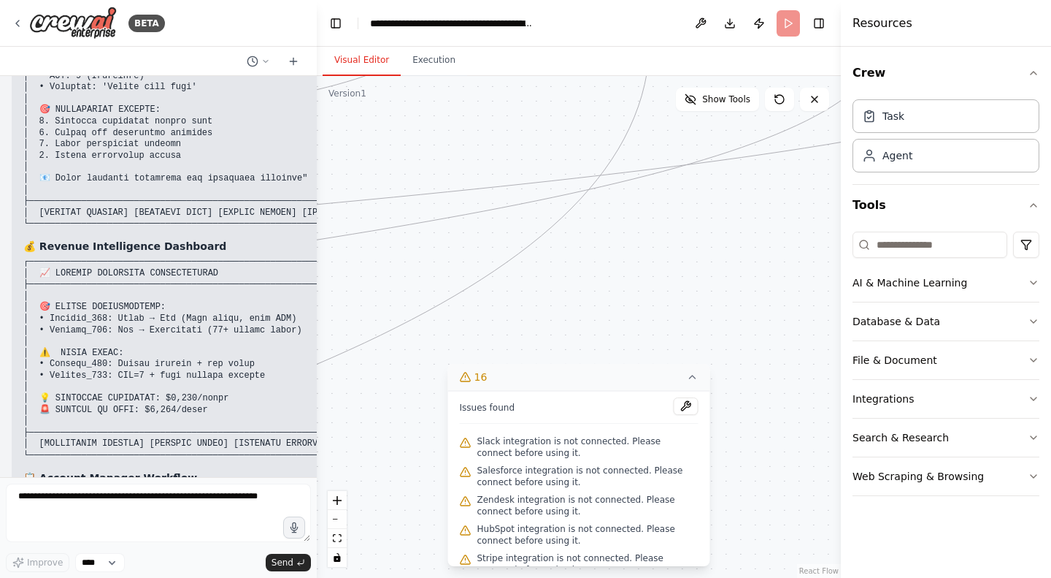
scroll to position [30784, 0]
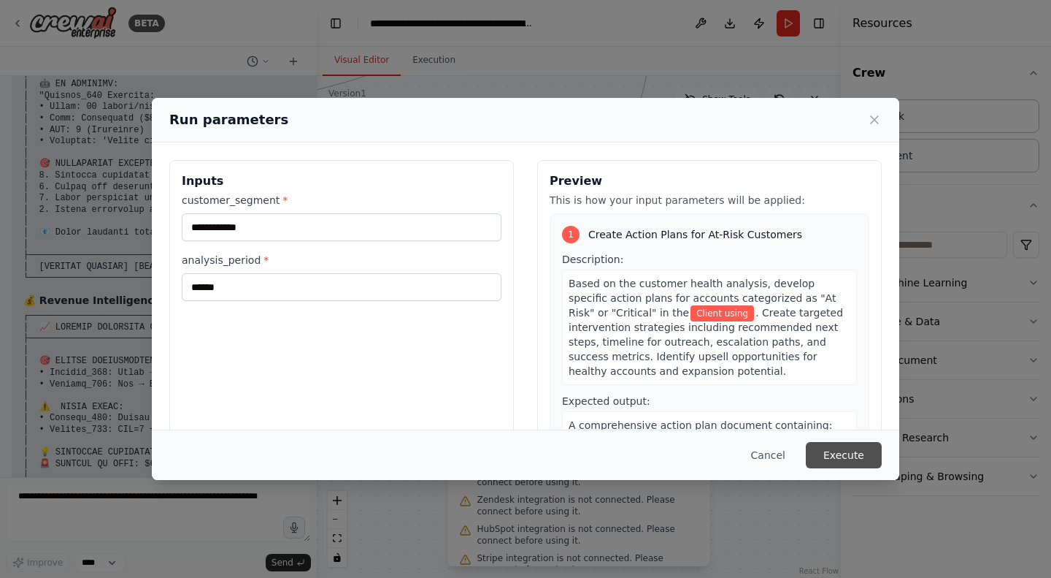
click at [837, 458] on button "Execute" at bounding box center [844, 455] width 76 height 26
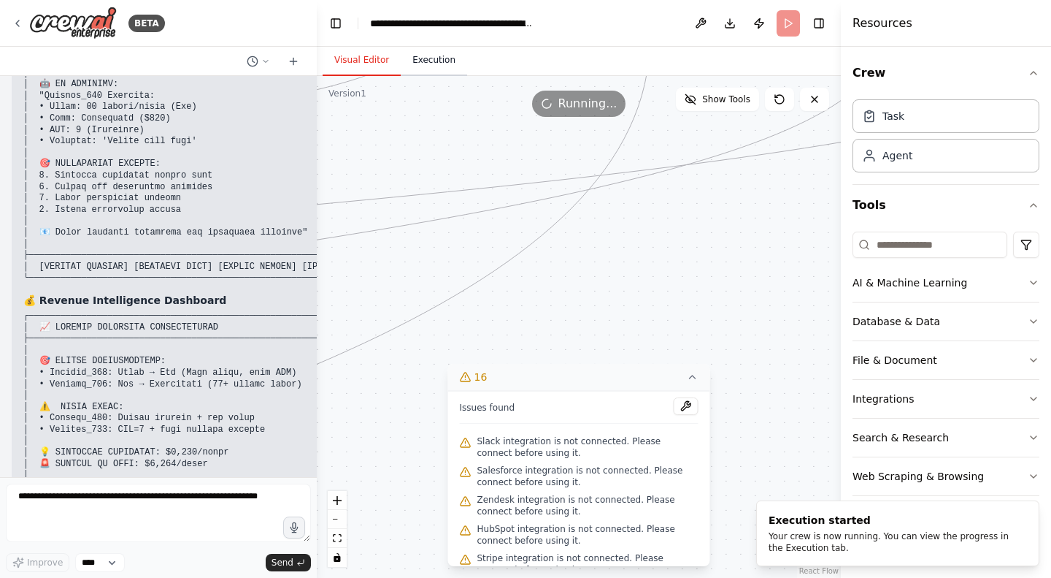
click at [422, 62] on button "Execution" at bounding box center [434, 60] width 66 height 31
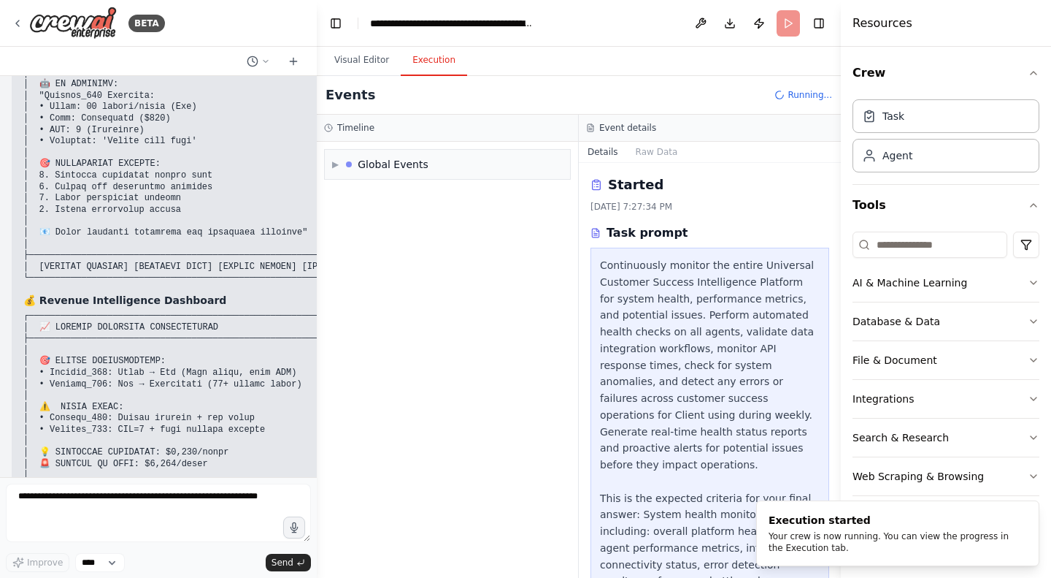
scroll to position [0, 0]
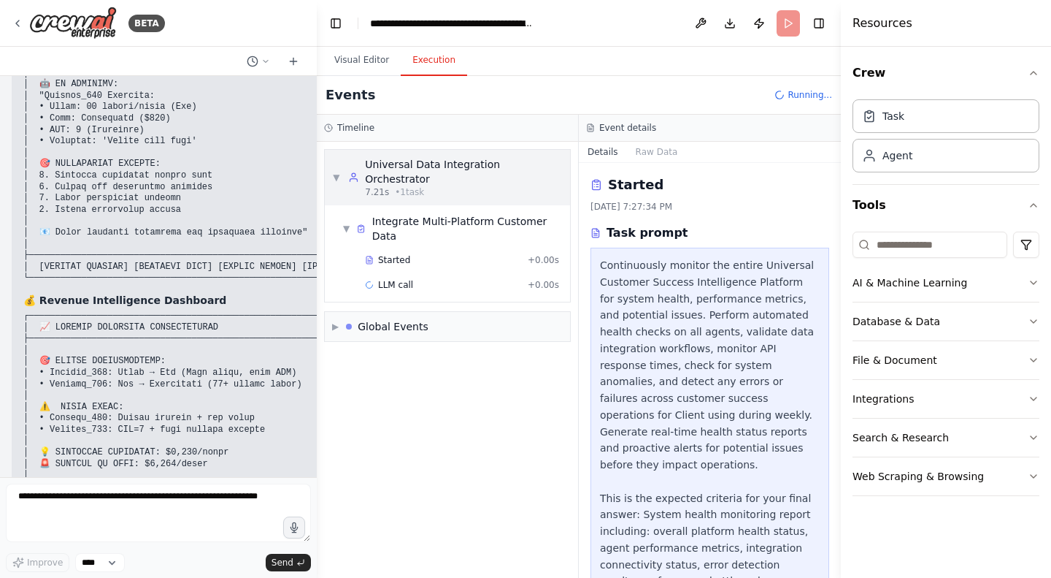
click at [333, 176] on div "▼ Universal Data Integration Orchestrator 7.21s • 1 task" at bounding box center [447, 177] width 231 height 41
click at [333, 176] on div "▶ Universal Data Integration Orchestrator 7.21s • 1 task" at bounding box center [447, 177] width 231 height 41
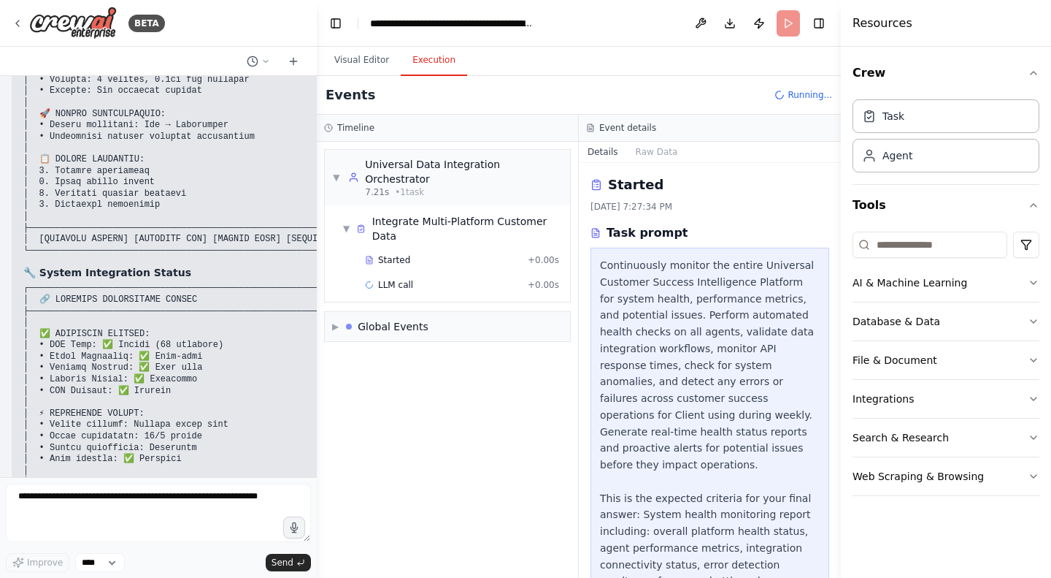
scroll to position [31676, 0]
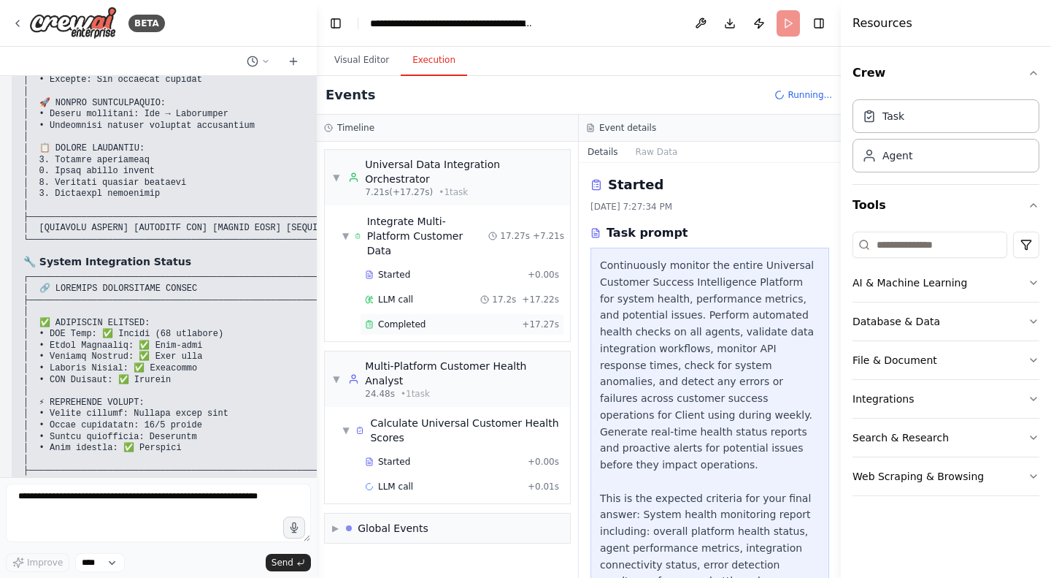
click at [393, 318] on span "Completed" at bounding box center [401, 324] width 47 height 12
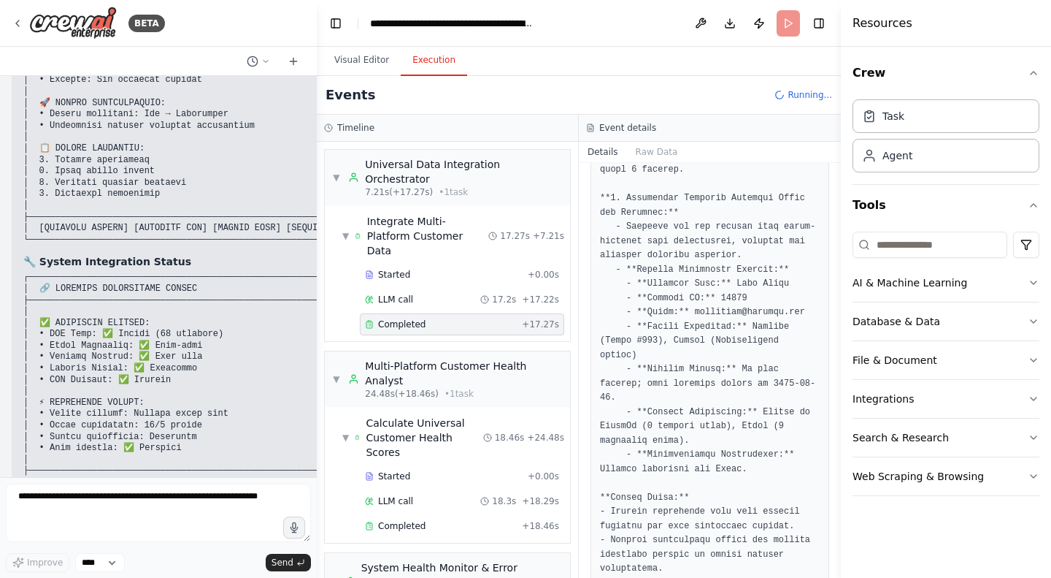
scroll to position [1291, 0]
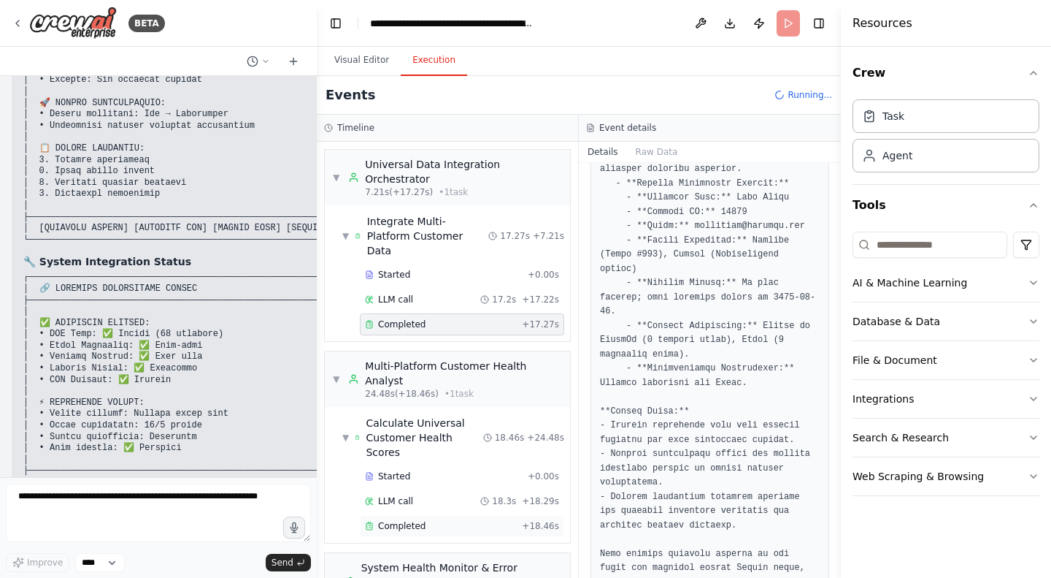
click at [410, 520] on span "Completed" at bounding box center [401, 526] width 47 height 12
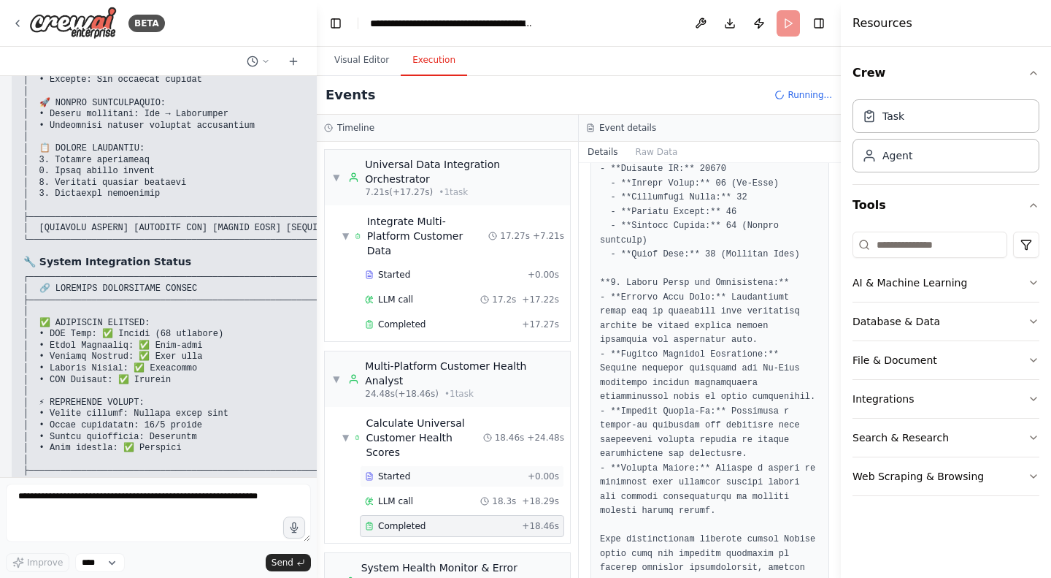
scroll to position [551, 0]
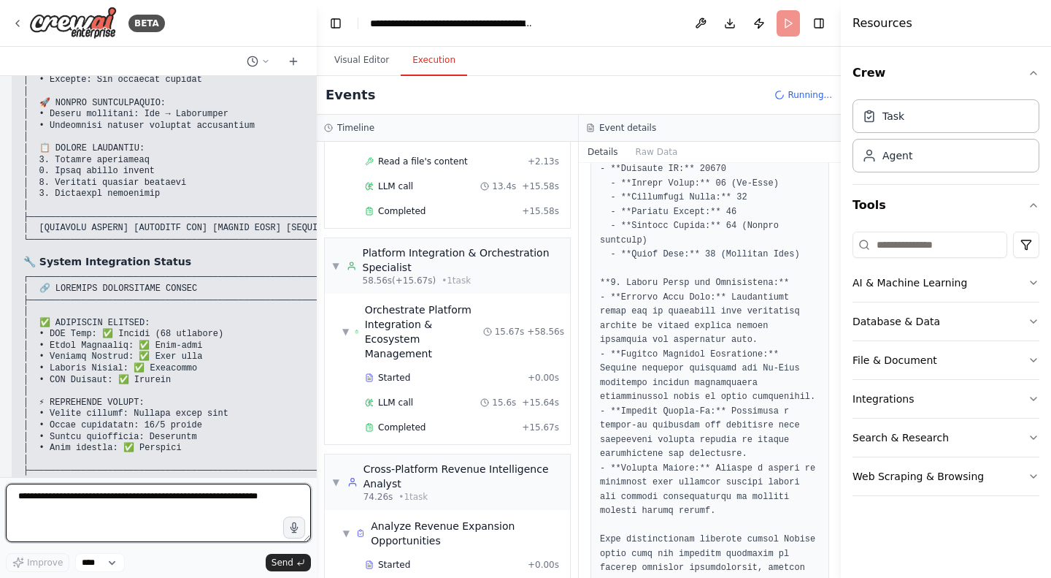
click at [93, 505] on textarea "To enrich screen reader interactions, please activate Accessibility in Grammarl…" at bounding box center [158, 512] width 305 height 58
paste textarea "**********"
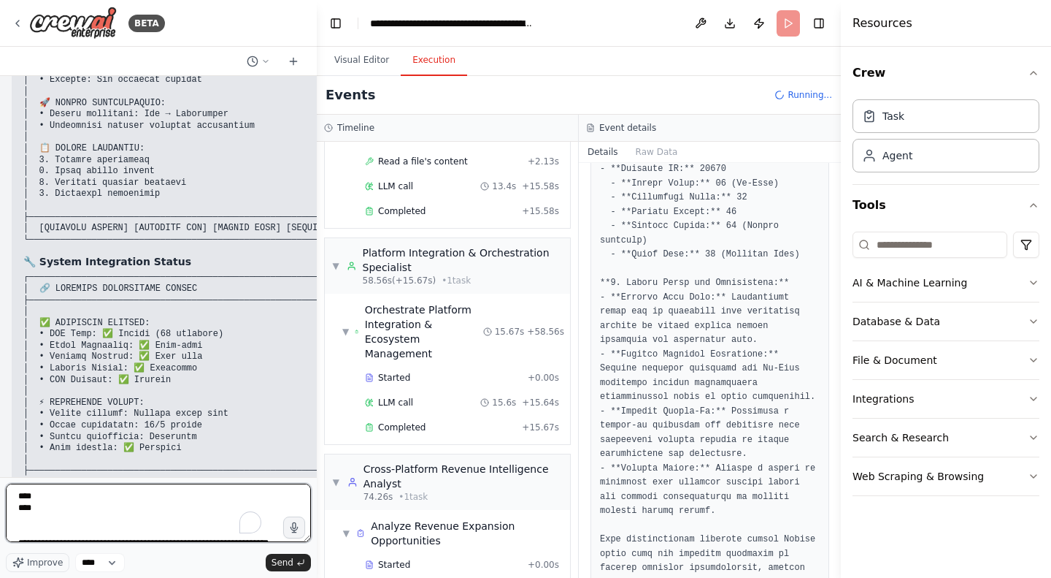
scroll to position [28627, 0]
type textarea "**********"
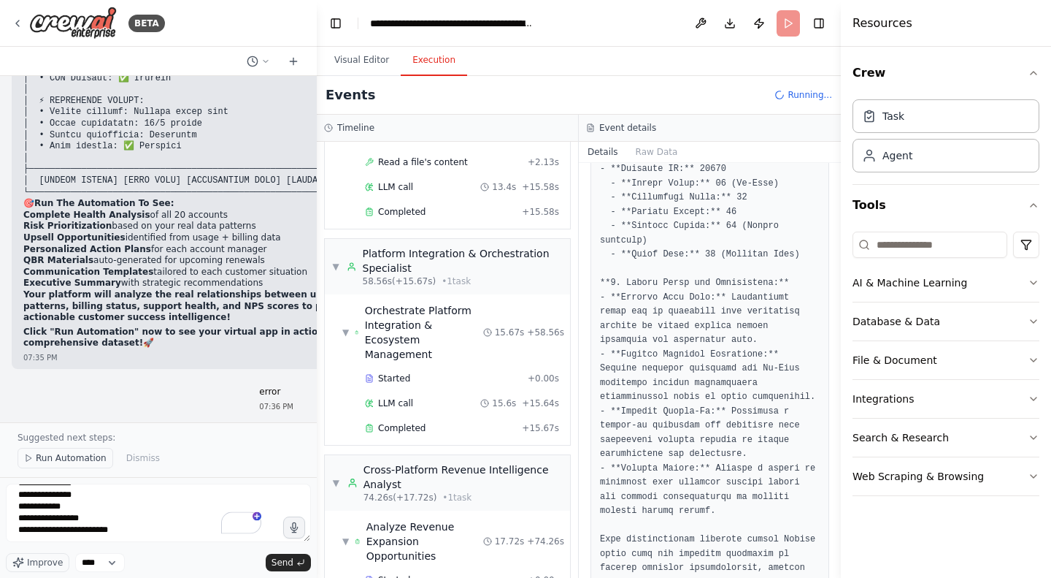
click at [39, 461] on span "Run Automation" at bounding box center [71, 458] width 71 height 12
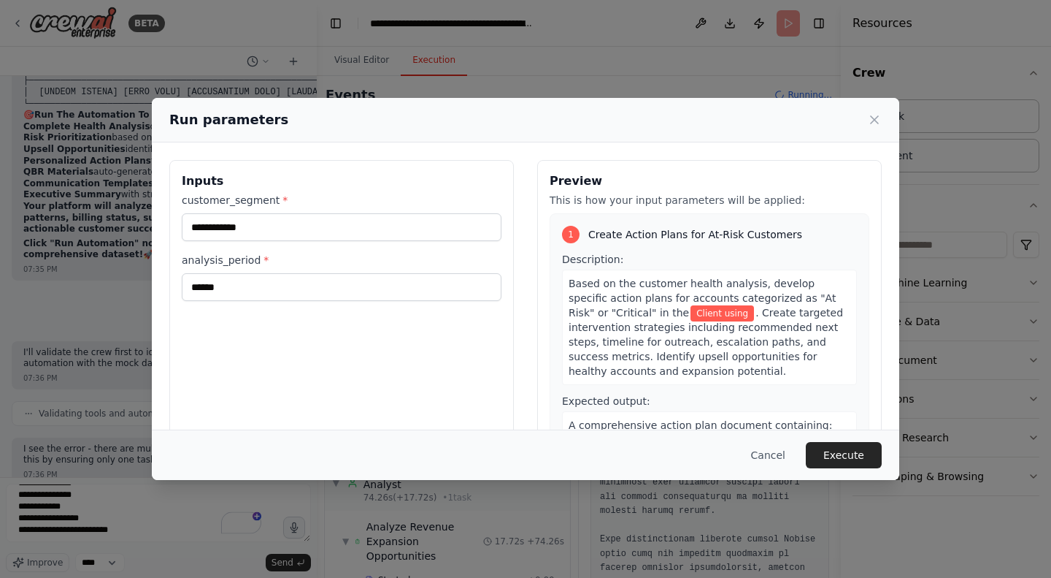
scroll to position [651, 0]
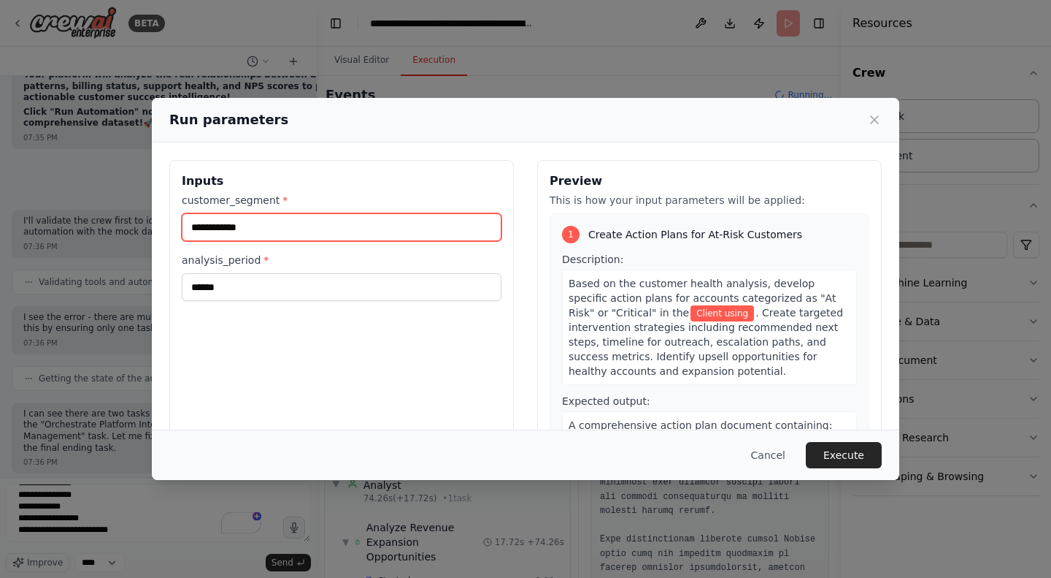
drag, startPoint x: 291, startPoint y: 227, endPoint x: 135, endPoint y: 223, distance: 155.6
click at [135, 223] on div "**********" at bounding box center [525, 289] width 1051 height 578
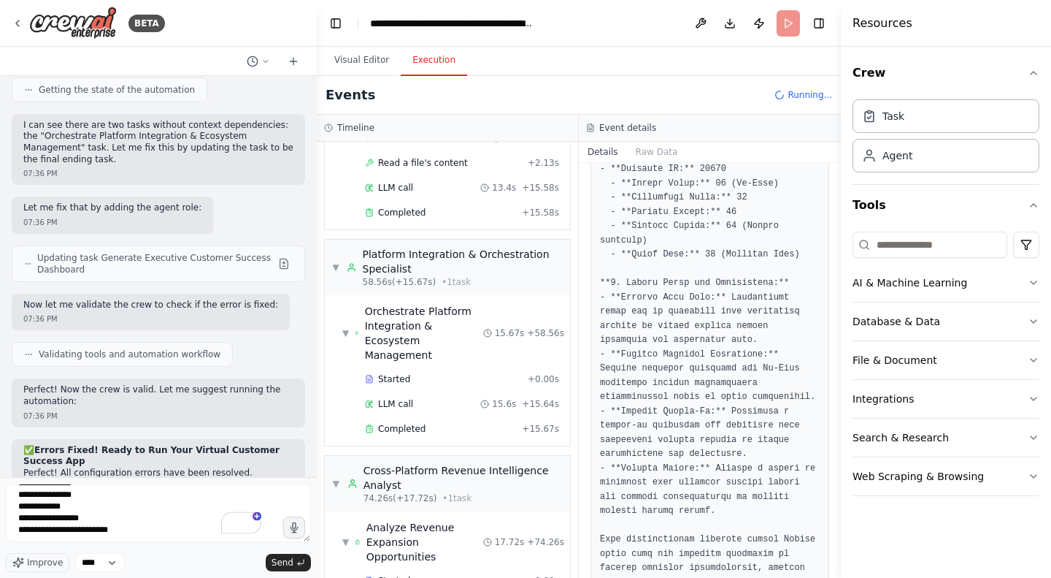
scroll to position [0, 0]
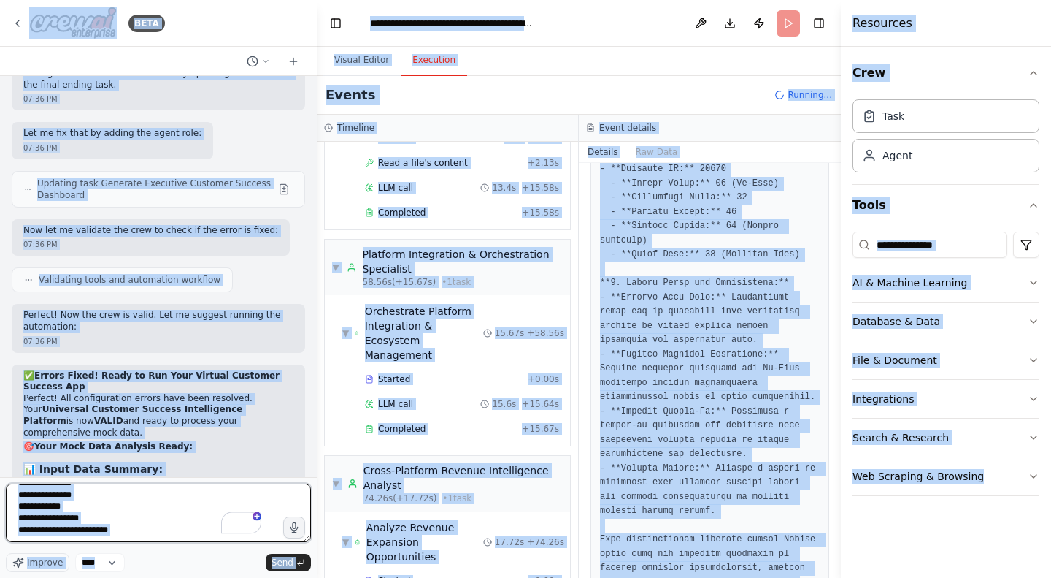
click at [153, 515] on textarea "To enrich screen reader interactions, please activate Accessibility in Grammarl…" at bounding box center [158, 512] width 305 height 58
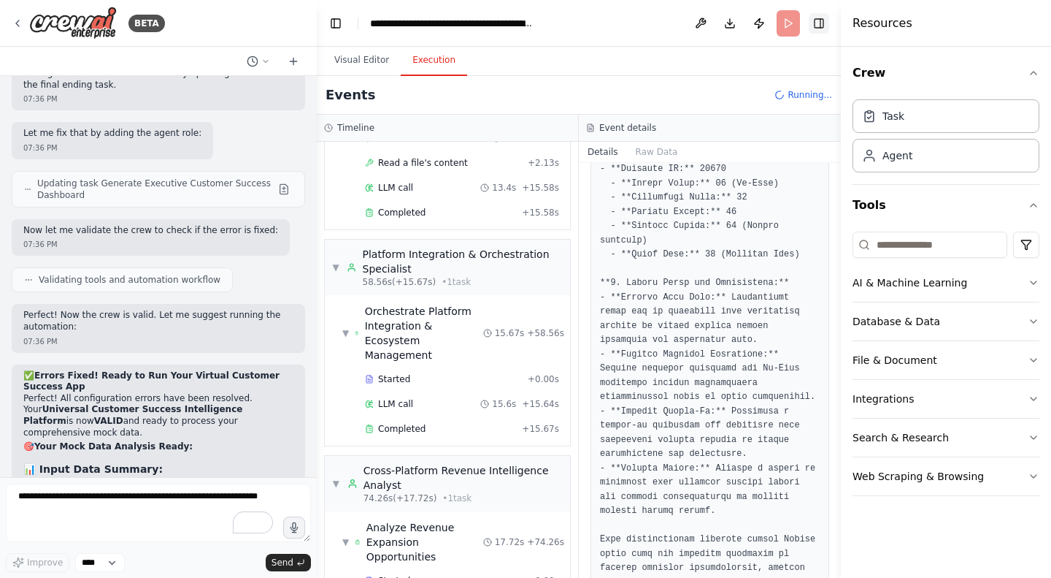
click at [815, 24] on button "Toggle Right Sidebar" at bounding box center [819, 23] width 20 height 20
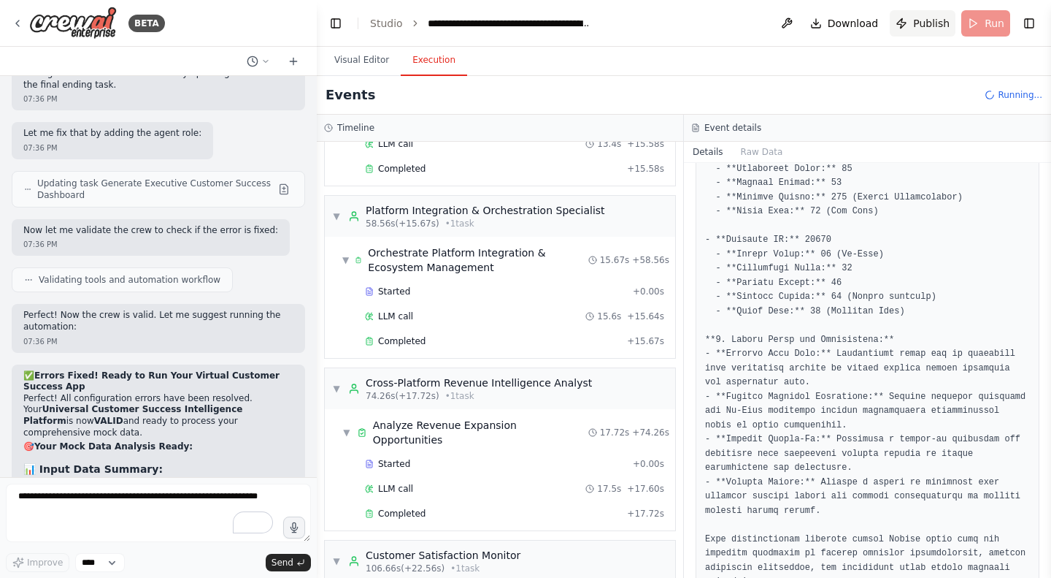
click at [921, 19] on span "Publish" at bounding box center [931, 23] width 37 height 15
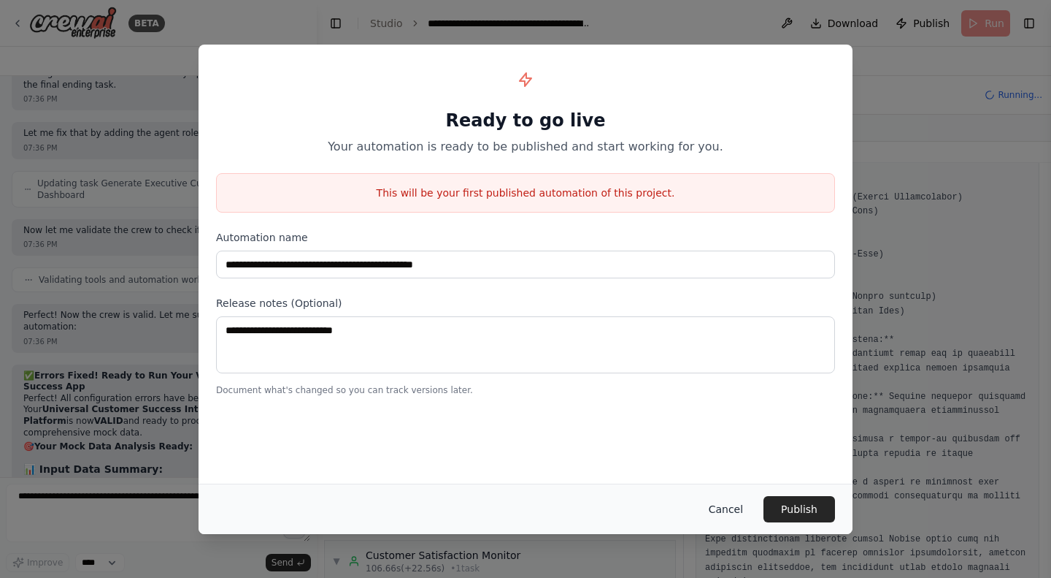
click at [727, 509] on button "Cancel" at bounding box center [726, 509] width 58 height 26
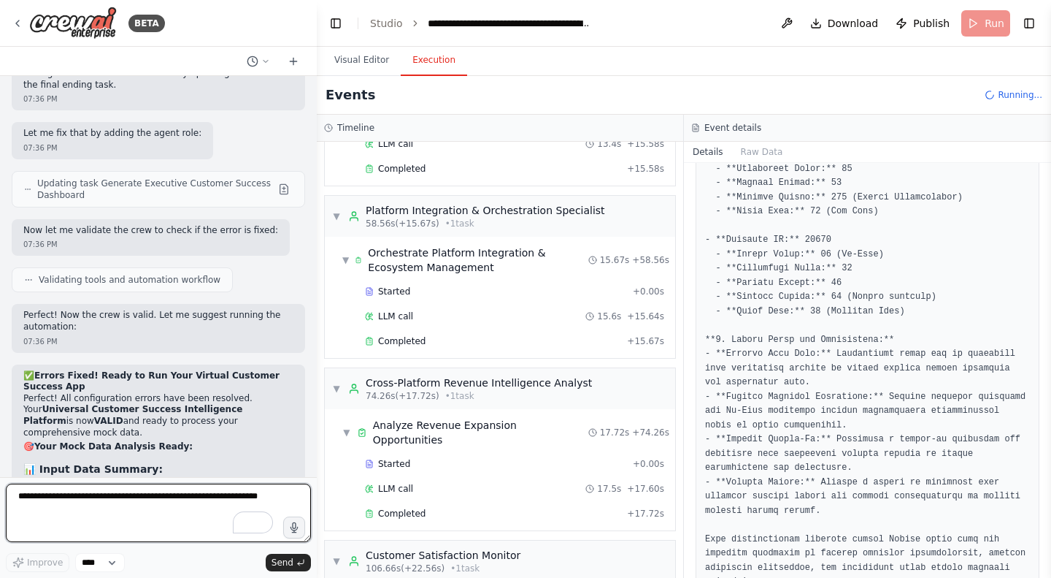
click at [60, 488] on textarea "To enrich screen reader interactions, please activate Accessibility in Grammarl…" at bounding box center [158, 512] width 305 height 58
type textarea "**********"
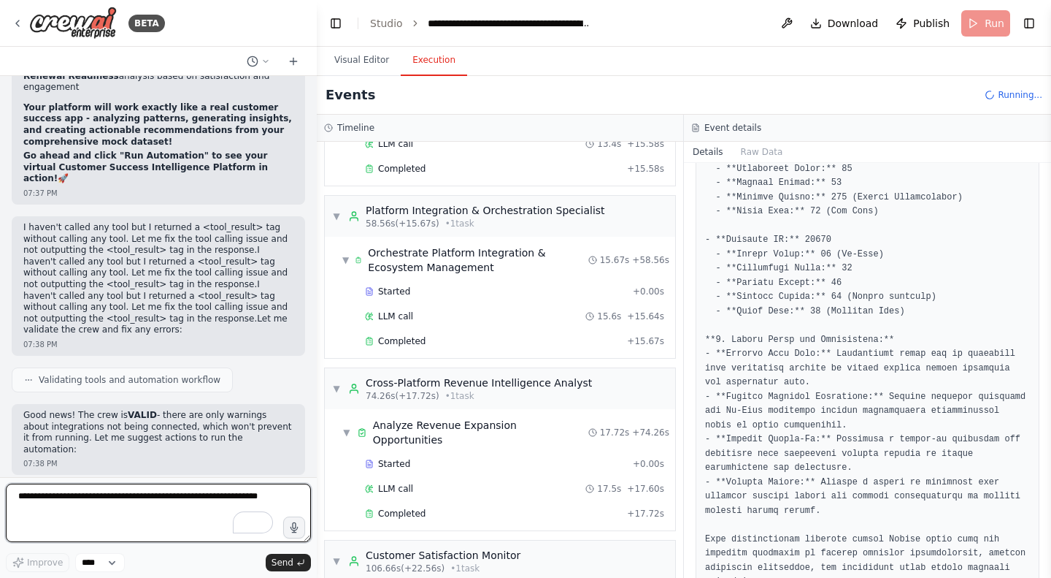
scroll to position [33698, 0]
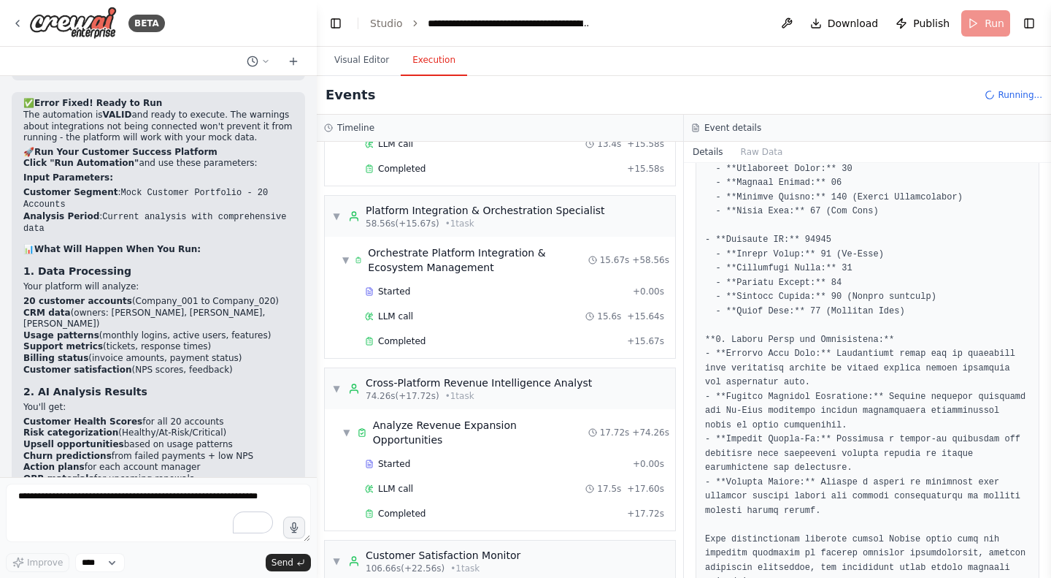
scroll to position [34074, 0]
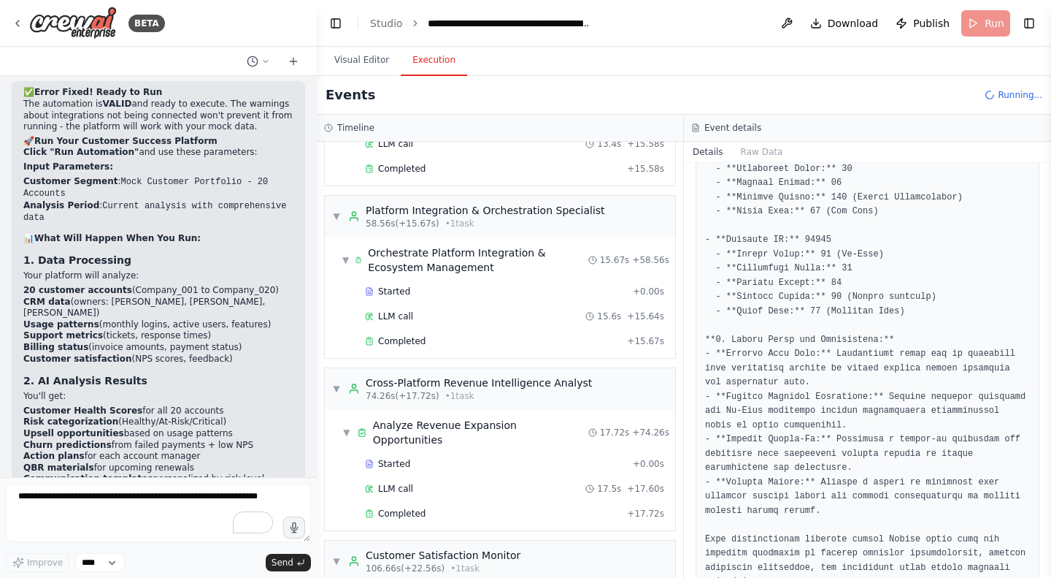
click at [979, 24] on header "**********" at bounding box center [684, 23] width 734 height 47
click at [83, 509] on textarea "To enrich screen reader interactions, please activate Accessibility in Grammarl…" at bounding box center [158, 512] width 305 height 58
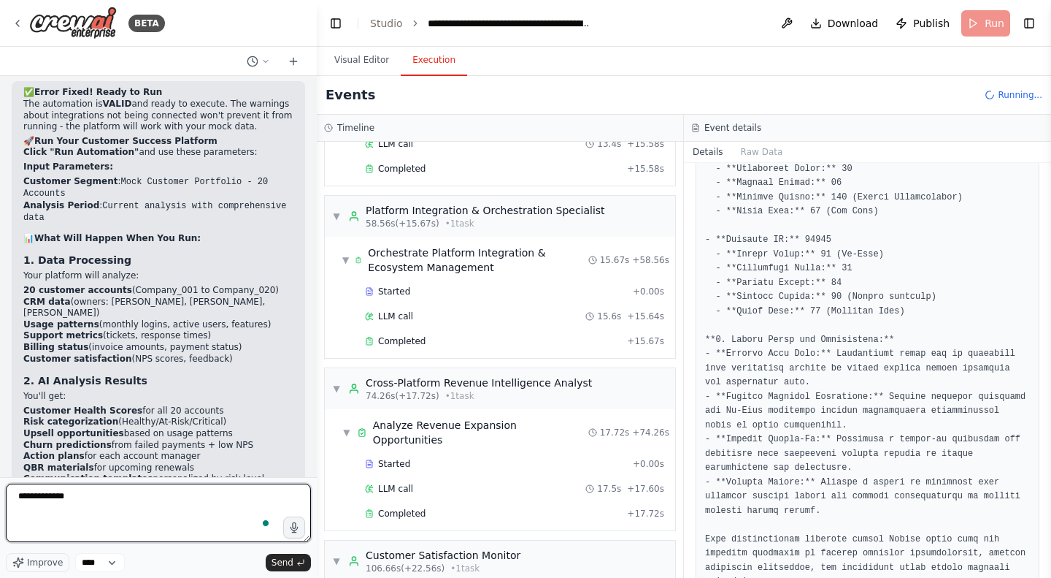
type textarea "**********"
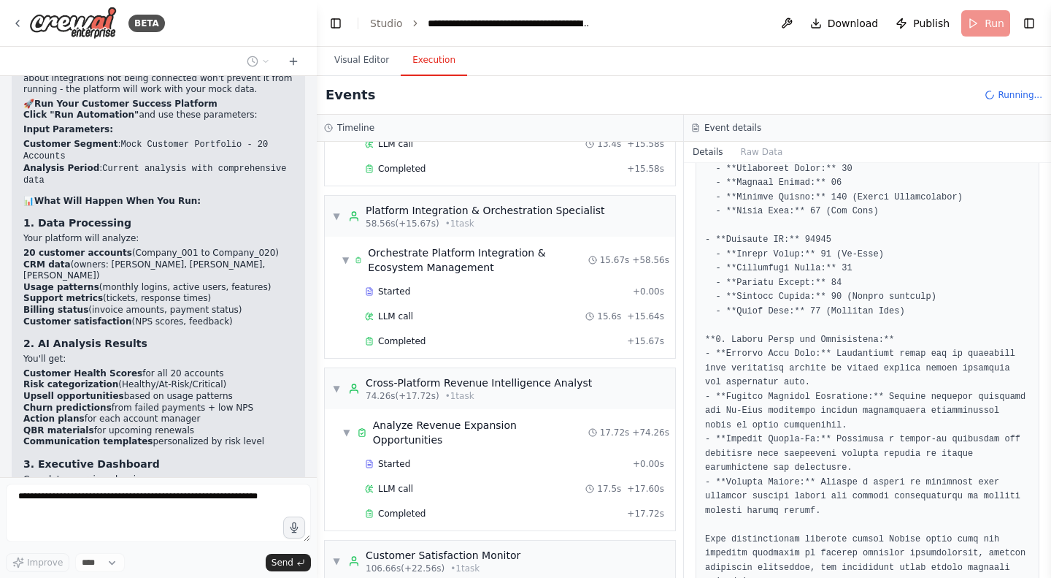
scroll to position [34161, 0]
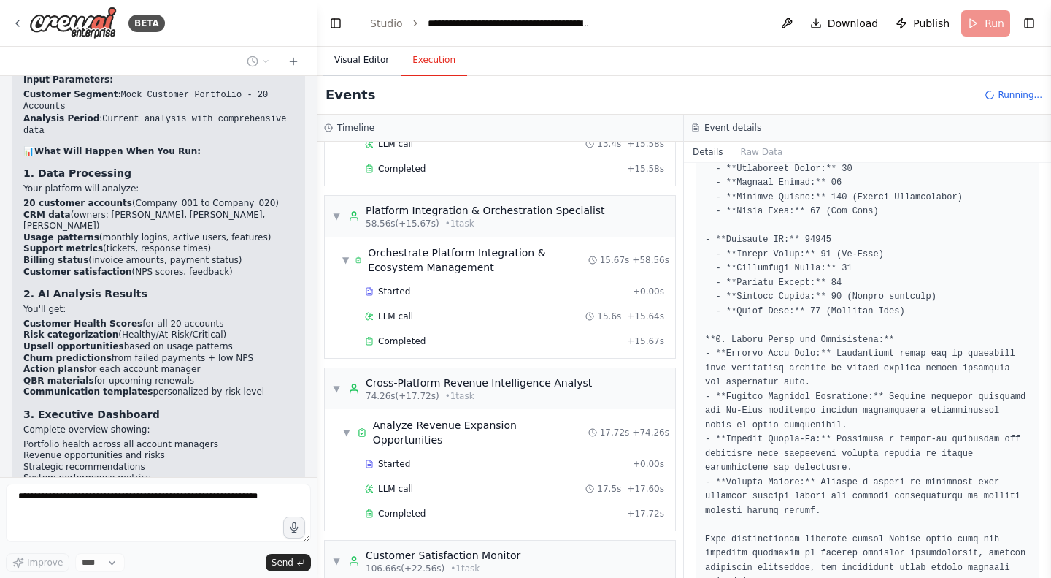
click at [357, 55] on button "Visual Editor" at bounding box center [362, 60] width 78 height 31
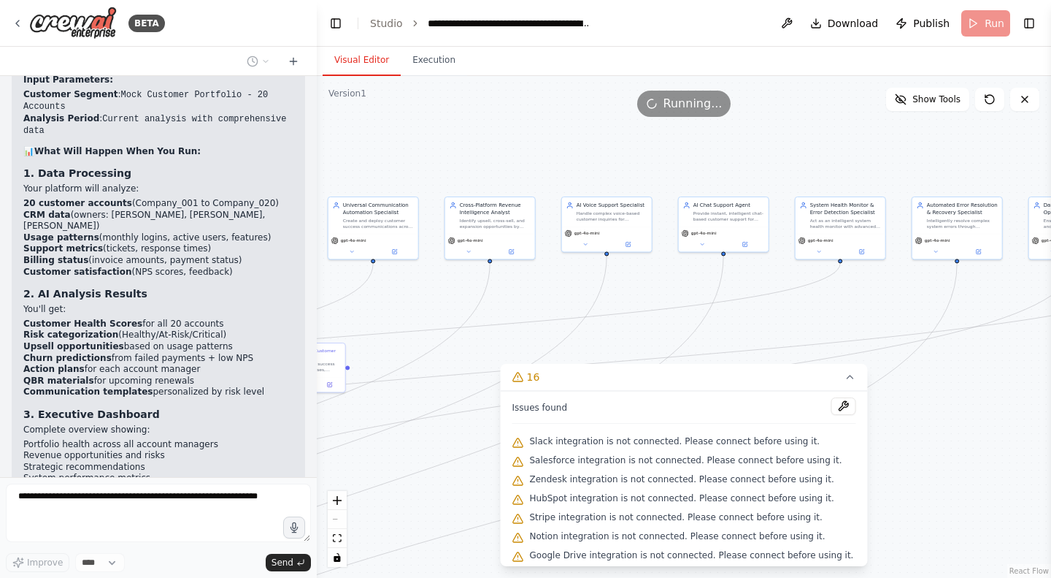
drag, startPoint x: 542, startPoint y: 261, endPoint x: 959, endPoint y: 365, distance: 430.5
click at [959, 365] on div ".deletable-edge-delete-btn { width: 20px; height: 20px; border: 0px solid #ffff…" at bounding box center [684, 327] width 734 height 502
click at [525, 156] on div ".deletable-edge-delete-btn { width: 20px; height: 20px; border: 0px solid #ffff…" at bounding box center [684, 327] width 734 height 502
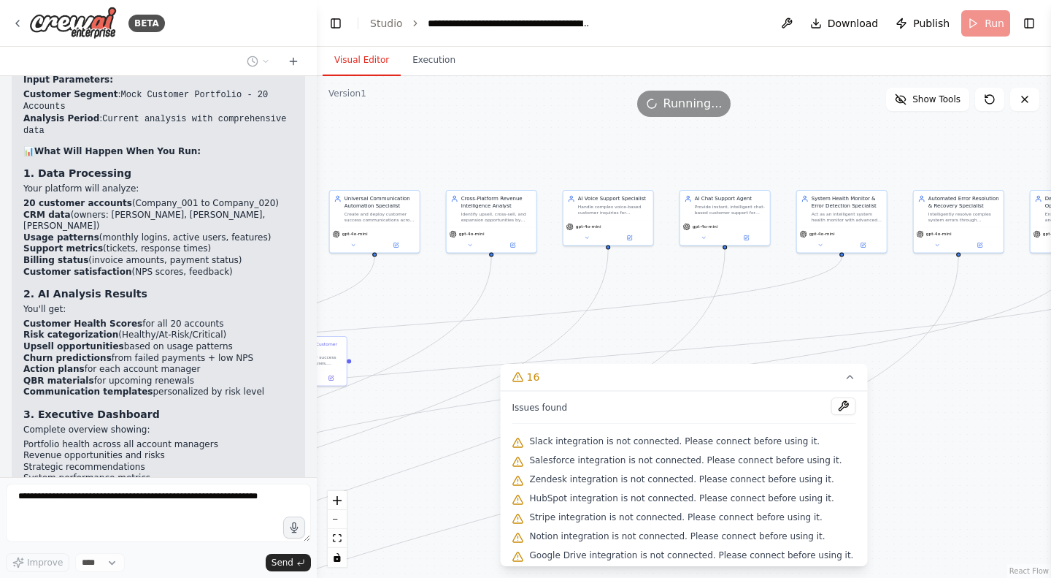
click at [525, 156] on div ".deletable-edge-delete-btn { width: 20px; height: 20px; border: 0px solid #ffff…" at bounding box center [684, 327] width 734 height 502
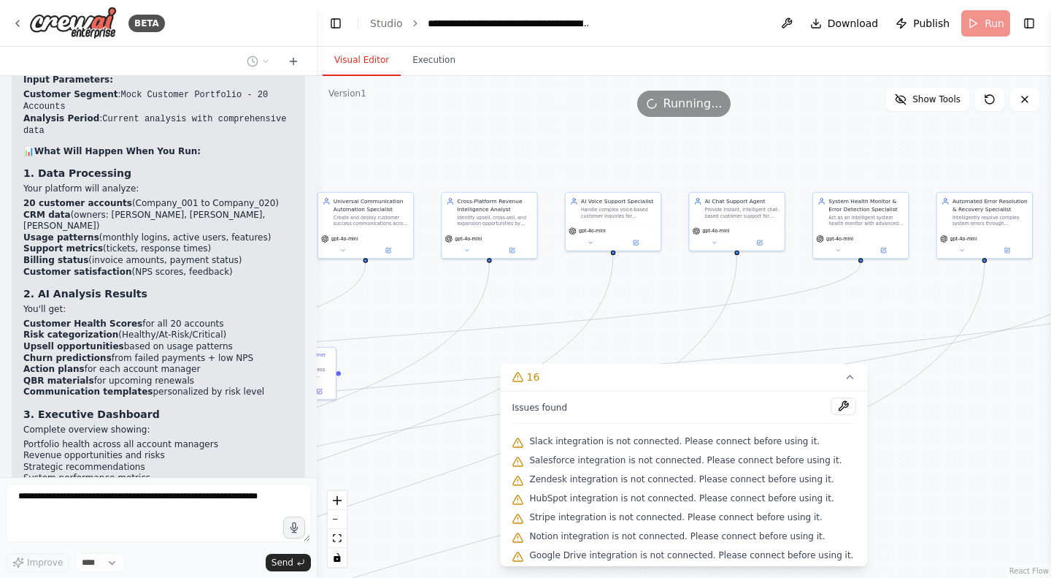
click at [525, 156] on div ".deletable-edge-delete-btn { width: 20px; height: 20px; border: 0px solid #ffff…" at bounding box center [684, 327] width 734 height 502
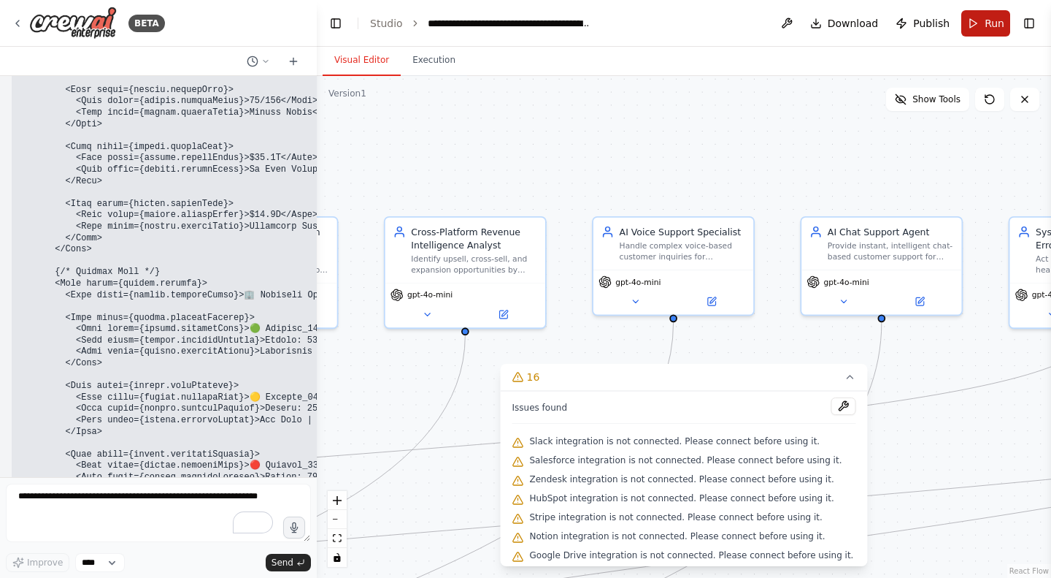
click at [980, 21] on button "Run" at bounding box center [986, 23] width 49 height 26
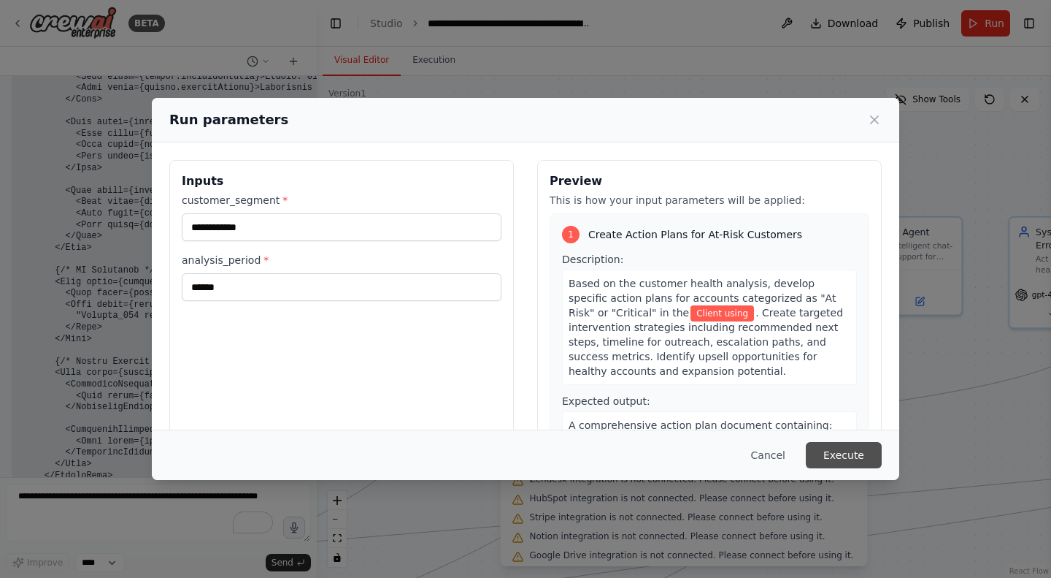
click at [856, 452] on button "Execute" at bounding box center [844, 455] width 76 height 26
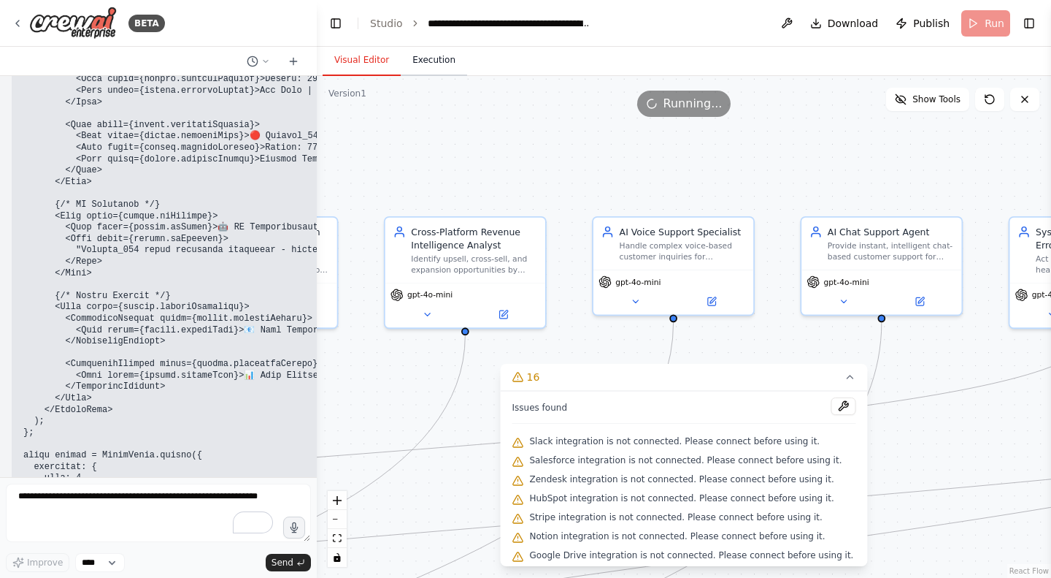
scroll to position [39499, 0]
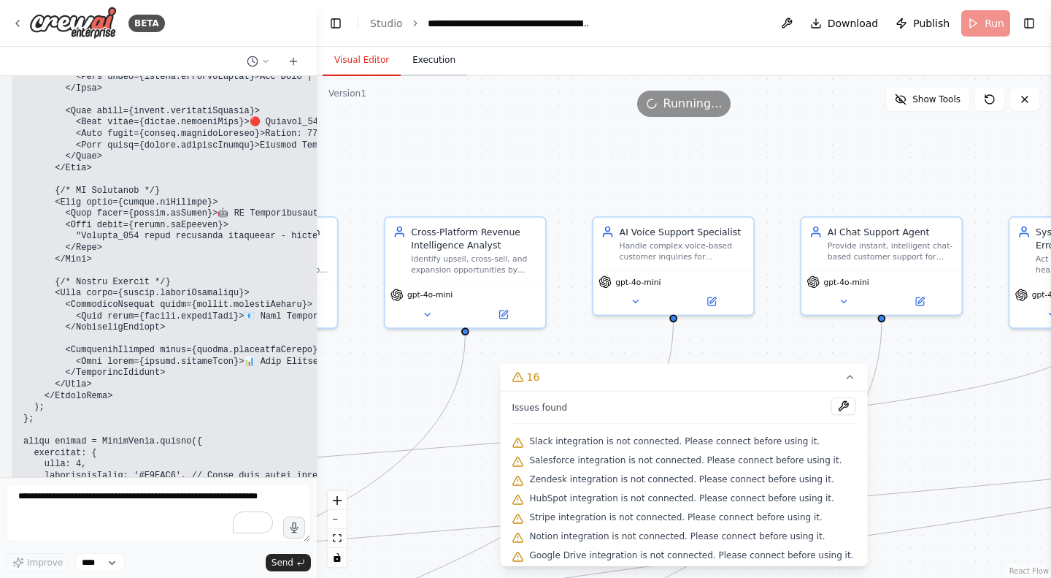
click at [426, 64] on button "Execution" at bounding box center [434, 60] width 66 height 31
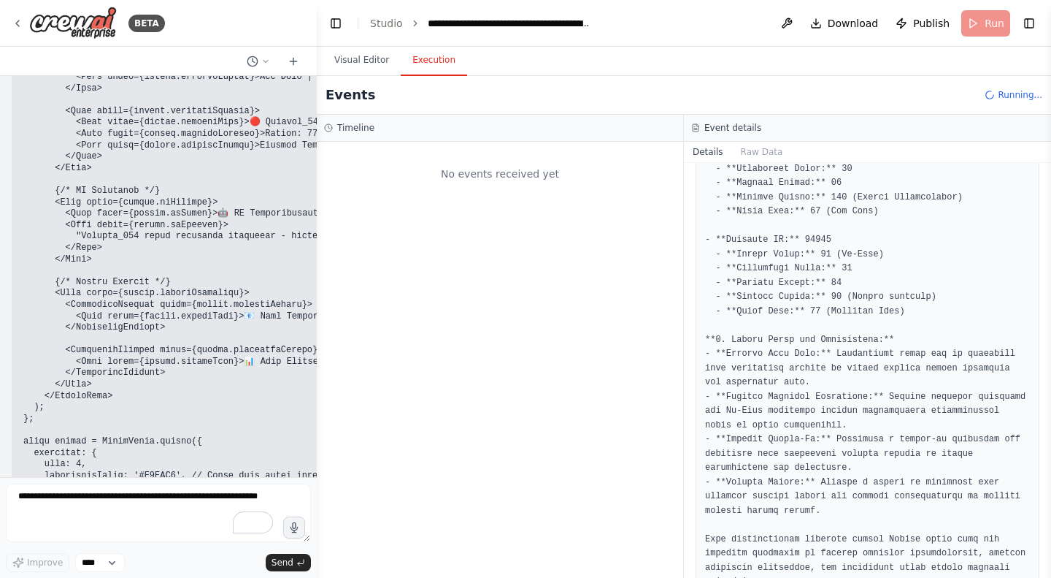
scroll to position [0, 0]
click at [344, 67] on button "Visual Editor" at bounding box center [362, 60] width 78 height 31
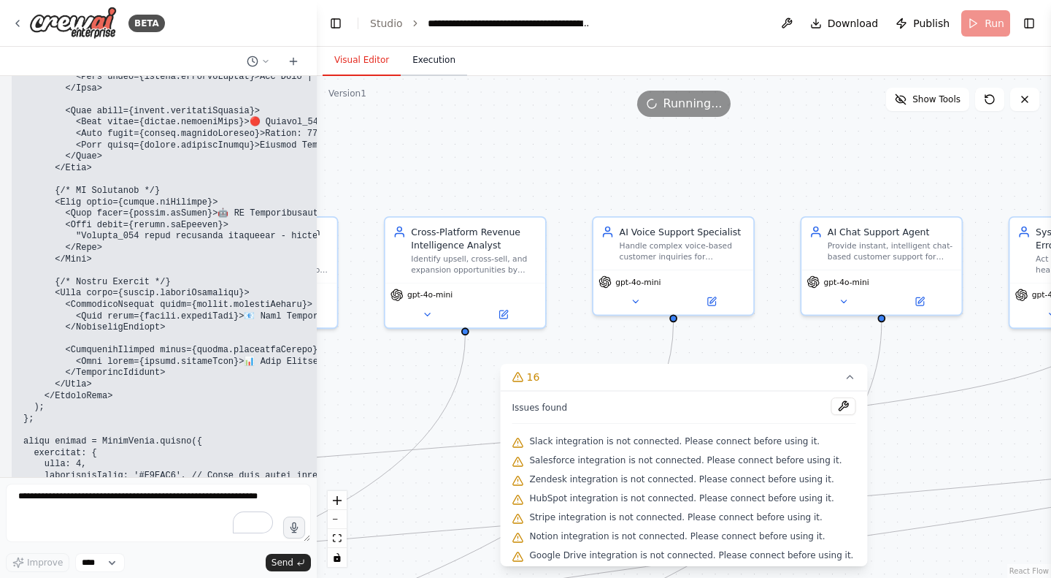
click at [414, 56] on button "Execution" at bounding box center [434, 60] width 66 height 31
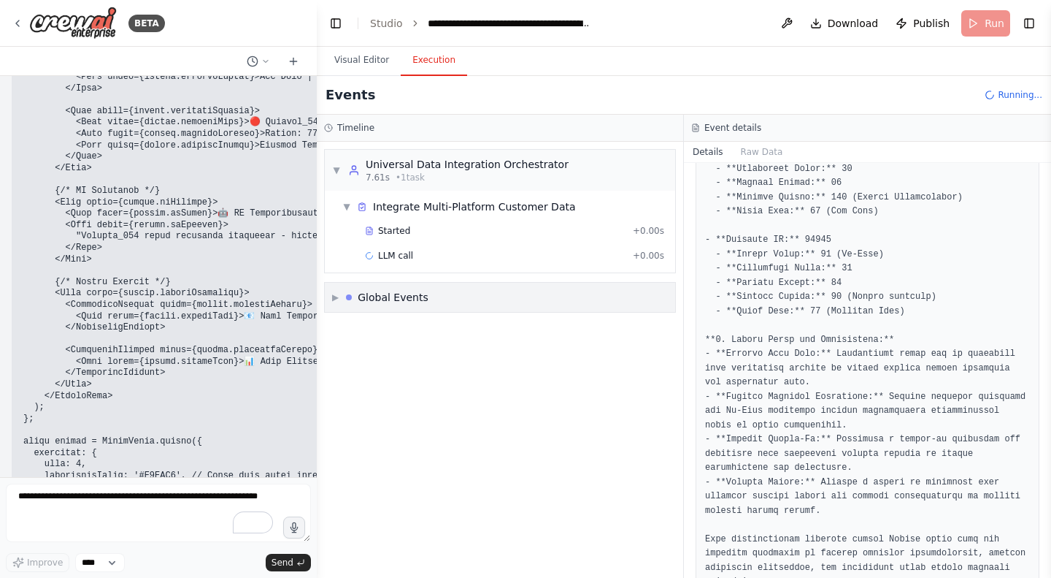
click at [335, 296] on span "▶" at bounding box center [335, 297] width 7 height 12
click at [348, 319] on div "Execution Started" at bounding box center [500, 329] width 339 height 22
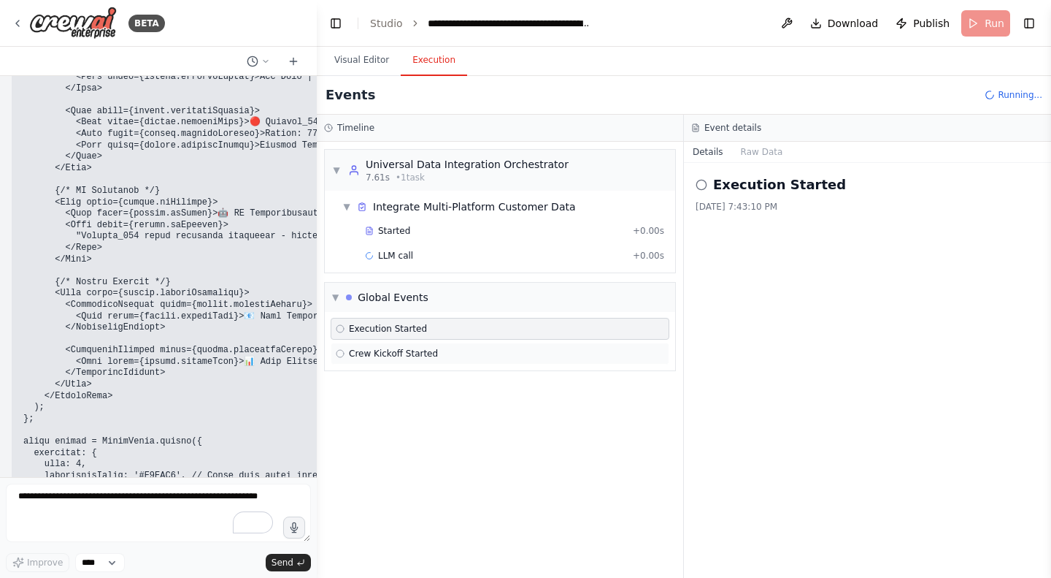
click at [373, 348] on span "Crew Kickoff Started" at bounding box center [393, 354] width 89 height 12
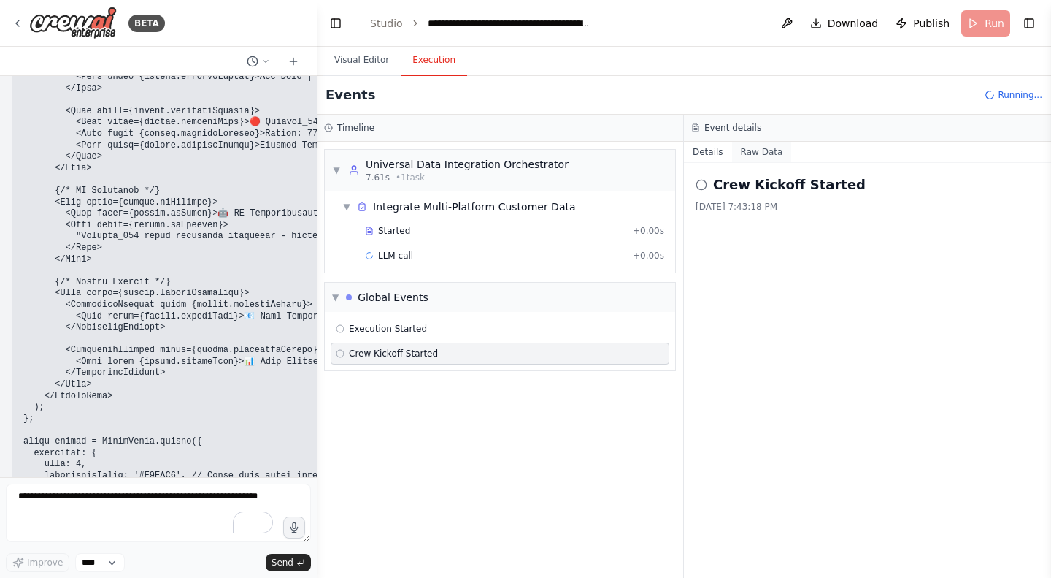
click at [753, 155] on button "Raw Data" at bounding box center [762, 152] width 60 height 20
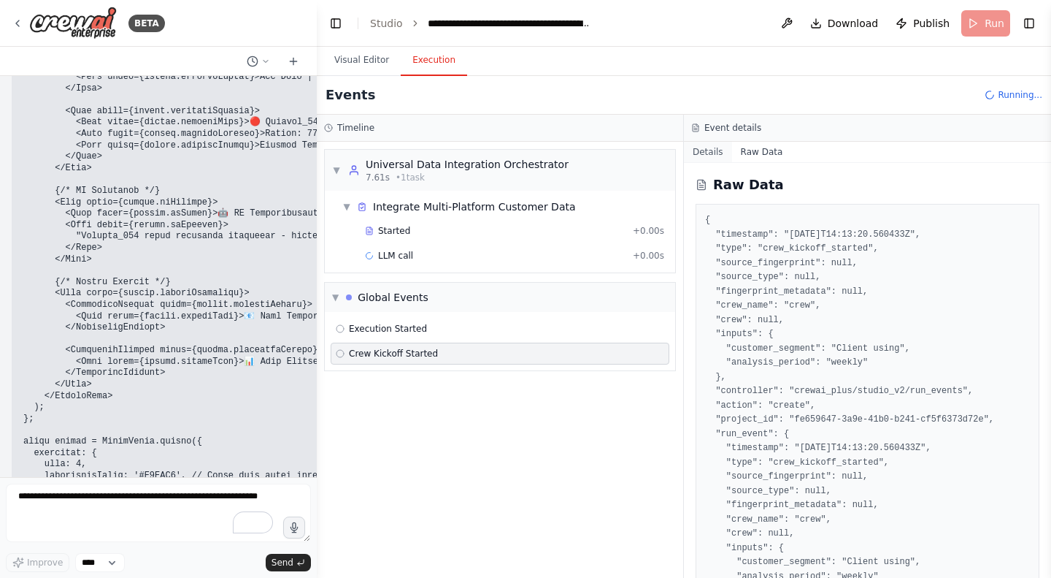
click at [713, 150] on button "Details" at bounding box center [708, 152] width 48 height 20
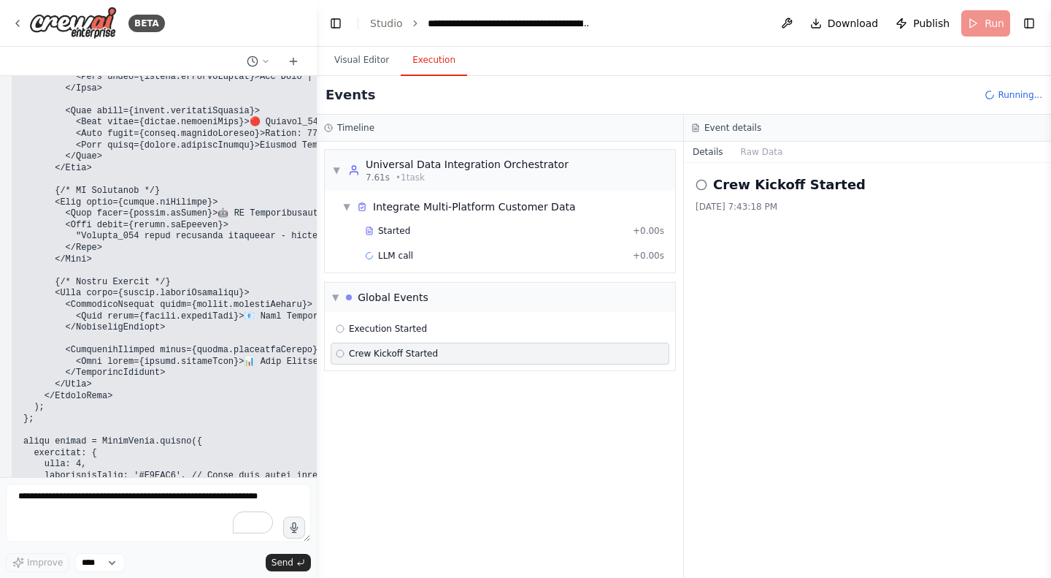
click at [729, 131] on h3 "Event details" at bounding box center [733, 128] width 57 height 12
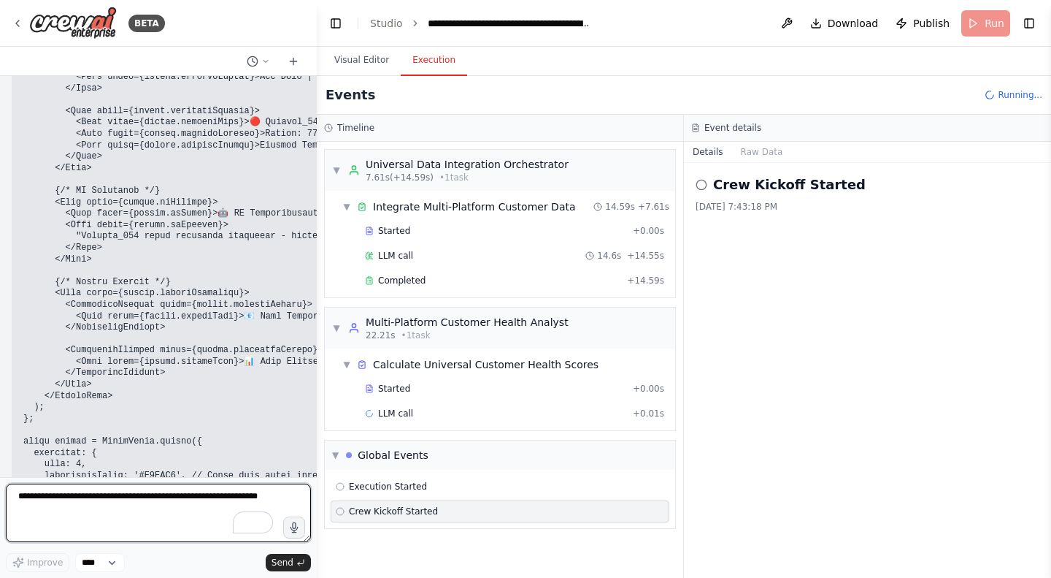
click at [70, 499] on textarea "To enrich screen reader interactions, please activate Accessibility in Grammarl…" at bounding box center [158, 512] width 305 height 58
type textarea "**********"
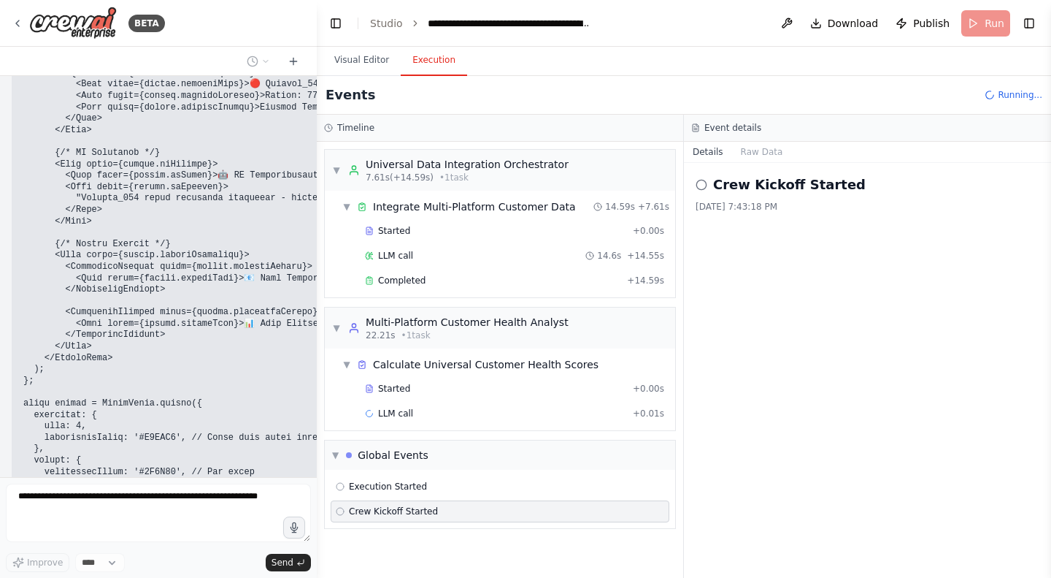
scroll to position [39586, 0]
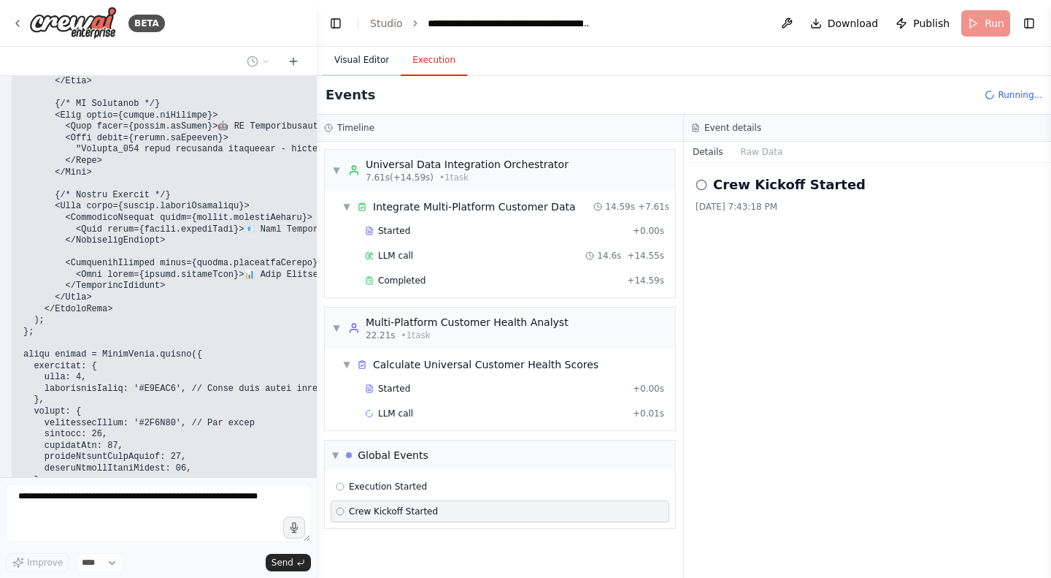
click at [350, 66] on button "Visual Editor" at bounding box center [362, 60] width 78 height 31
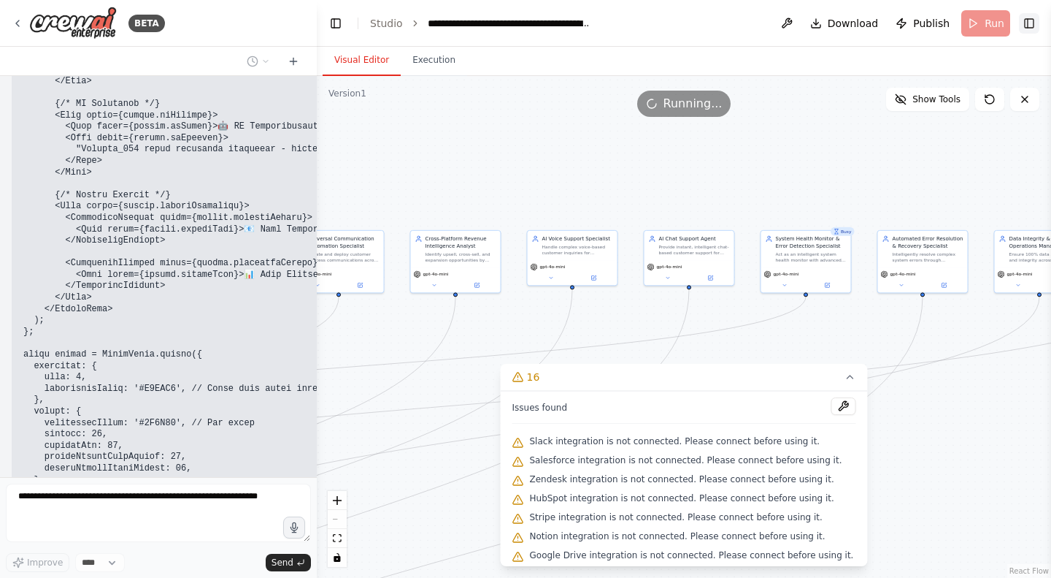
click at [1037, 24] on button "Toggle Right Sidebar" at bounding box center [1029, 23] width 20 height 20
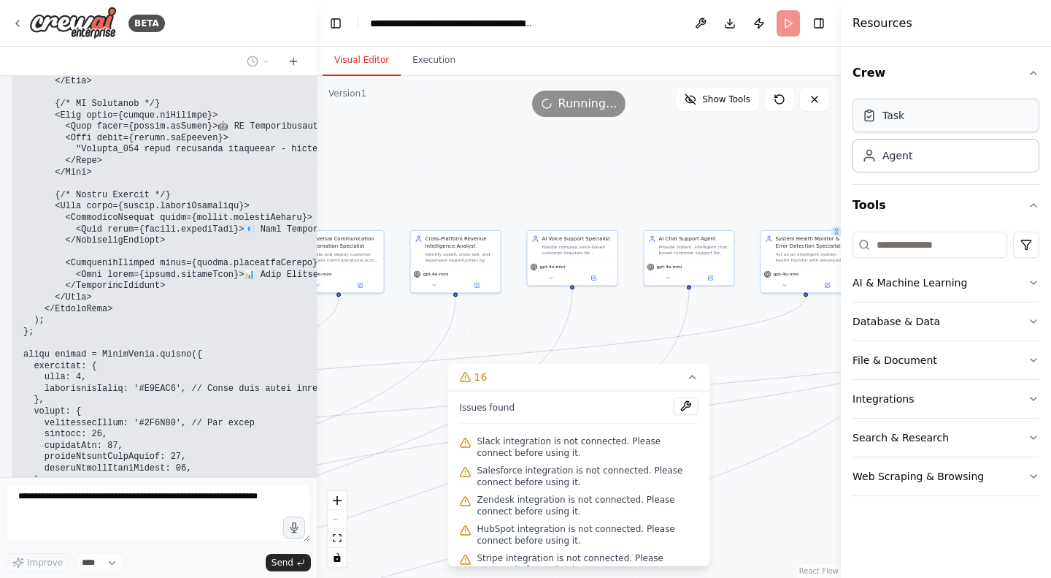
click at [889, 129] on div "Task" at bounding box center [946, 116] width 187 height 34
click at [891, 156] on div "Agent" at bounding box center [898, 154] width 30 height 15
click at [1035, 70] on icon "button" at bounding box center [1034, 73] width 12 height 12
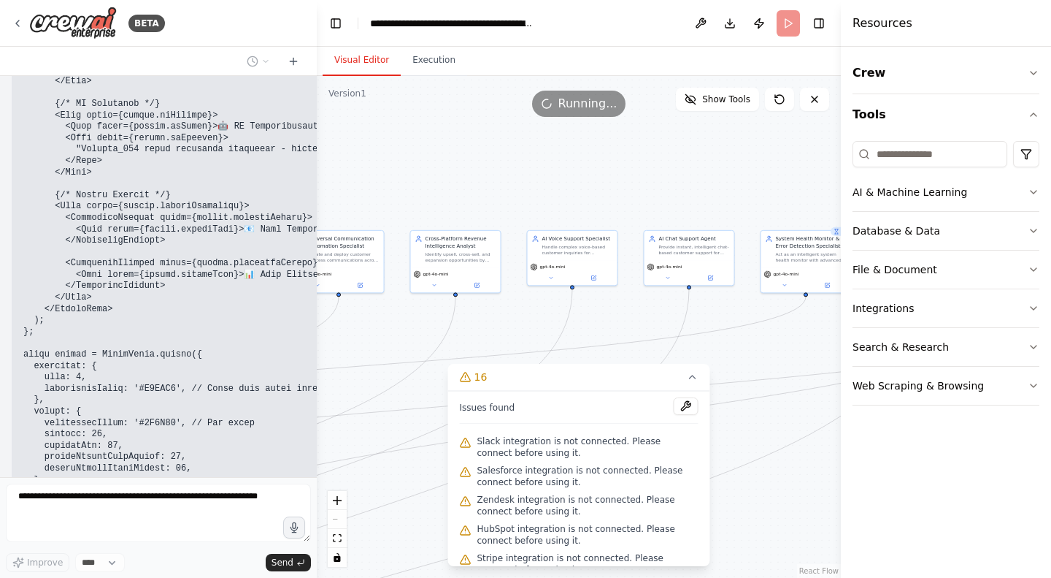
click at [691, 342] on div ".deletable-edge-delete-btn { width: 20px; height: 20px; border: 0px solid #ffff…" at bounding box center [579, 327] width 524 height 502
click at [748, 345] on div ".deletable-edge-delete-btn { width: 20px; height: 20px; border: 0px solid #ffff…" at bounding box center [579, 327] width 524 height 502
click at [818, 21] on button "Toggle Right Sidebar" at bounding box center [819, 23] width 20 height 20
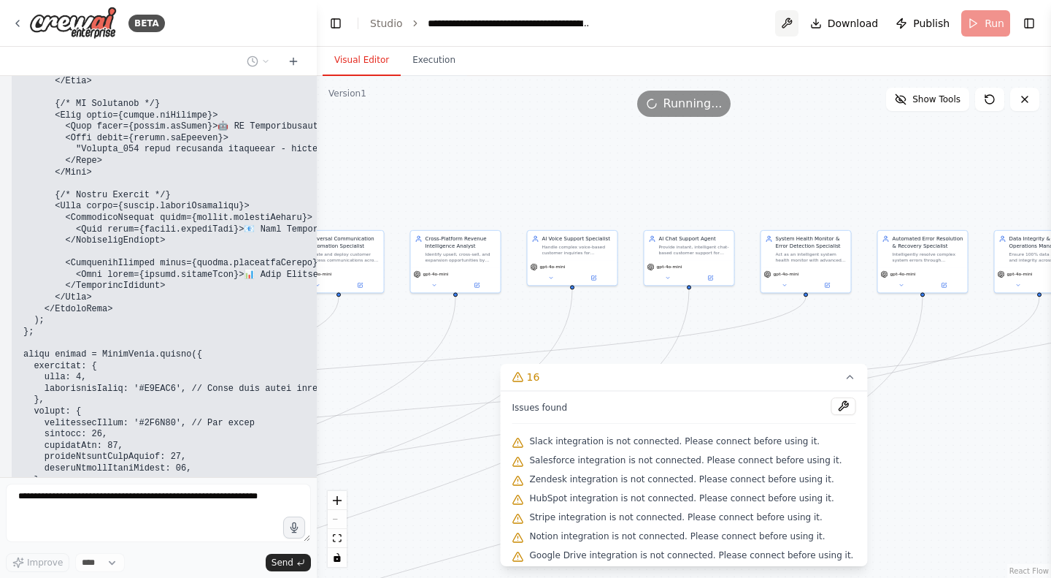
click at [796, 23] on button at bounding box center [786, 23] width 23 height 26
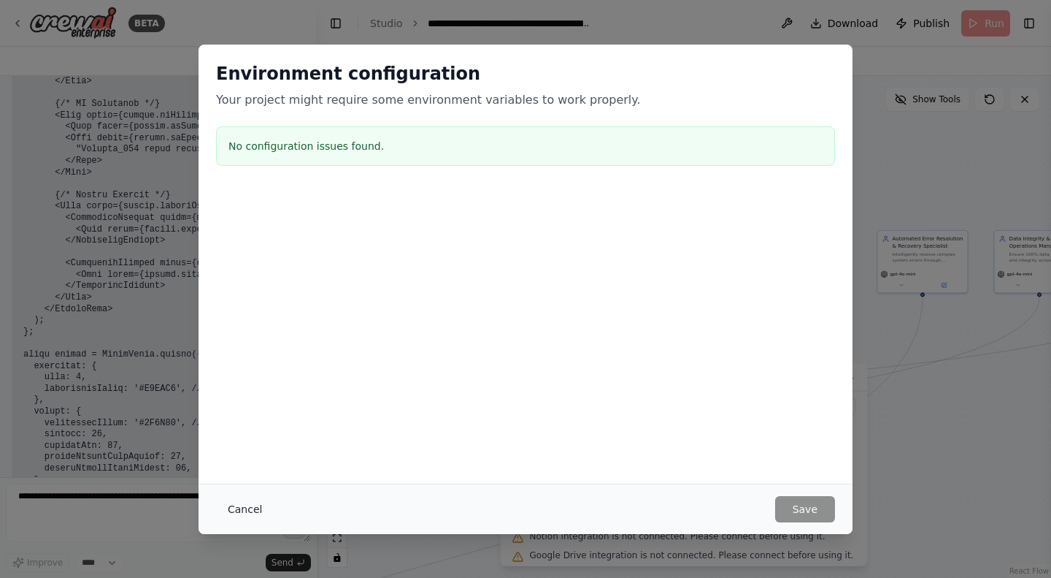
click at [241, 513] on button "Cancel" at bounding box center [245, 509] width 58 height 26
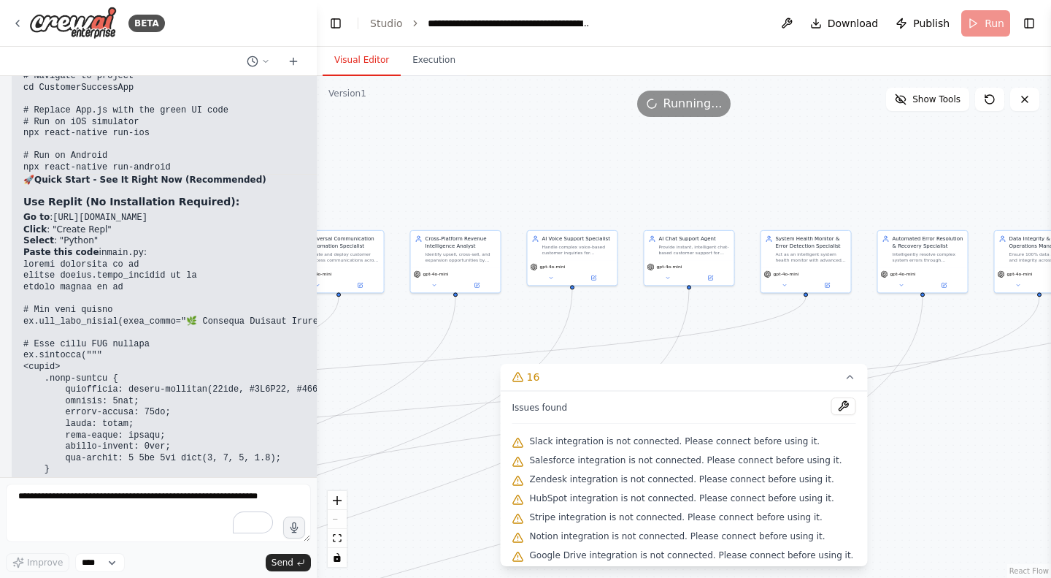
scroll to position [42298, 0]
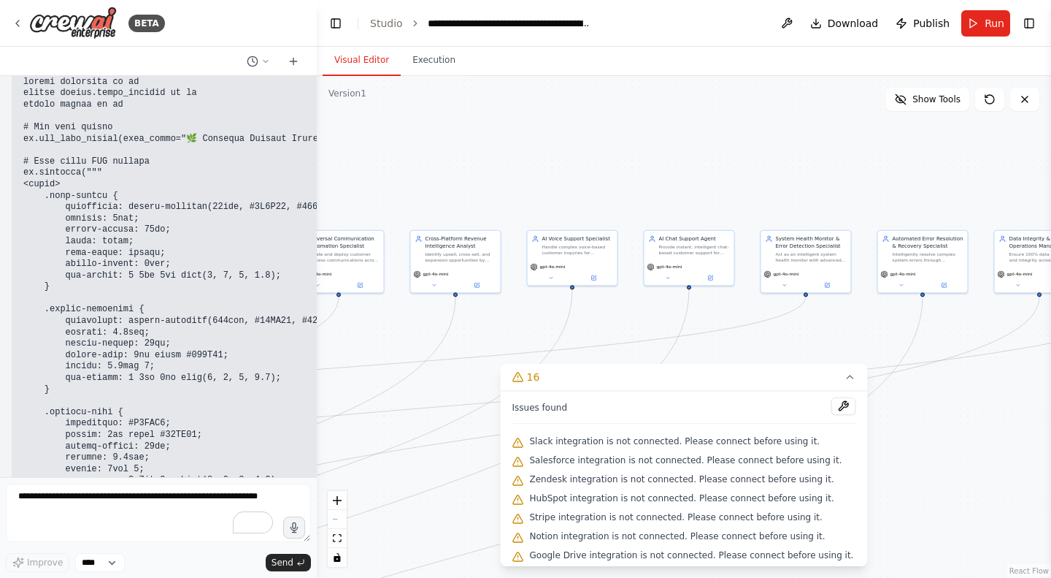
click at [336, 521] on div "React Flow controls" at bounding box center [337, 529] width 19 height 76
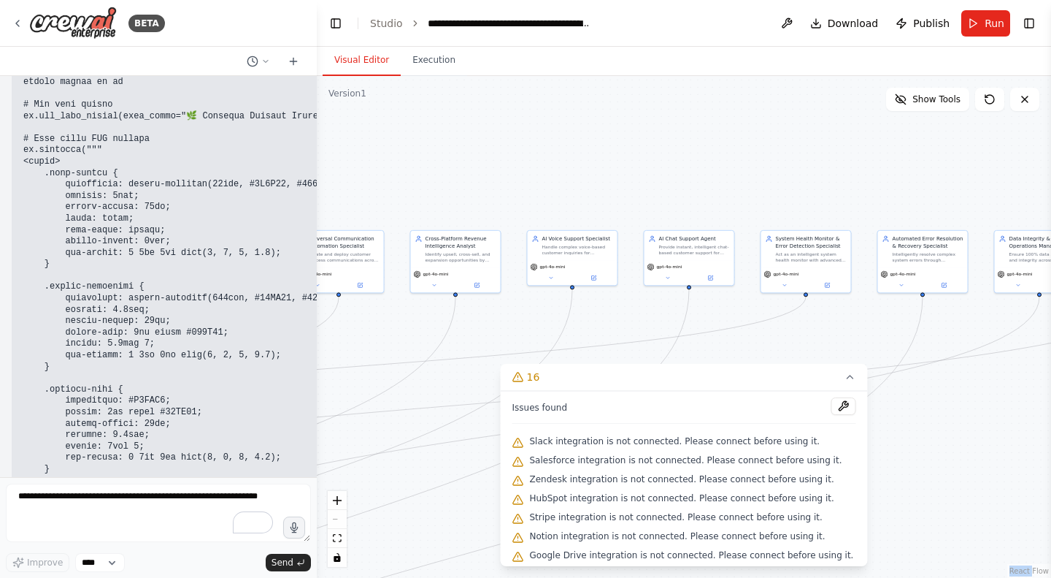
click at [336, 521] on div "React Flow controls" at bounding box center [337, 529] width 19 height 76
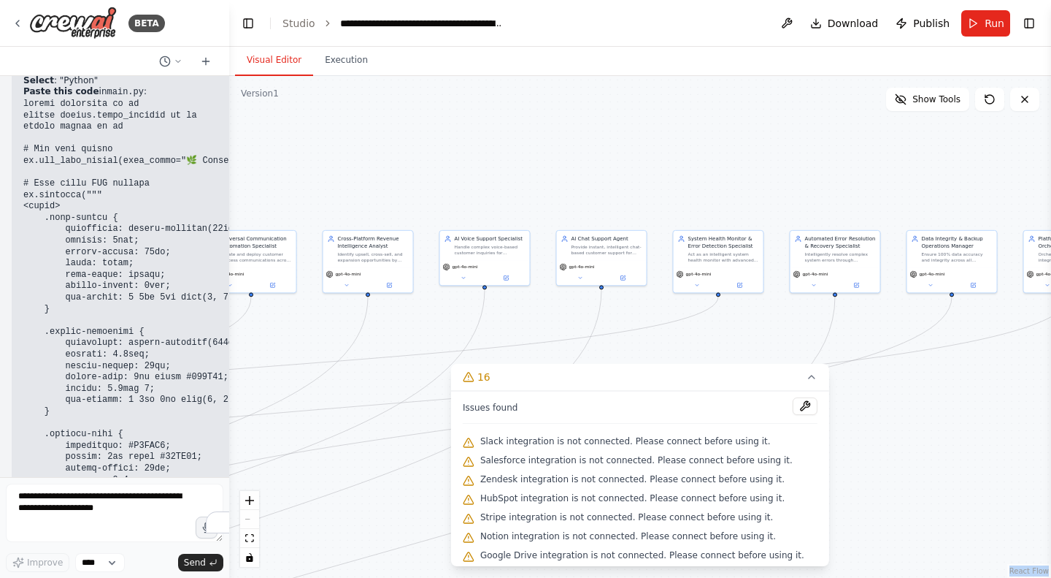
scroll to position [54109, 0]
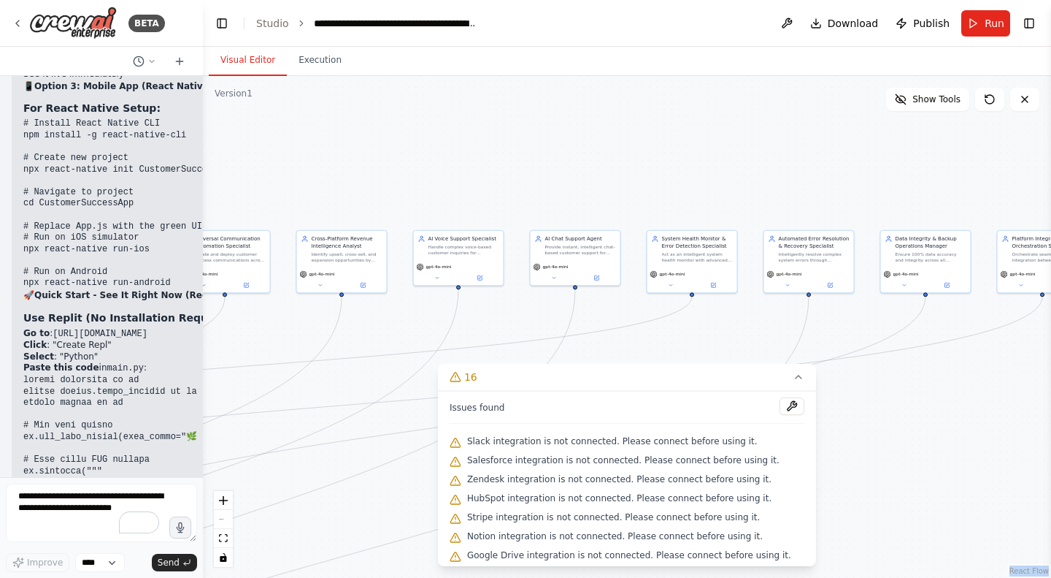
drag, startPoint x: 312, startPoint y: 217, endPoint x: 1, endPoint y: 210, distance: 311.8
click at [1, 210] on div "BETA You are a specialized AI Agent built for Customer Success Operations . You…" at bounding box center [101, 289] width 203 height 578
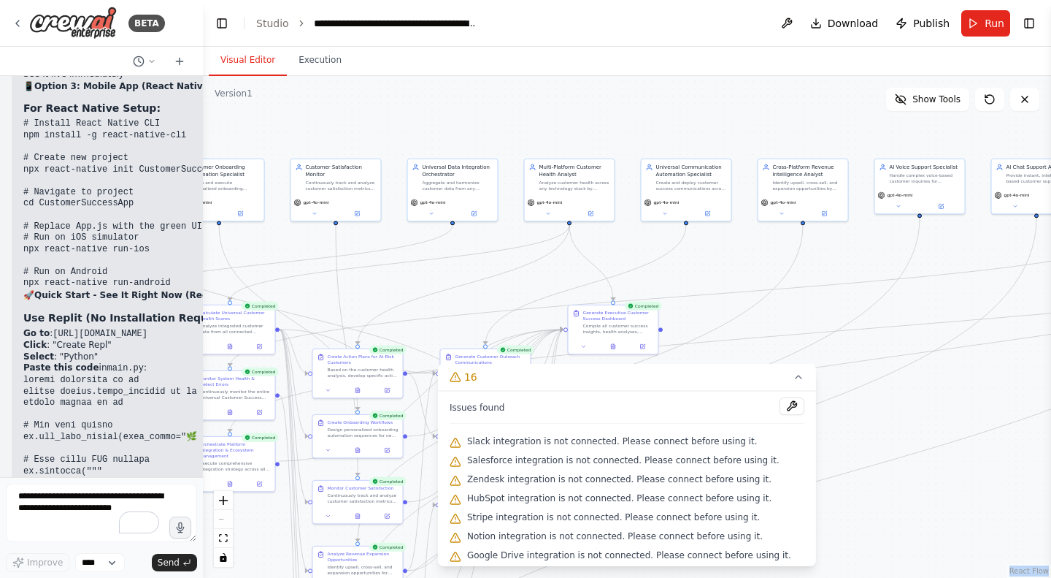
drag, startPoint x: 421, startPoint y: 169, endPoint x: 883, endPoint y: 99, distance: 468.2
click at [883, 99] on div ".deletable-edge-delete-btn { width: 20px; height: 20px; border: 0px solid #ffff…" at bounding box center [627, 327] width 848 height 502
click at [841, 23] on span "Download" at bounding box center [853, 23] width 51 height 15
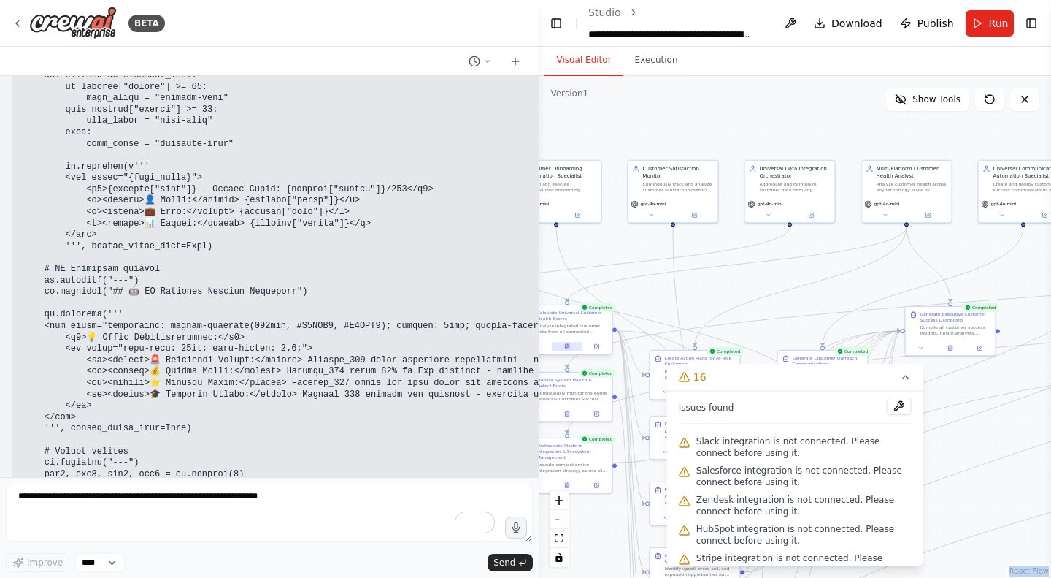
scroll to position [37071, 0]
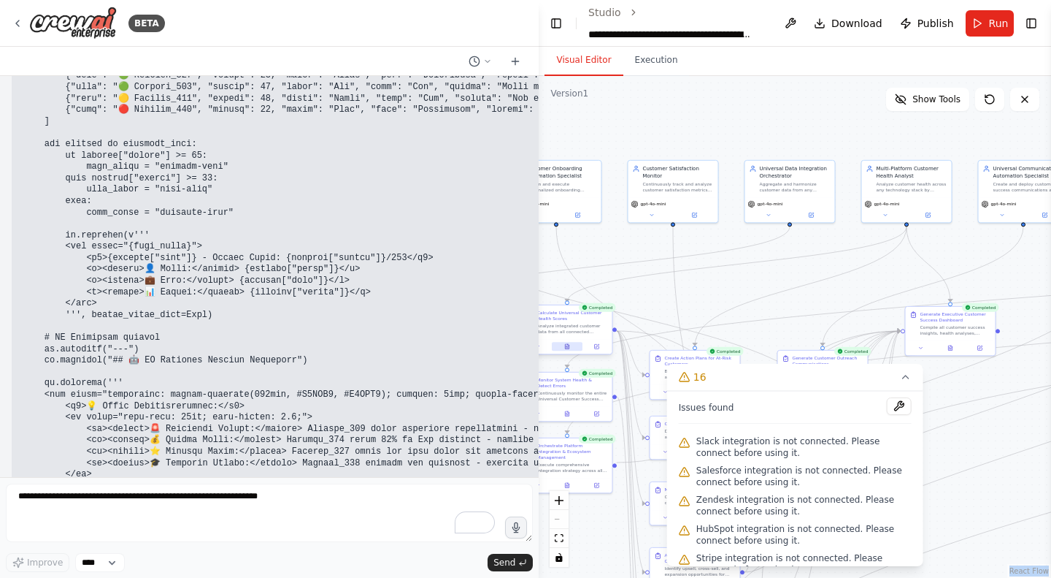
drag, startPoint x: 198, startPoint y: 341, endPoint x: 577, endPoint y: 344, distance: 378.9
click at [577, 344] on div "BETA You are a specialized AI Agent built for Customer Success Operations . You…" at bounding box center [525, 289] width 1051 height 578
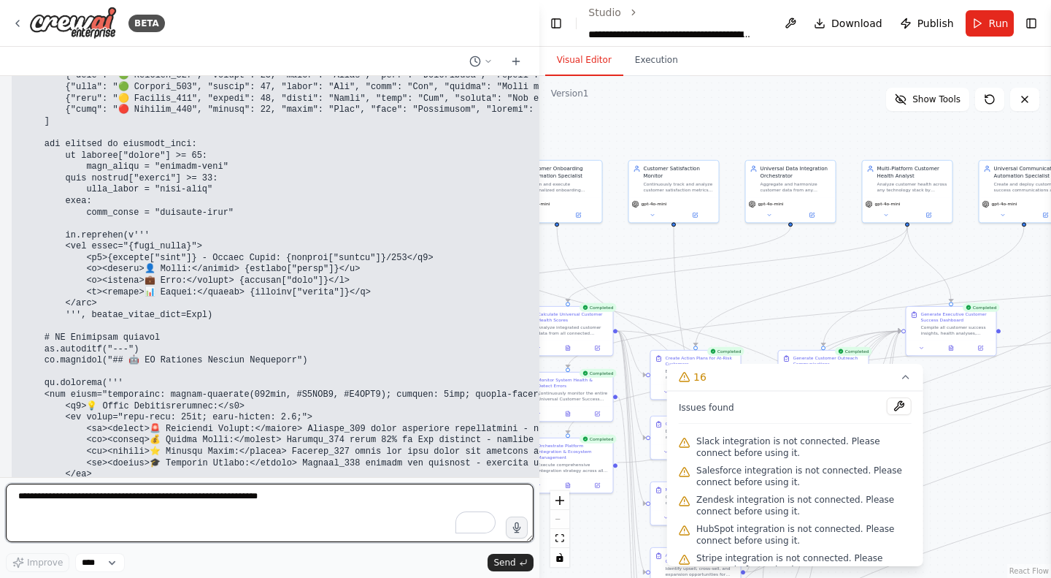
click at [99, 506] on textarea "To enrich screen reader interactions, please activate Accessibility in Grammarl…" at bounding box center [270, 512] width 528 height 58
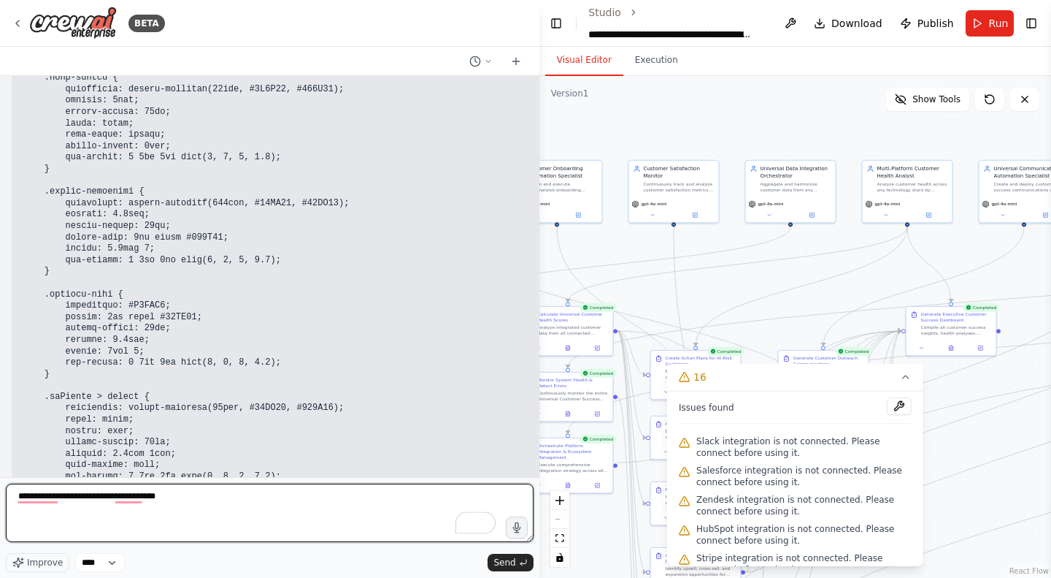
scroll to position [35838, 0]
type textarea "**********"
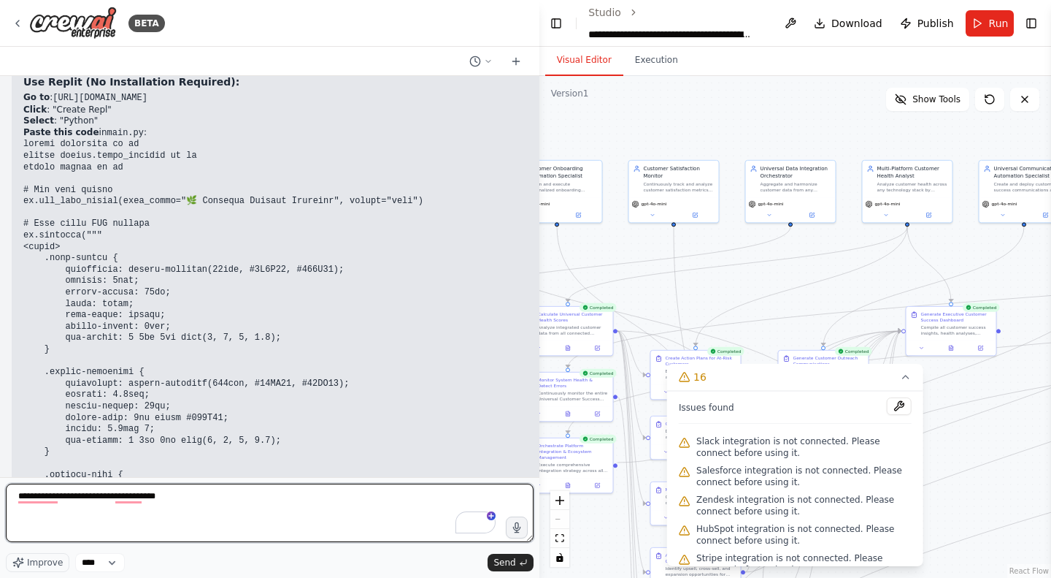
scroll to position [35629, 0]
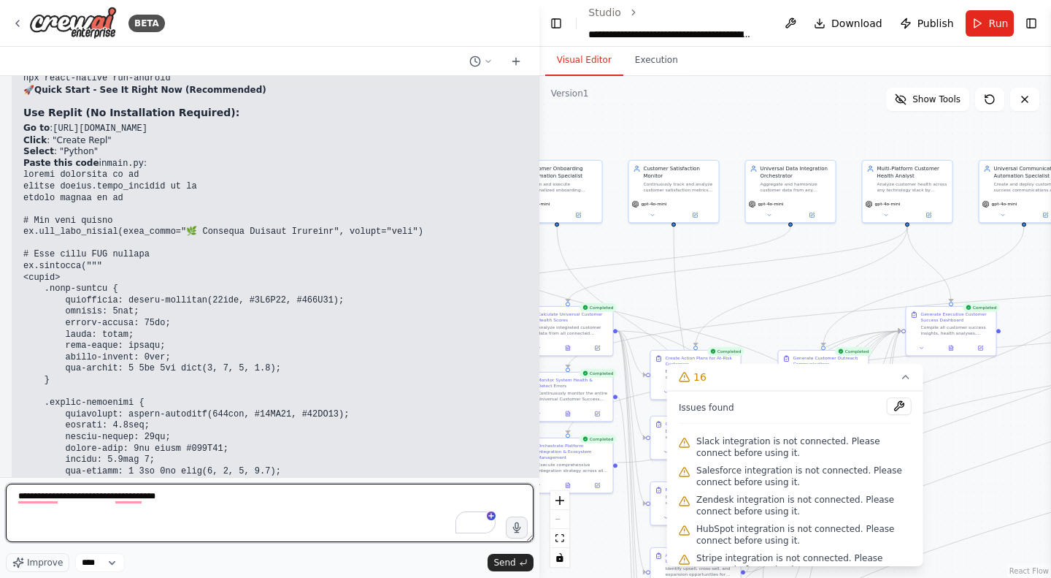
drag, startPoint x: 196, startPoint y: 499, endPoint x: 0, endPoint y: 509, distance: 196.7
click at [0, 509] on div "BETA You are a specialized AI Agent built for Customer Success Operations . You…" at bounding box center [270, 289] width 540 height 578
type textarea "**********"
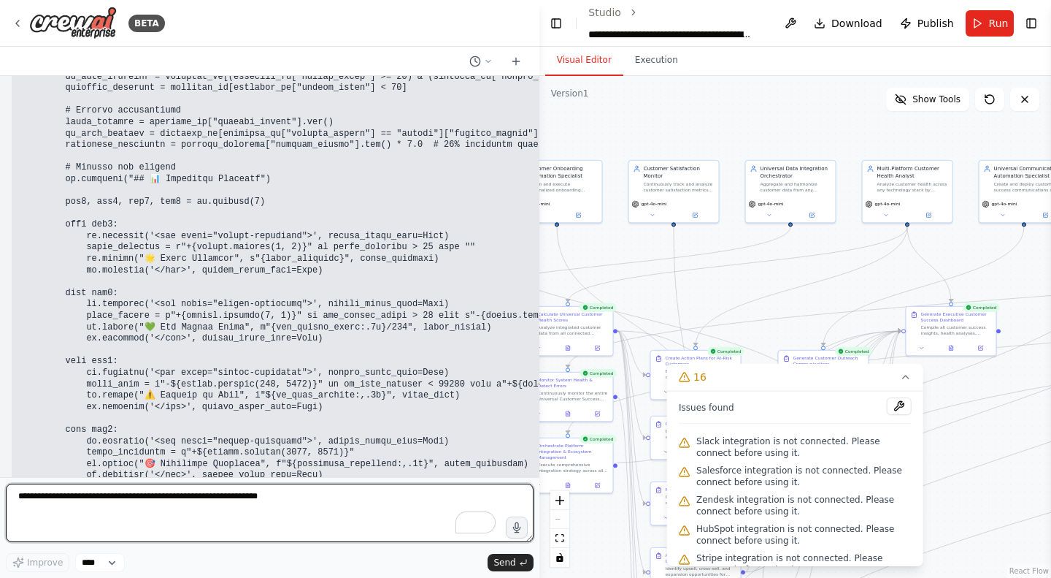
scroll to position [42405, 0]
